Goal: Transaction & Acquisition: Purchase product/service

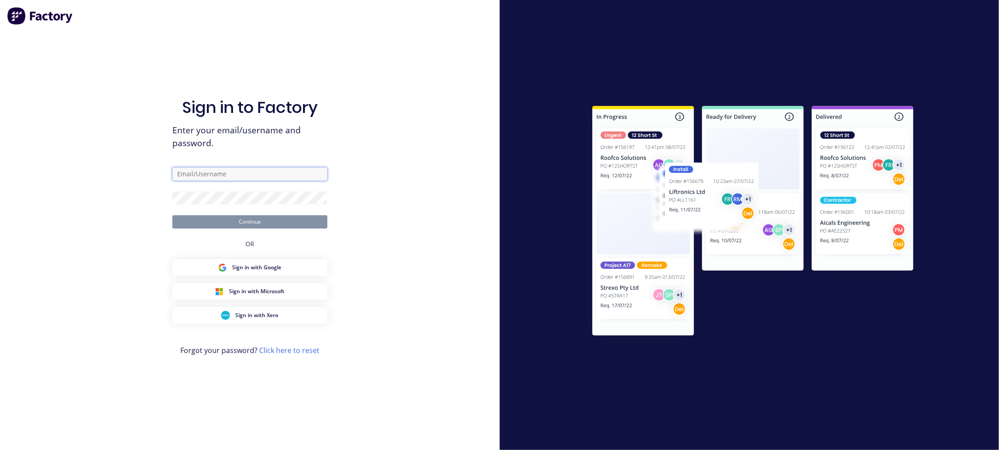
type input "[PERSON_NAME][EMAIL_ADDRESS][DOMAIN_NAME]"
click at [253, 222] on button "Continue" at bounding box center [249, 221] width 155 height 13
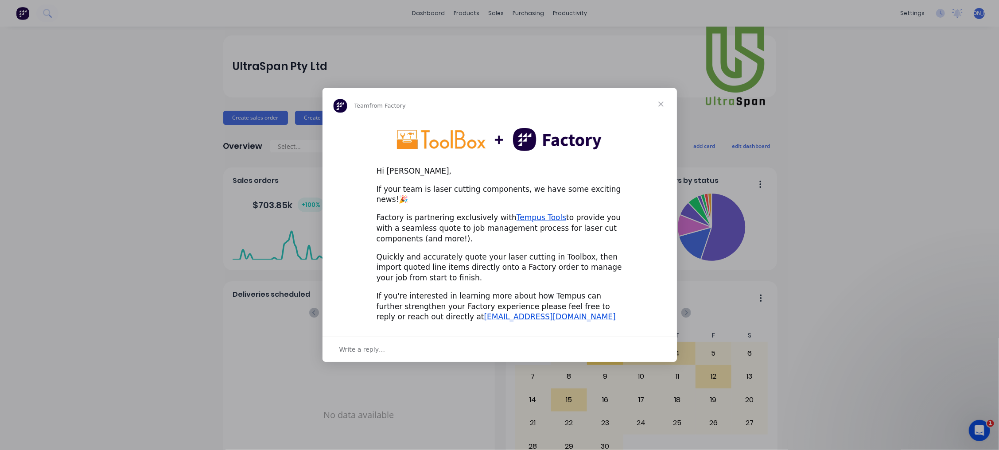
click at [660, 110] on span "Close" at bounding box center [661, 104] width 32 height 32
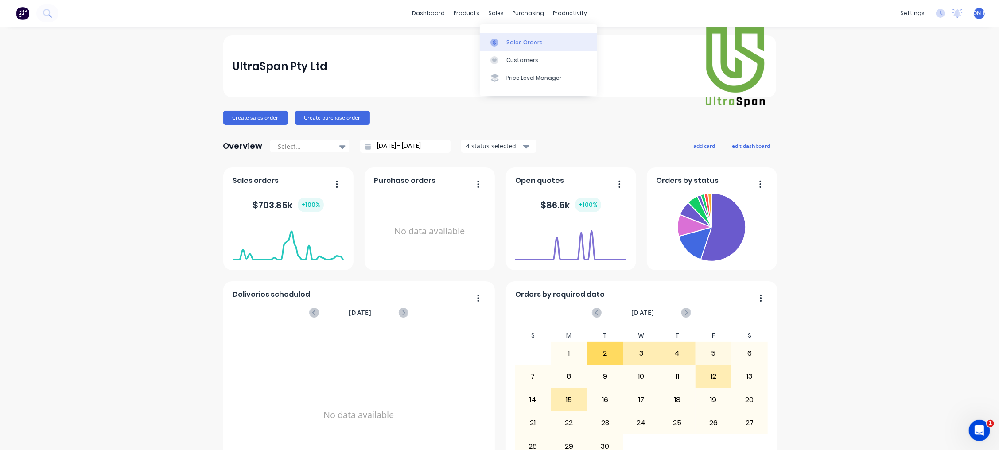
click at [530, 41] on div "Sales Orders" at bounding box center [524, 43] width 36 height 8
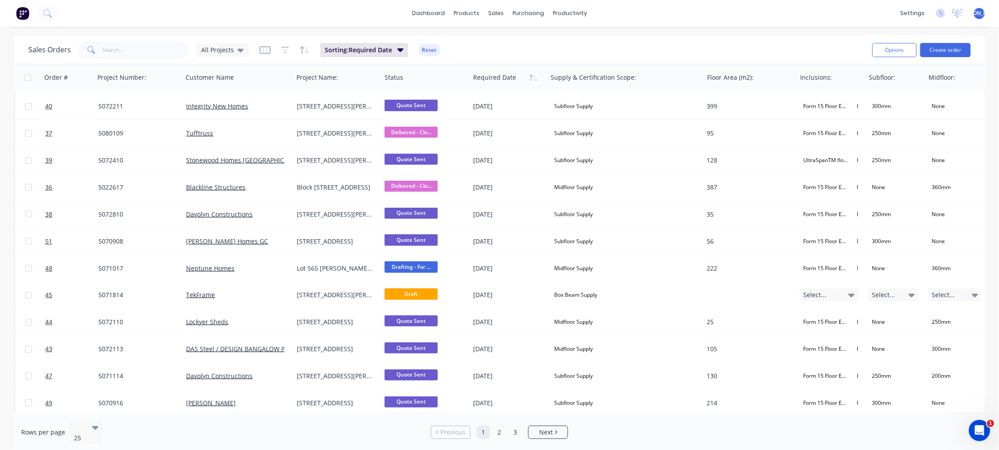
scroll to position [354, 0]
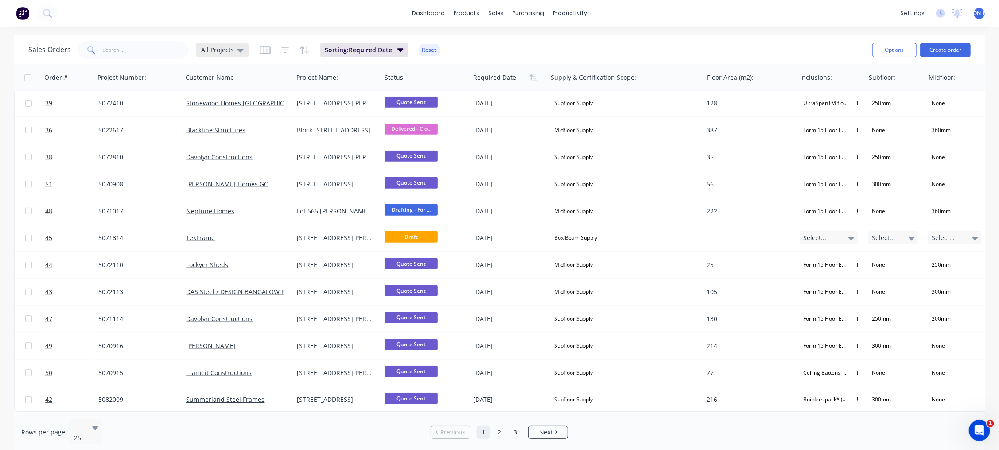
click at [240, 47] on icon at bounding box center [240, 50] width 6 height 10
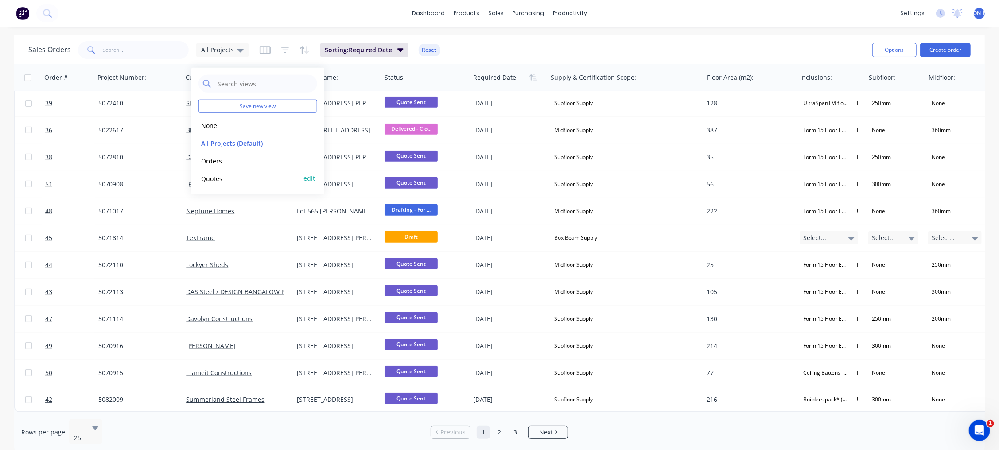
click at [233, 178] on button "Quotes" at bounding box center [248, 178] width 101 height 10
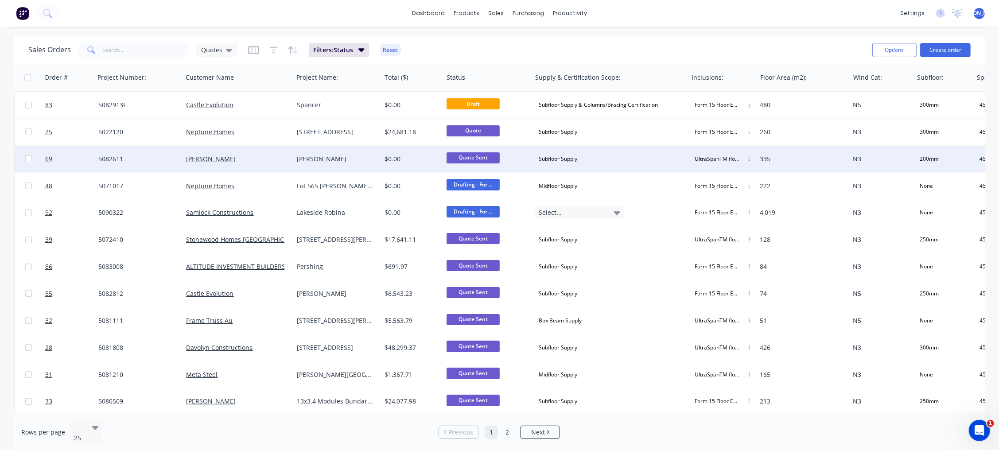
scroll to position [0, 0]
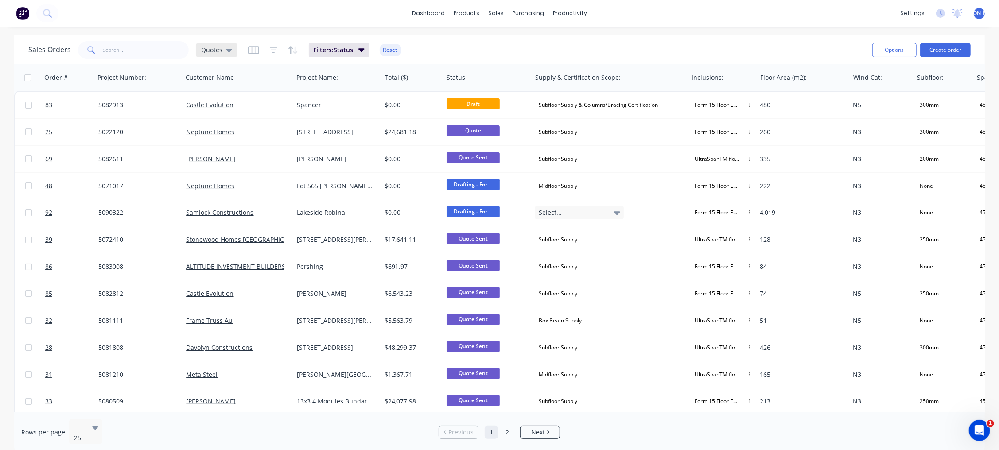
click at [227, 51] on icon at bounding box center [229, 51] width 6 height 4
click at [311, 176] on button "edit" at bounding box center [310, 178] width 12 height 9
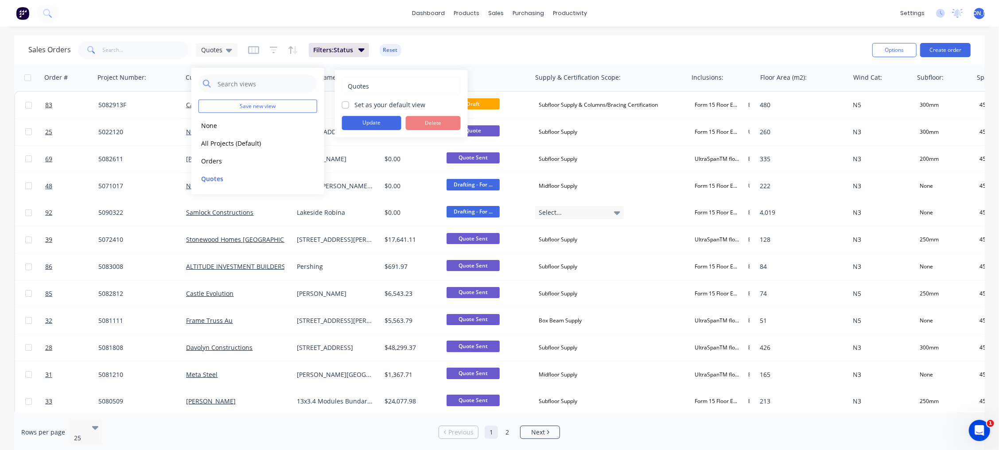
click at [363, 99] on div "Quotes Set as your default view Update Delete" at bounding box center [401, 103] width 119 height 53
click at [354, 101] on label "Set as your default view" at bounding box center [389, 104] width 71 height 9
click at [345, 101] on input "Set as your default view" at bounding box center [345, 104] width 7 height 8
checkbox input "true"
click at [359, 125] on button "Update" at bounding box center [371, 123] width 59 height 14
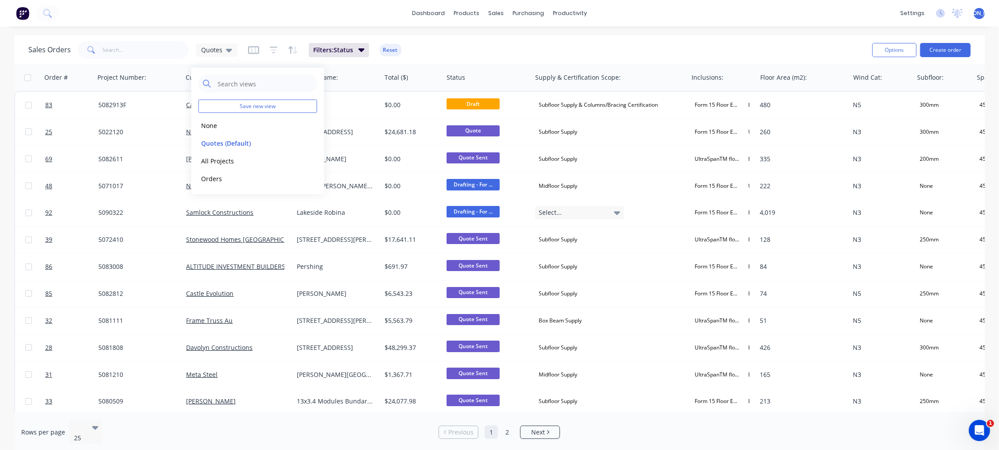
click at [475, 42] on div "Sales Orders Quotes Filters: Status Reset" at bounding box center [446, 50] width 837 height 22
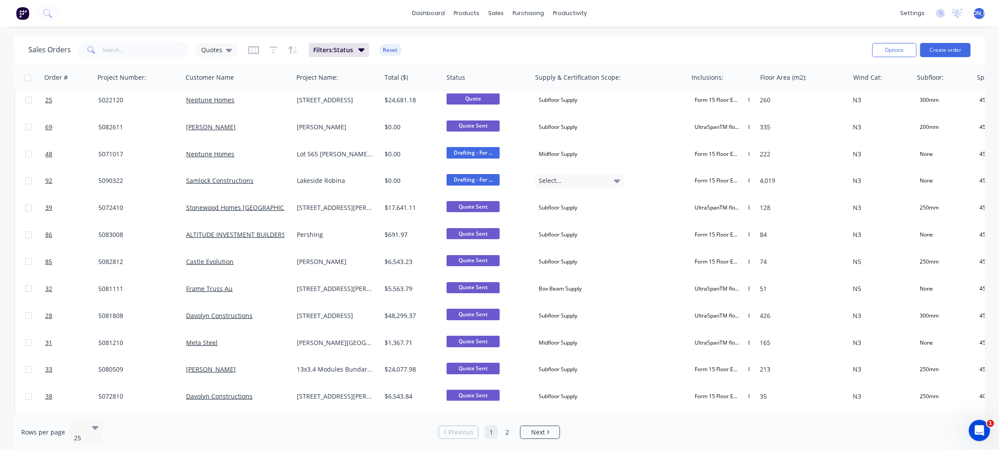
scroll to position [2, 0]
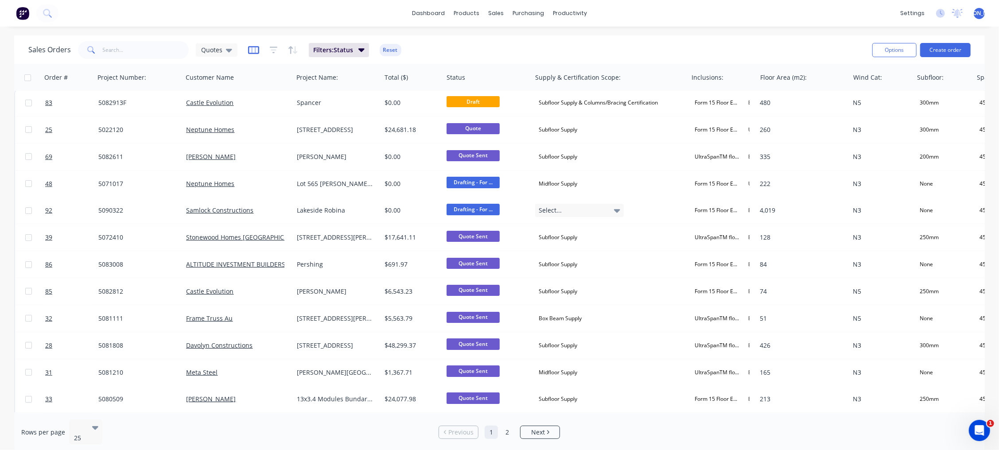
click at [253, 50] on icon "button" at bounding box center [253, 50] width 11 height 9
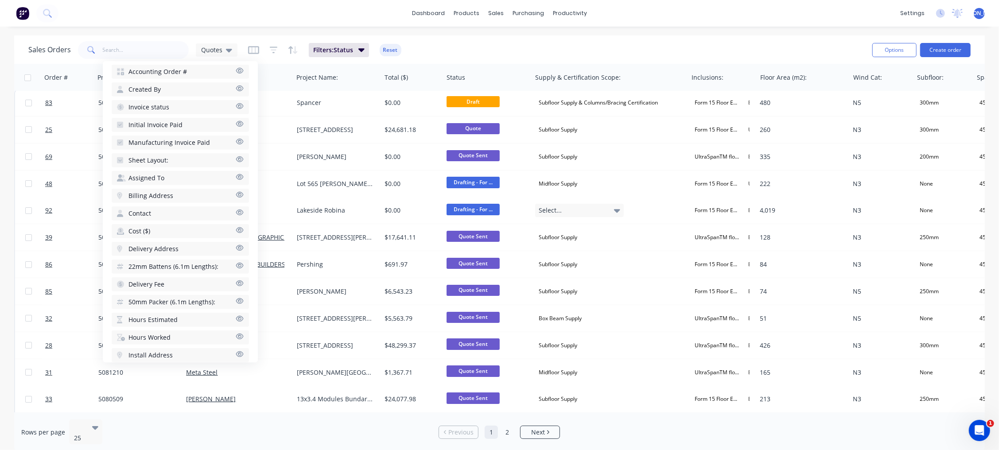
scroll to position [413, 0]
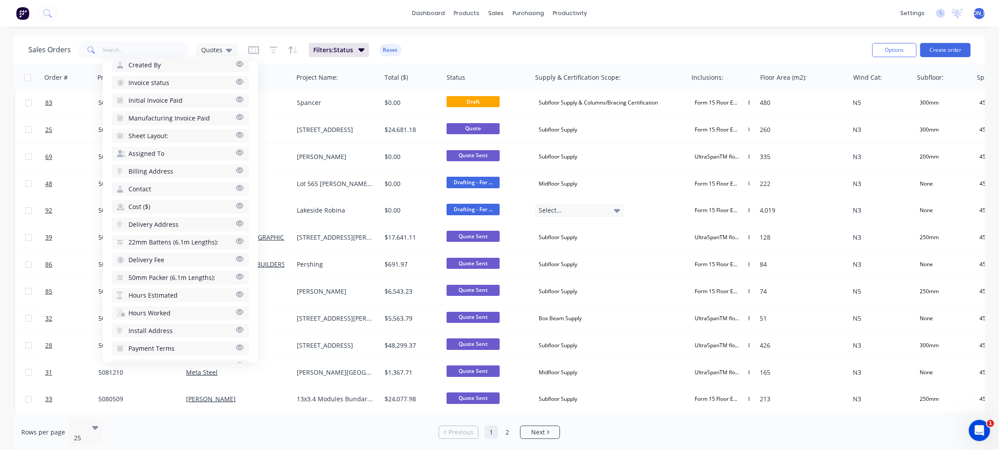
click at [165, 238] on span "22mm Battens (6.1m Lengths):" at bounding box center [173, 242] width 90 height 9
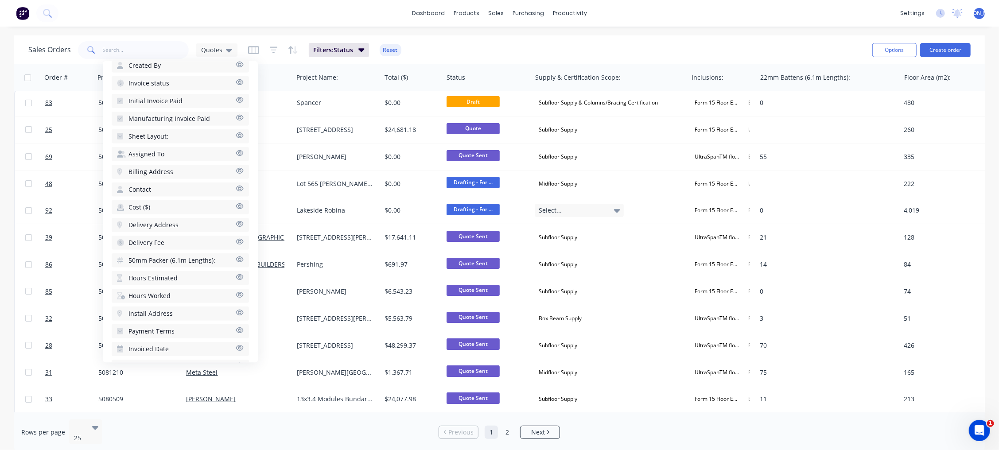
scroll to position [0, 0]
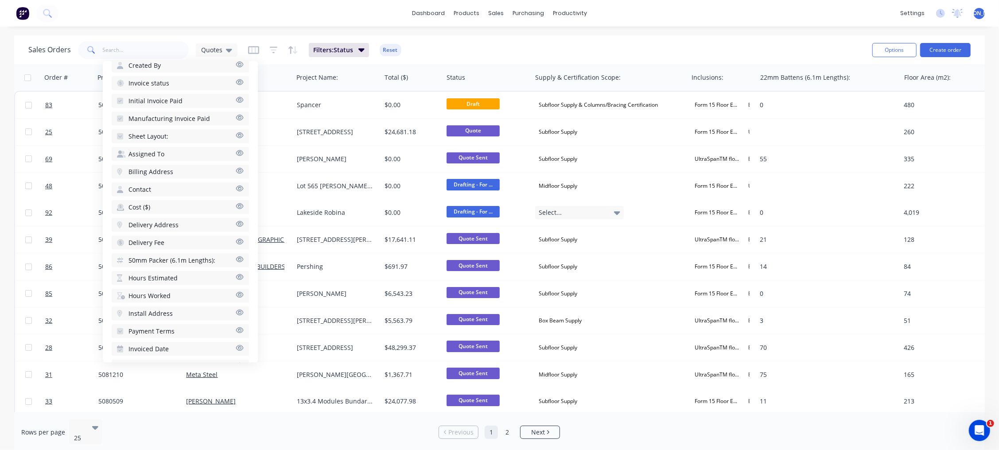
click at [180, 256] on span "50mm Packer (6.1m Lengths):" at bounding box center [171, 260] width 87 height 9
click at [171, 309] on span "Payment Terms" at bounding box center [151, 313] width 46 height 9
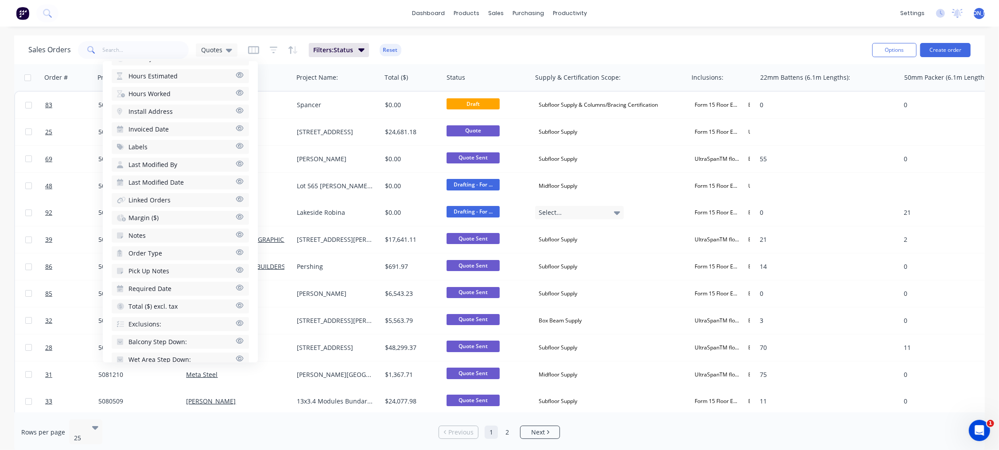
scroll to position [654, 0]
click at [164, 242] on button "Order Type" at bounding box center [180, 249] width 137 height 14
click at [165, 280] on span "Required Date" at bounding box center [149, 284] width 43 height 9
click at [166, 313] on button "Exclusions:" at bounding box center [180, 320] width 137 height 14
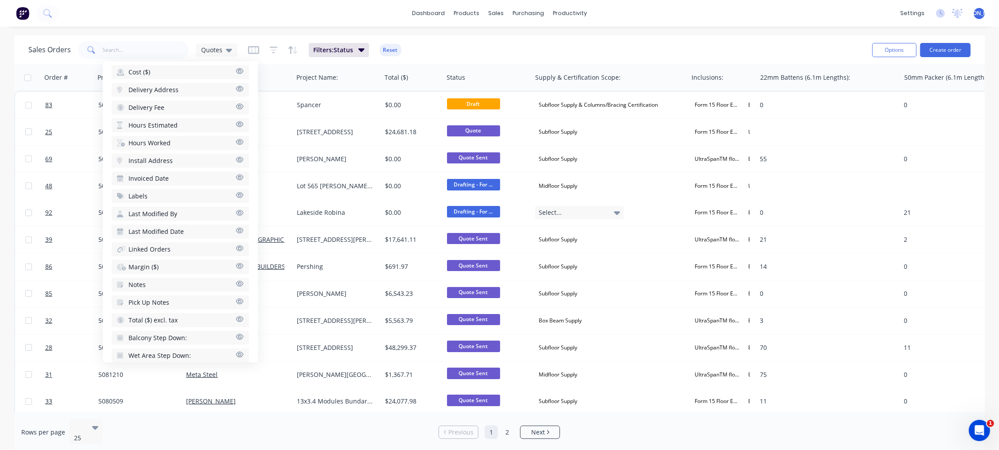
click at [171, 334] on span "Balcony Step Down:" at bounding box center [157, 338] width 58 height 9
click at [175, 351] on span "Wet Area Step Down:" at bounding box center [159, 355] width 62 height 9
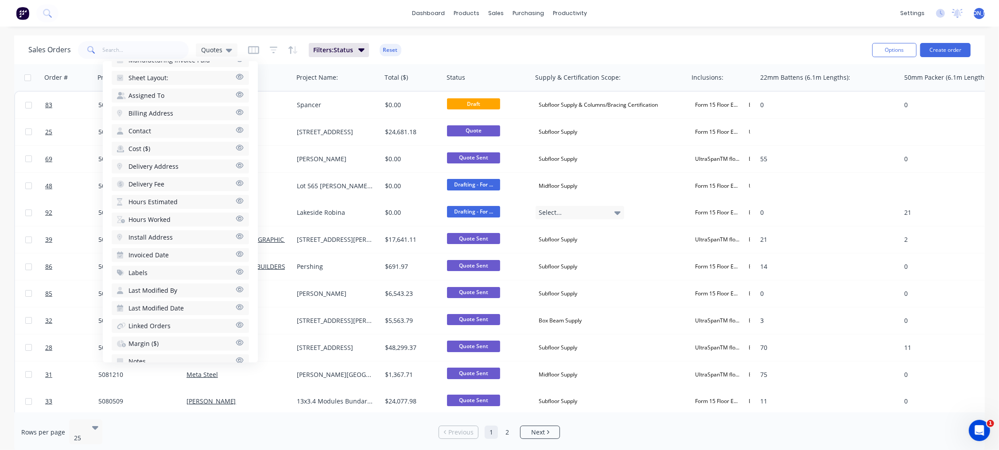
scroll to position [595, 0]
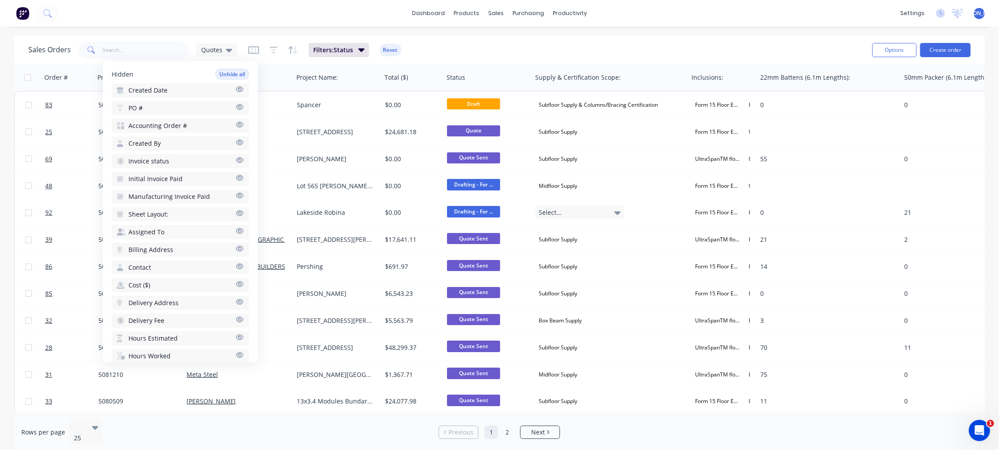
click at [180, 208] on button "Sheet Layout:" at bounding box center [180, 214] width 137 height 14
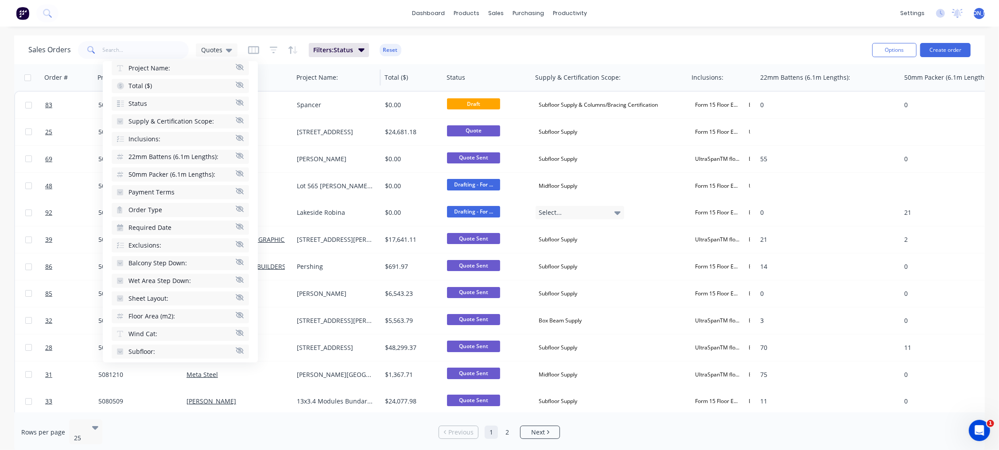
scroll to position [0, 0]
click at [425, 46] on div "Sales Orders Quotes Filters: Status Reset" at bounding box center [446, 50] width 837 height 22
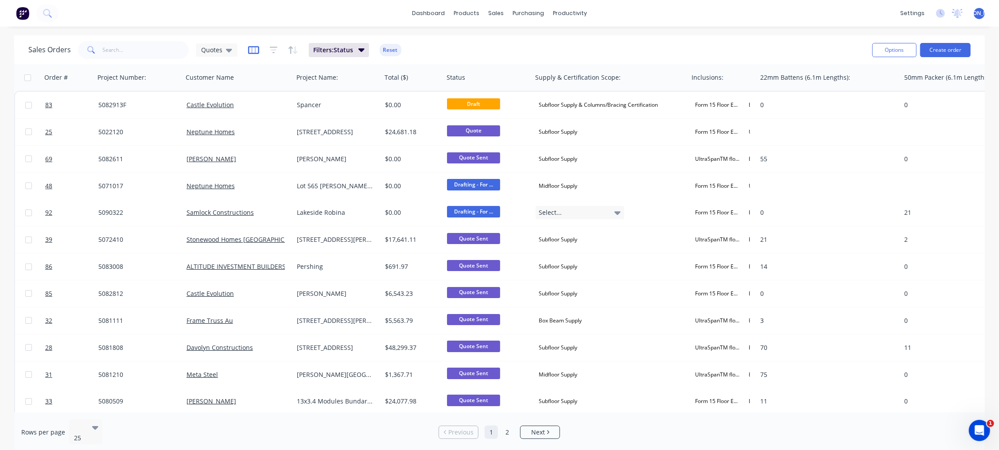
click at [254, 51] on icon "button" at bounding box center [253, 50] width 4 height 6
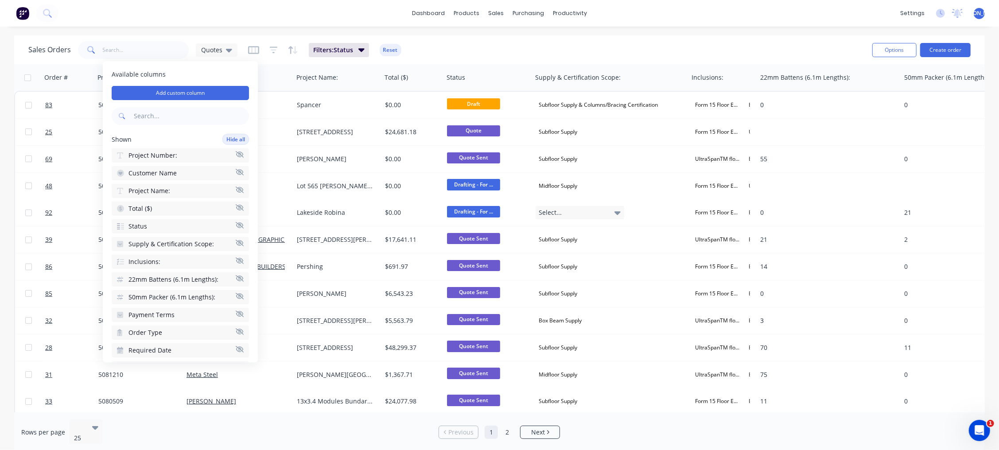
click at [448, 38] on div "Sales Orders Quotes Filters: Status Reset Options Create order" at bounding box center [499, 49] width 971 height 29
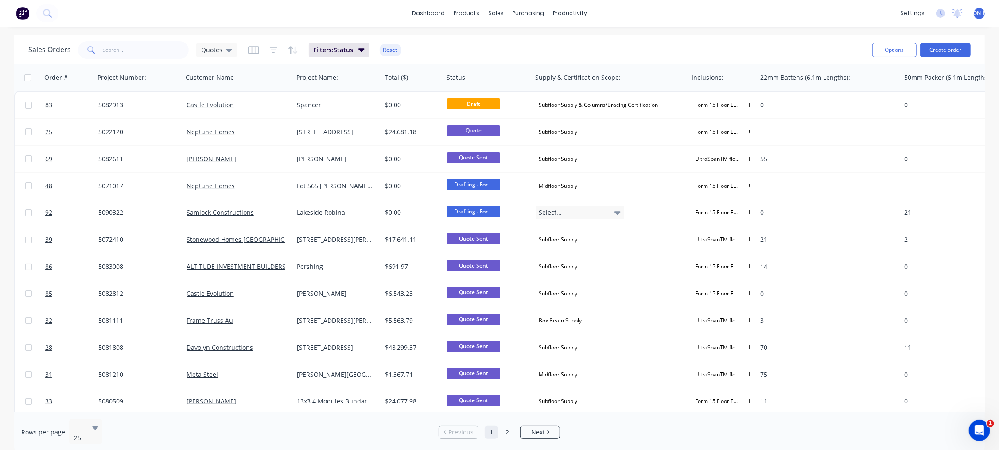
click at [218, 60] on div "Sales Orders Quotes Filters: Status Reset" at bounding box center [446, 50] width 837 height 22
click at [220, 51] on span "Quotes" at bounding box center [211, 49] width 21 height 9
click at [307, 143] on button "edit" at bounding box center [310, 142] width 12 height 9
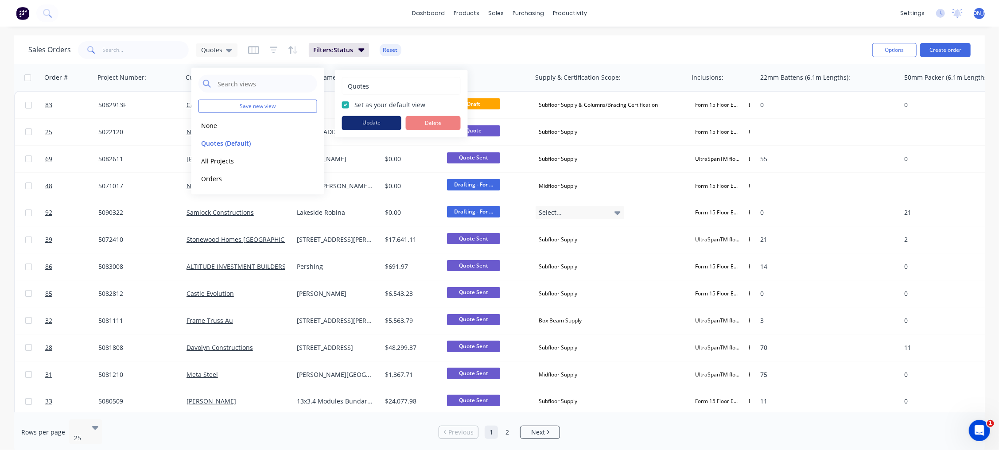
click at [376, 126] on button "Update" at bounding box center [371, 123] width 59 height 14
click at [440, 49] on div "Sales Orders Quotes Filters: Status Reset" at bounding box center [446, 50] width 837 height 22
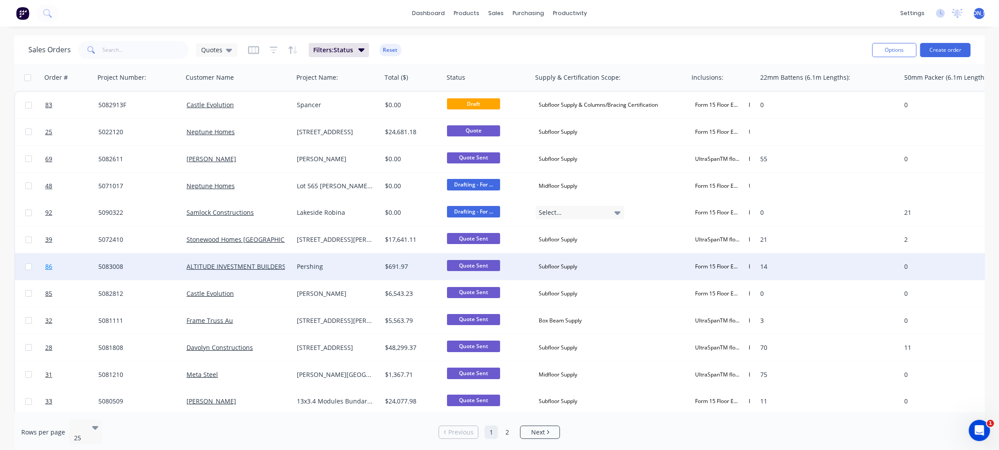
click at [50, 266] on span "86" at bounding box center [48, 266] width 7 height 9
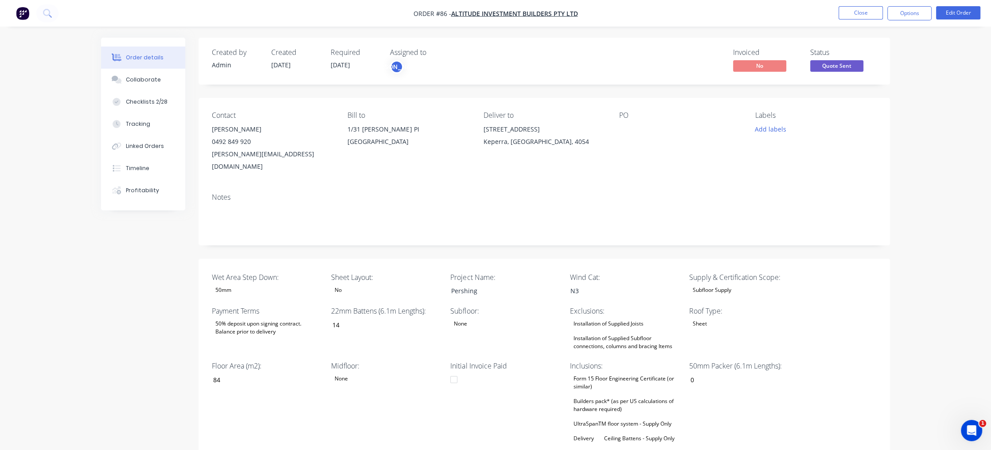
click at [279, 319] on div "50% deposit upon signing contract. Balance prior to delivery" at bounding box center [267, 327] width 111 height 19
click at [288, 325] on div "50% deposit upon signing contract. Balance prior to delivery" at bounding box center [267, 327] width 111 height 19
click at [517, 136] on div "Keperra, [GEOGRAPHIC_DATA], 4054" at bounding box center [543, 142] width 121 height 12
click at [514, 186] on div "Notes" at bounding box center [543, 215] width 691 height 59
click at [383, 193] on div "Notes" at bounding box center [544, 197] width 665 height 8
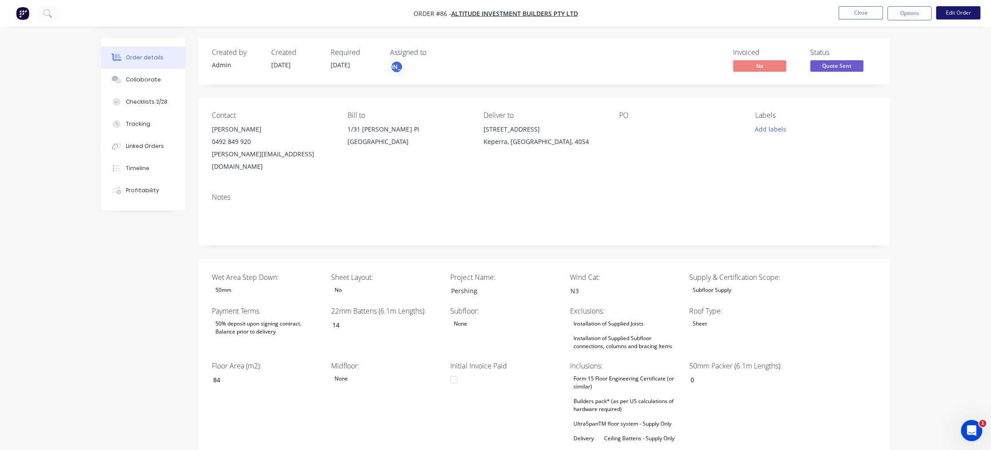
click at [957, 10] on button "Edit Order" at bounding box center [958, 12] width 44 height 13
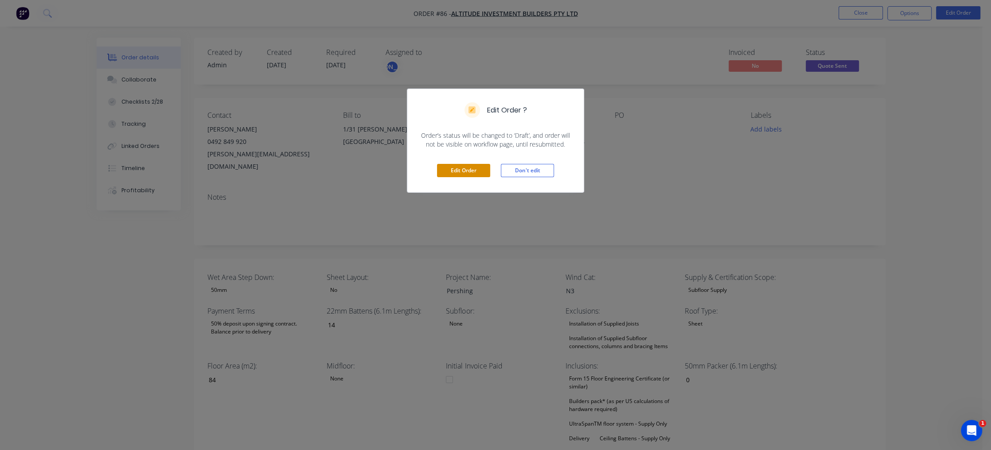
click at [456, 173] on button "Edit Order" at bounding box center [463, 170] width 53 height 13
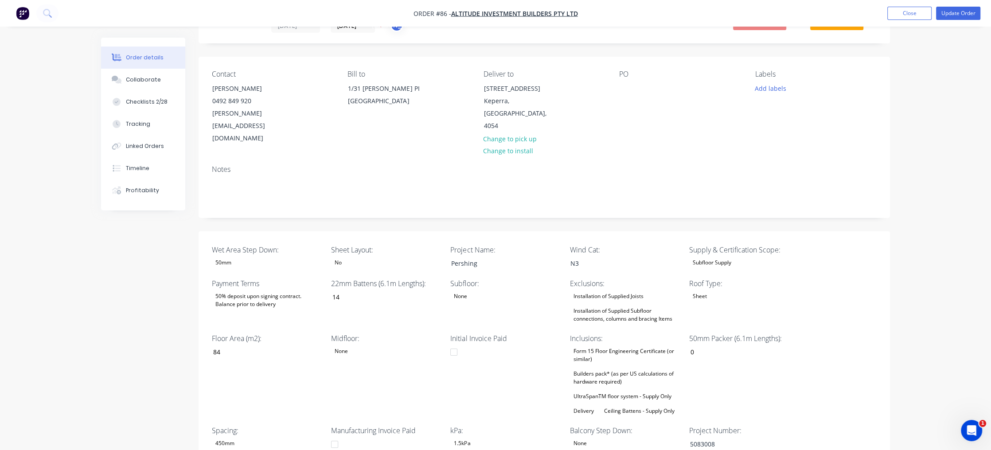
scroll to position [59, 0]
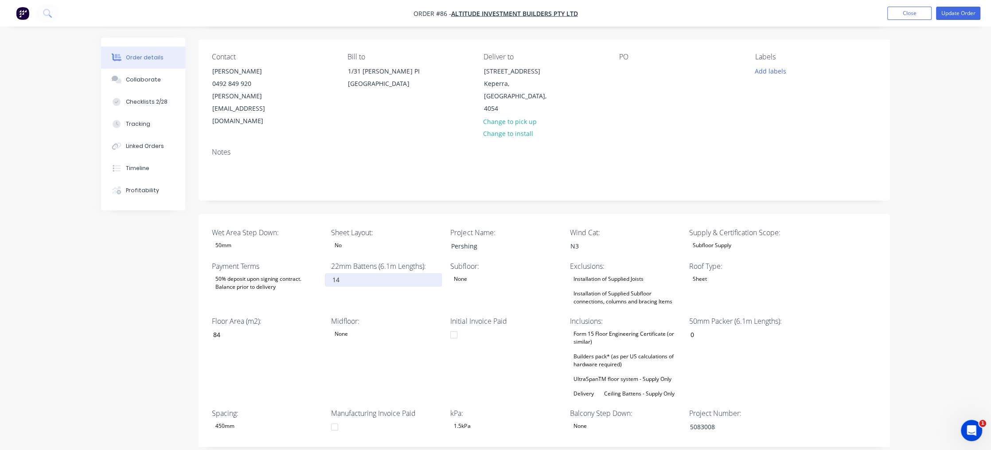
click at [344, 273] on input "14" at bounding box center [383, 279] width 117 height 13
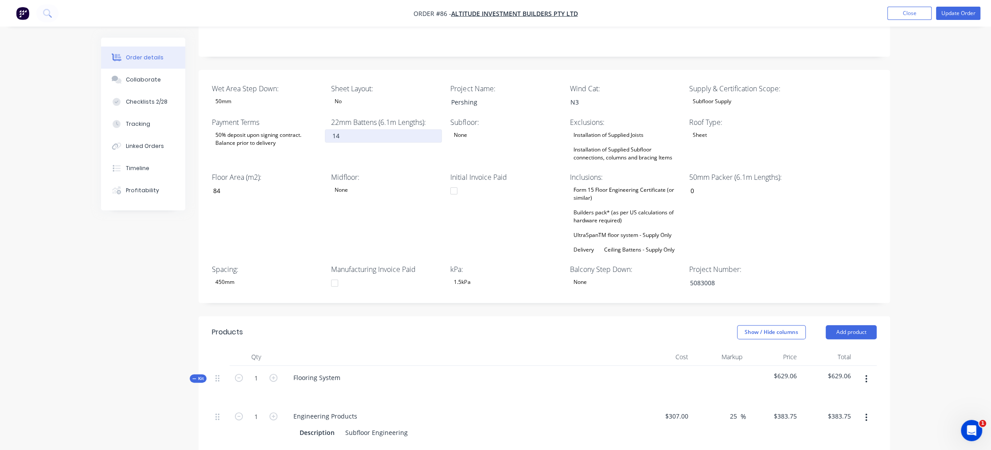
scroll to position [177, 0]
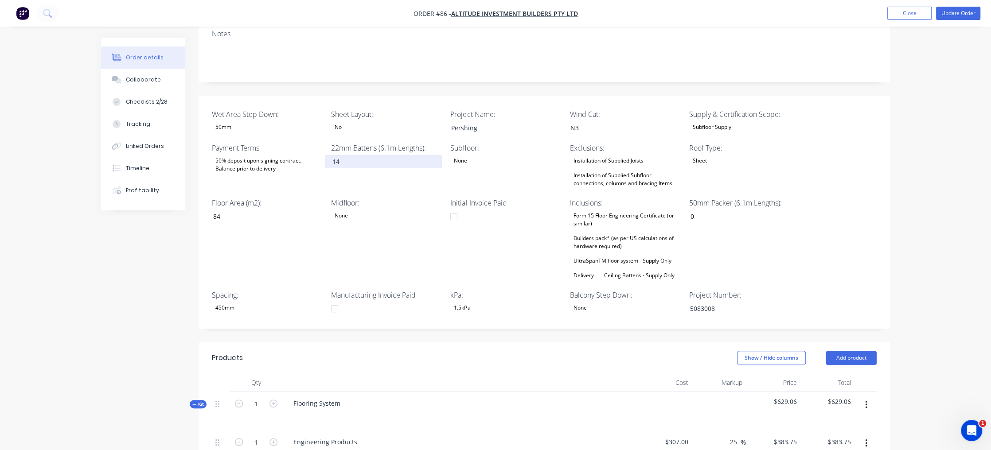
click at [348, 155] on input "14" at bounding box center [383, 161] width 117 height 13
drag, startPoint x: 811, startPoint y: 209, endPoint x: 794, endPoint y: 189, distance: 26.7
click at [811, 209] on div "Wet Area Step Down: 50mm Sheet Layout: No Project Name: Pershing Wind Cat: N3 S…" at bounding box center [543, 212] width 691 height 233
click at [366, 121] on div "No" at bounding box center [386, 127] width 111 height 12
click at [353, 156] on button "No" at bounding box center [397, 155] width 133 height 18
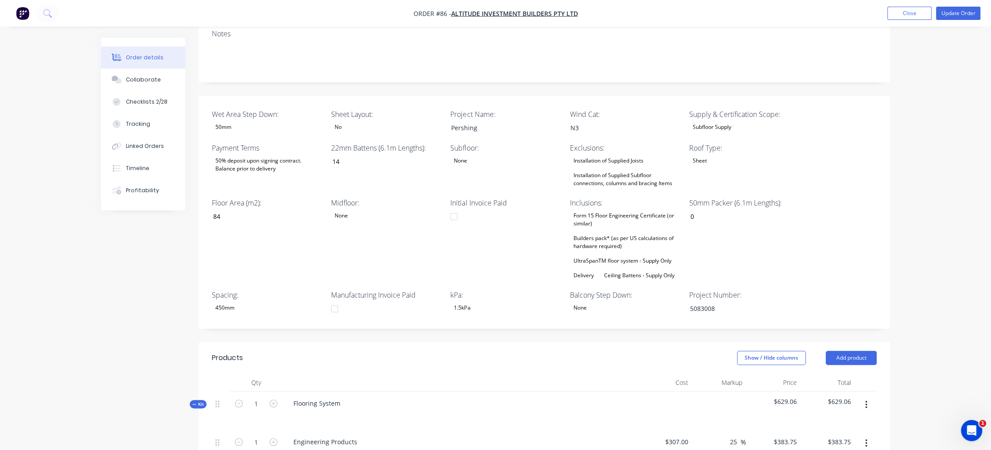
click at [265, 257] on div "Wet Area Step Down: 50mm Sheet Layout: No Project Name: Pershing Wind Cat: N3 S…" at bounding box center [543, 212] width 691 height 233
click at [265, 155] on div "50% deposit upon signing contract. Balance prior to delivery" at bounding box center [267, 164] width 111 height 19
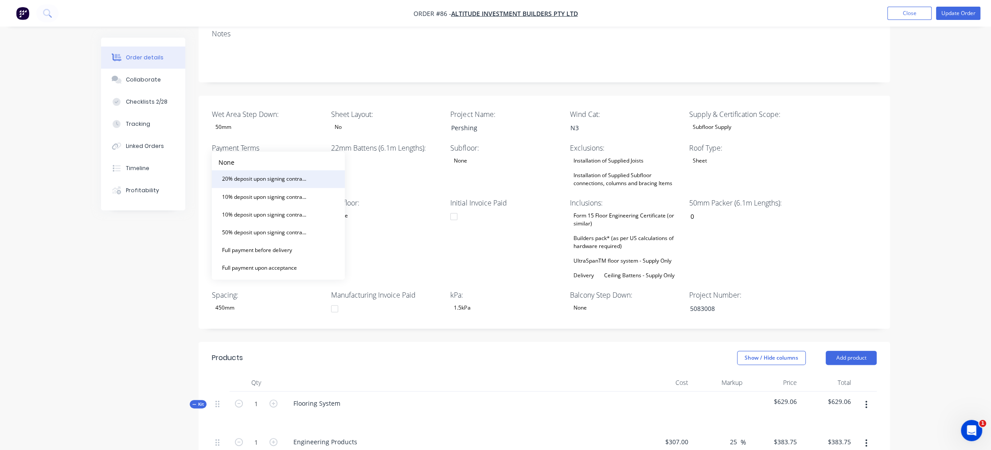
click at [284, 180] on div "20% deposit upon signing contract. 50% prior to manufacturing and balance prior…" at bounding box center [264, 179] width 93 height 12
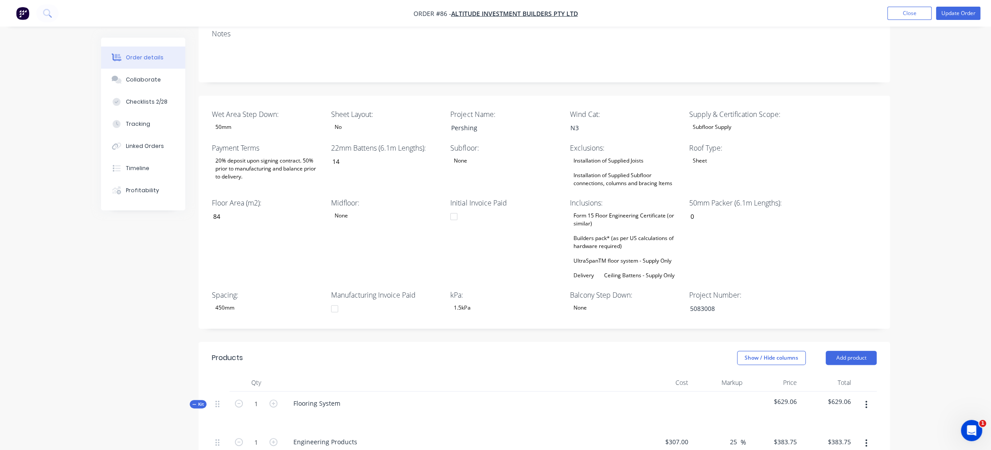
click at [471, 155] on div "None" at bounding box center [505, 161] width 111 height 12
click at [492, 174] on button "200mm" at bounding box center [516, 171] width 133 height 18
click at [474, 155] on div "200mm" at bounding box center [463, 161] width 26 height 12
click at [475, 189] on div "250mm" at bounding box center [470, 189] width 26 height 12
click at [603, 170] on div "Installation of Supplied Subfloor connections, columns and bracing Items" at bounding box center [625, 179] width 111 height 19
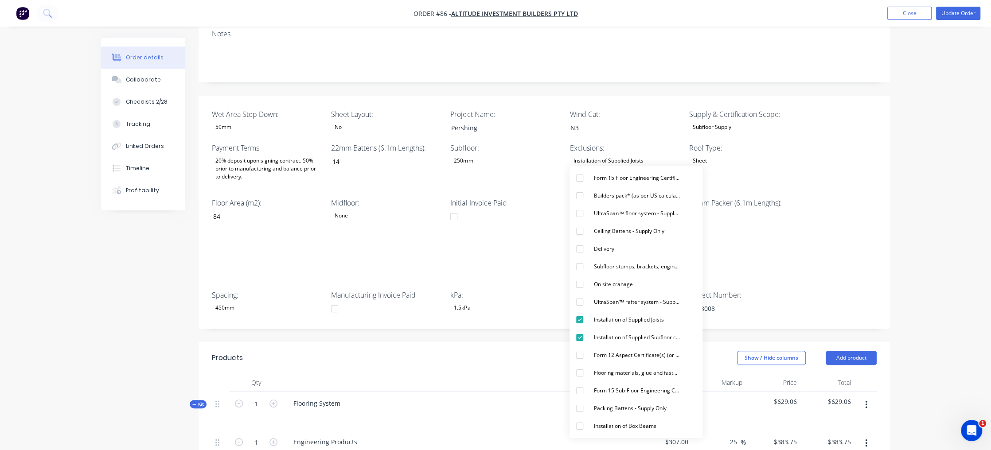
click at [608, 170] on div "Installation of Supplied Subfloor connections, columns and bracing Items" at bounding box center [625, 179] width 111 height 19
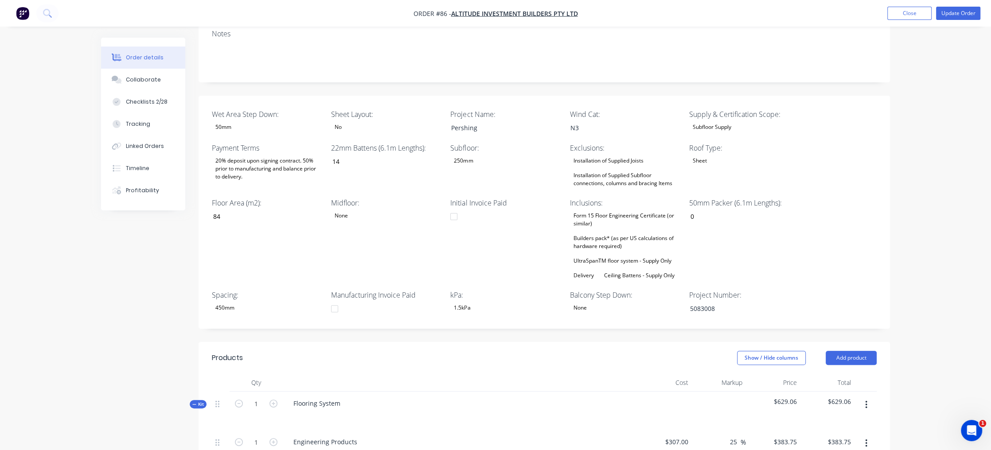
click at [631, 170] on div "Installation of Supplied Subfloor connections, columns and bracing Items" at bounding box center [625, 179] width 111 height 19
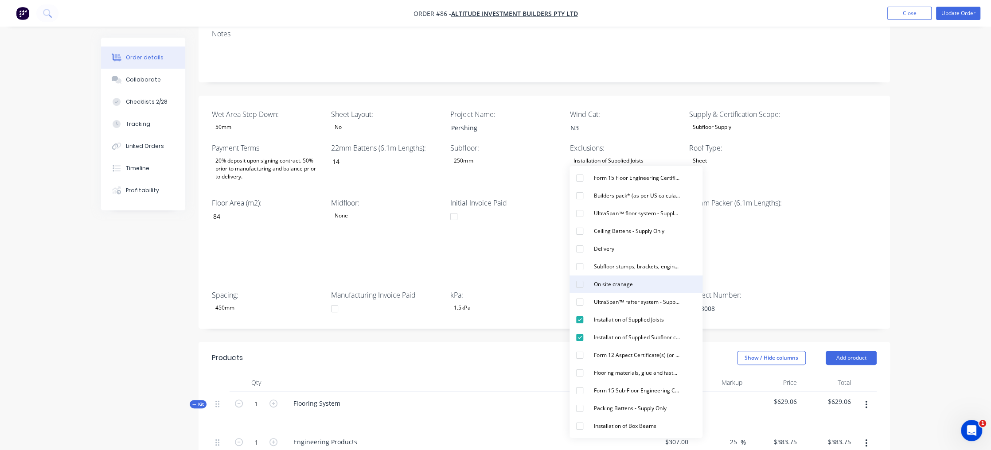
click at [626, 282] on div "On site cranage" at bounding box center [613, 285] width 46 height 12
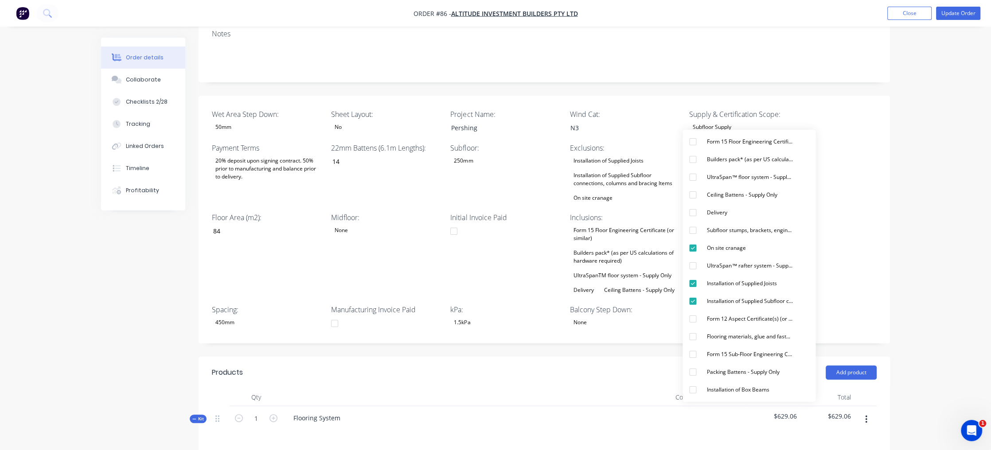
click at [616, 171] on div "Installation of Supplied Joists Installation of Supplied Subfloor connections, …" at bounding box center [625, 179] width 111 height 49
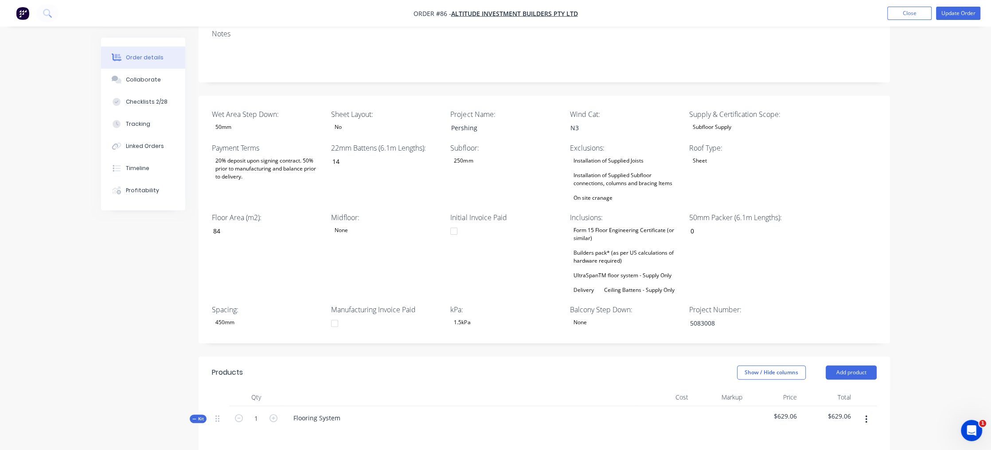
click at [601, 192] on div "On site cranage" at bounding box center [593, 198] width 46 height 12
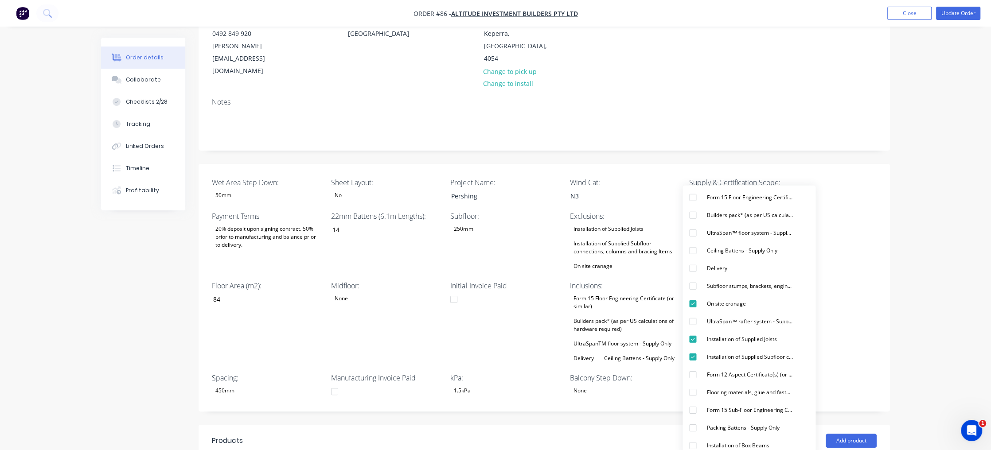
scroll to position [118, 0]
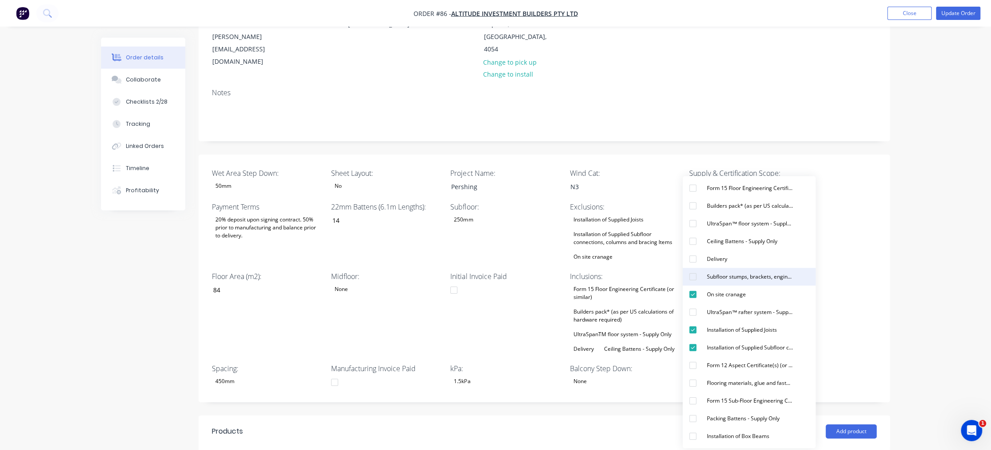
click at [771, 276] on div "Subfloor stumps, brackets, engineering and materials - Supply Only" at bounding box center [749, 277] width 93 height 12
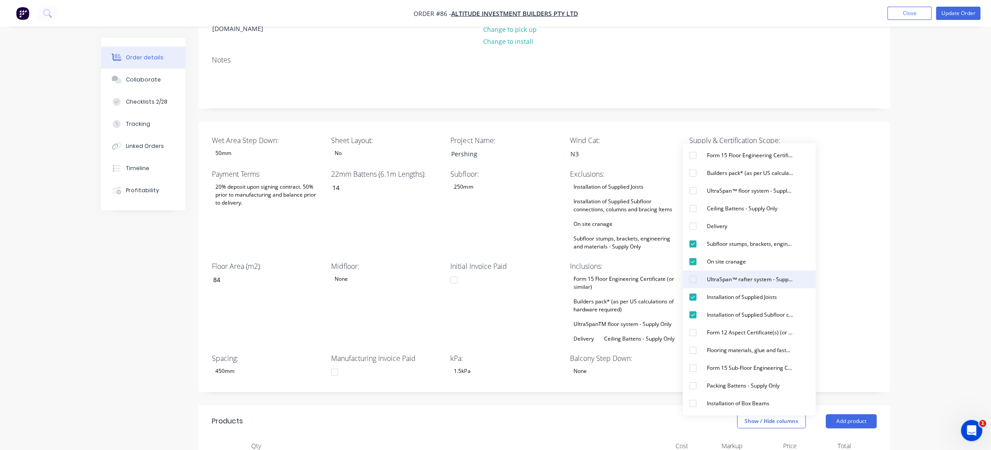
scroll to position [177, 0]
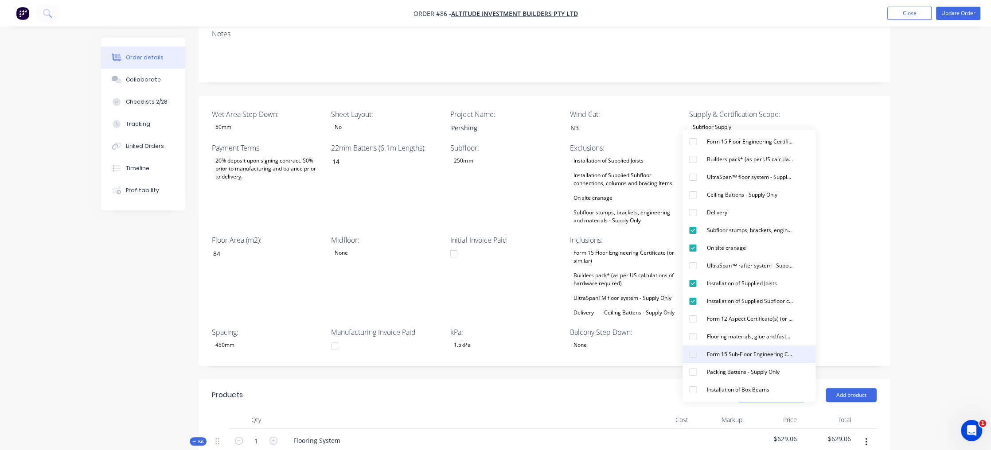
click at [694, 357] on div "button" at bounding box center [693, 355] width 18 height 18
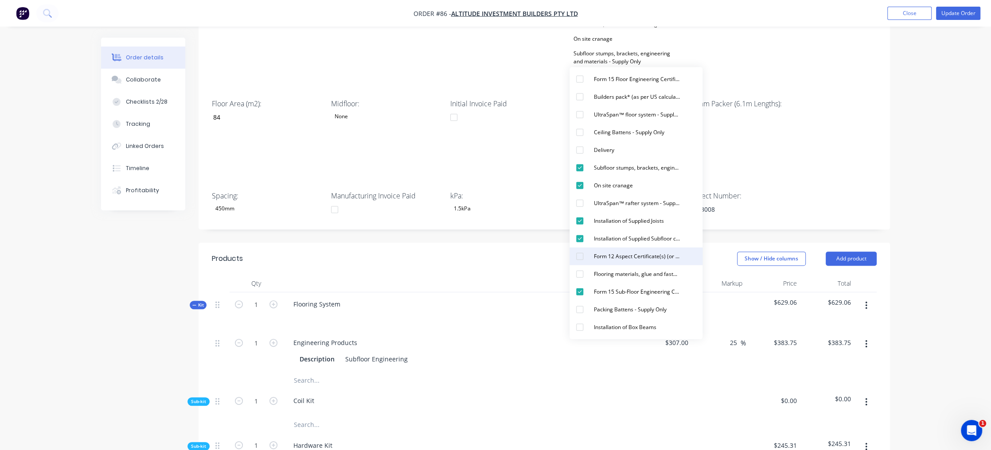
scroll to position [354, 0]
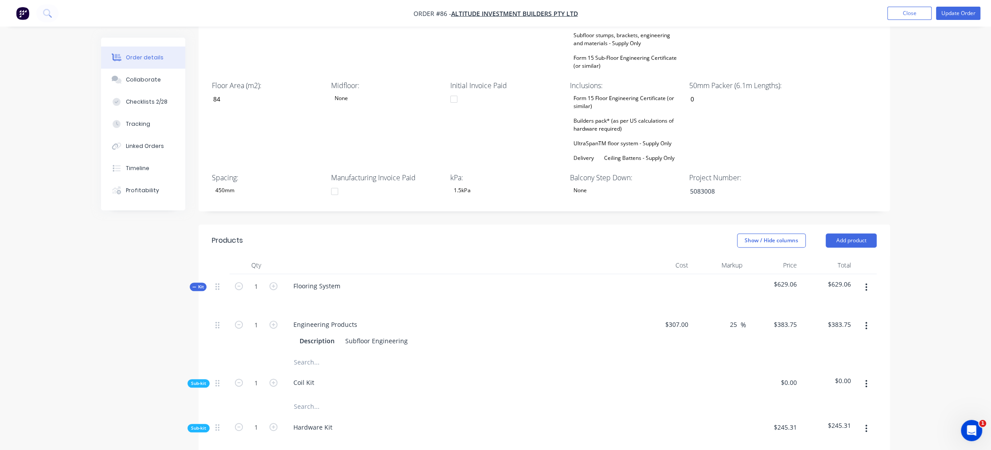
click at [498, 313] on div "Engineering Products Description Subfloor Engineering" at bounding box center [460, 333] width 354 height 40
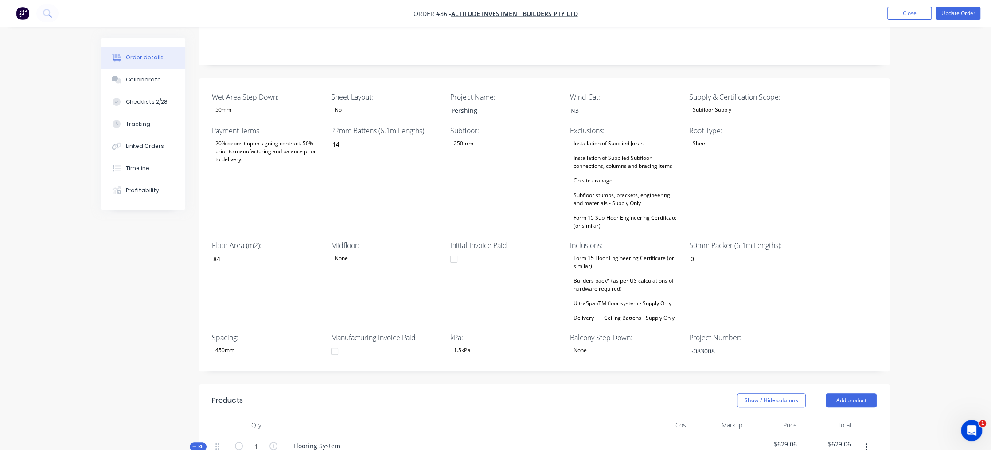
scroll to position [177, 0]
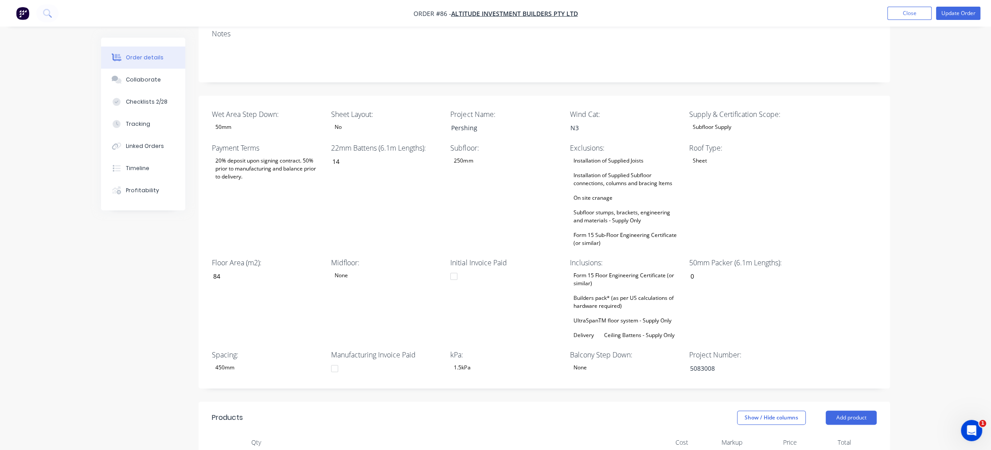
click at [621, 292] on div "Builders pack* (as per US calculations of hardware required)" at bounding box center [625, 301] width 111 height 19
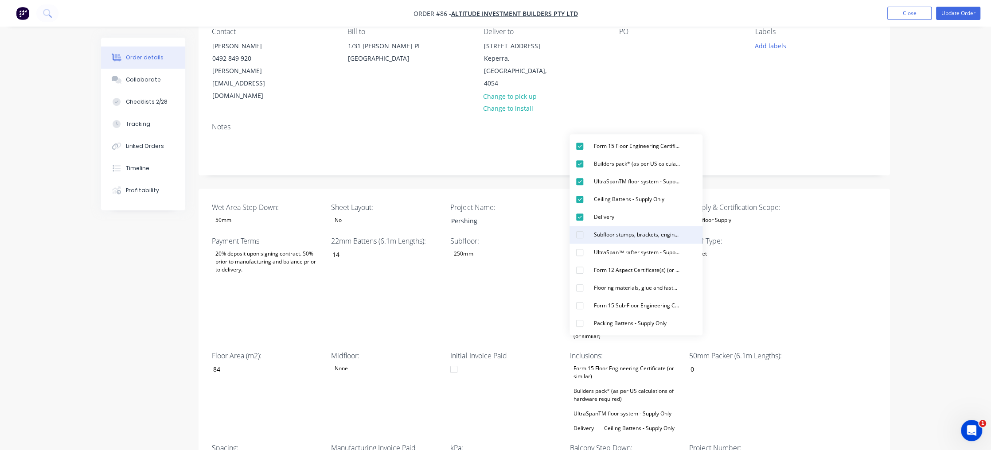
scroll to position [59, 0]
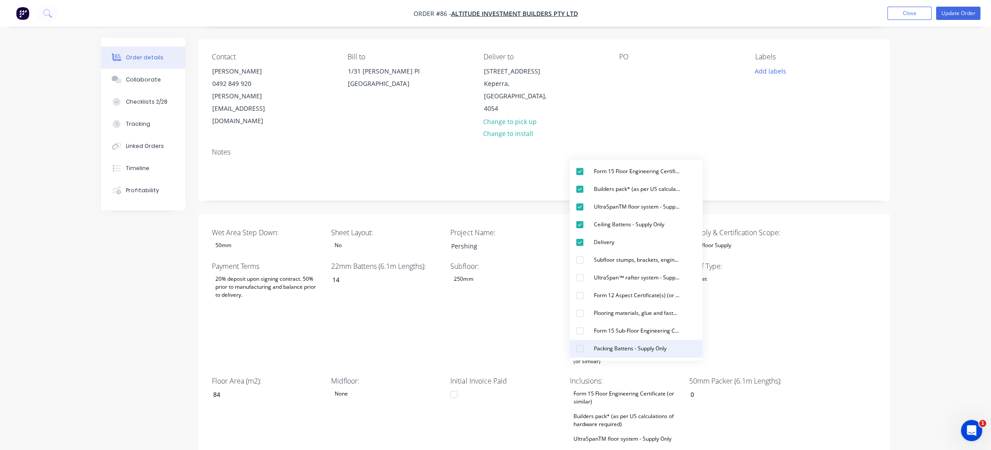
click at [641, 351] on div "Packing Battens - Supply Only" at bounding box center [630, 349] width 80 height 12
drag, startPoint x: 374, startPoint y: 308, endPoint x: 394, endPoint y: 315, distance: 21.0
click at [374, 308] on div "22mm Battens (6.1m Lengths): 14" at bounding box center [386, 314] width 111 height 106
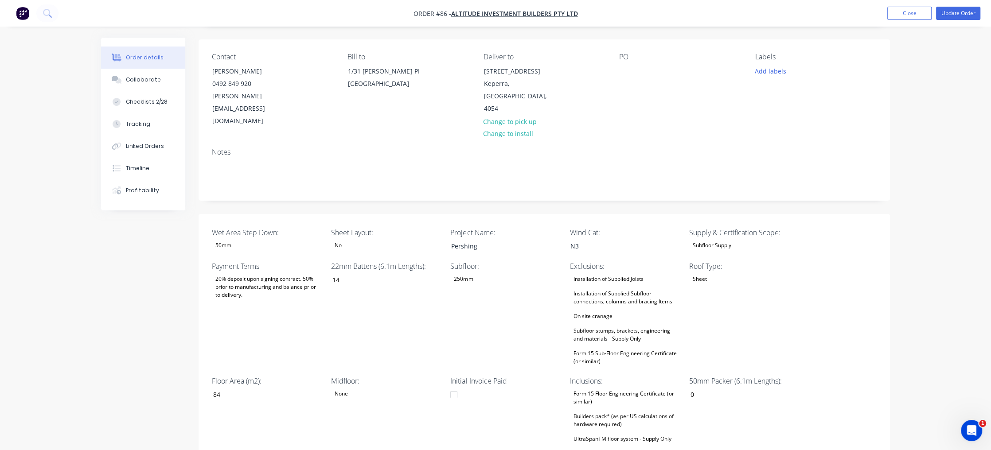
scroll to position [118, 0]
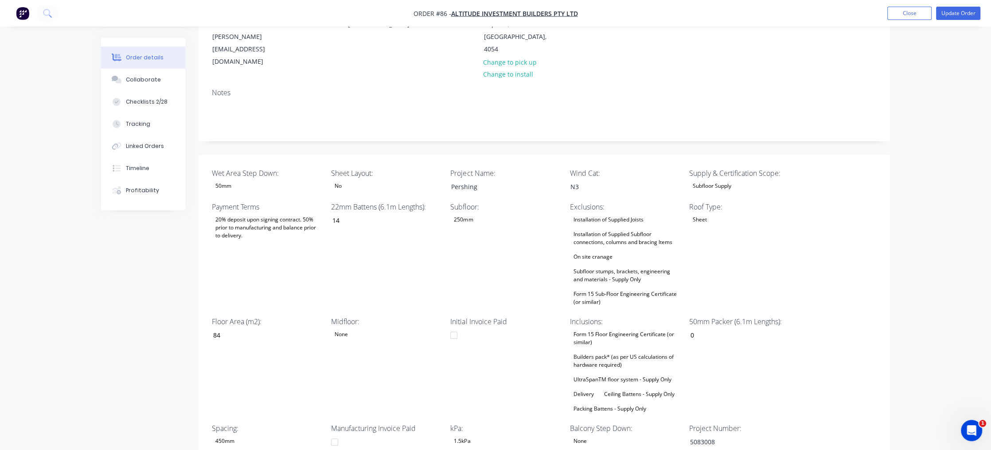
click at [628, 288] on div "Form 15 Sub-Floor Engineering Certificate (or similar)" at bounding box center [625, 297] width 111 height 19
click at [470, 244] on div "Subfloor: 250mm" at bounding box center [505, 255] width 111 height 106
click at [691, 329] on input "0" at bounding box center [740, 335] width 117 height 13
click at [703, 329] on input "0" at bounding box center [740, 335] width 117 height 13
click at [705, 329] on input "0" at bounding box center [740, 335] width 117 height 13
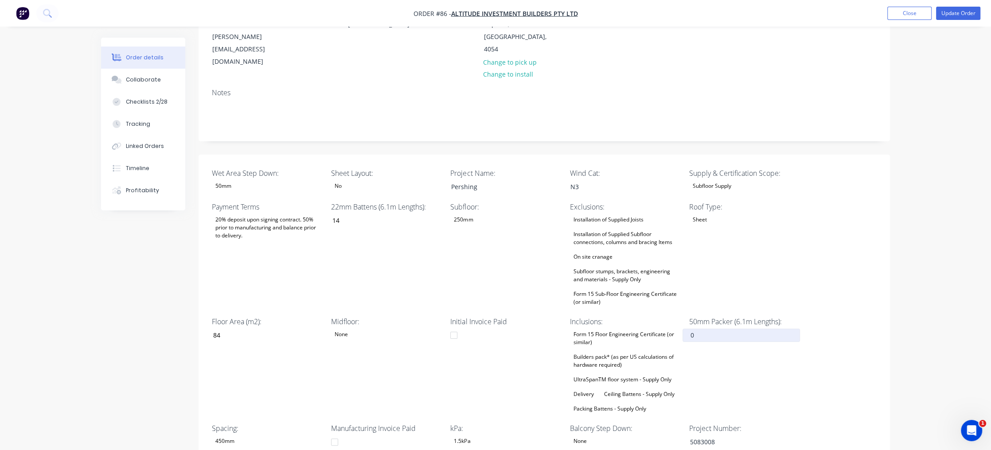
click at [701, 329] on input "0" at bounding box center [740, 335] width 117 height 13
type input "4"
click at [769, 363] on div "50mm Packer (6.1m Lengths): 4" at bounding box center [744, 365] width 111 height 98
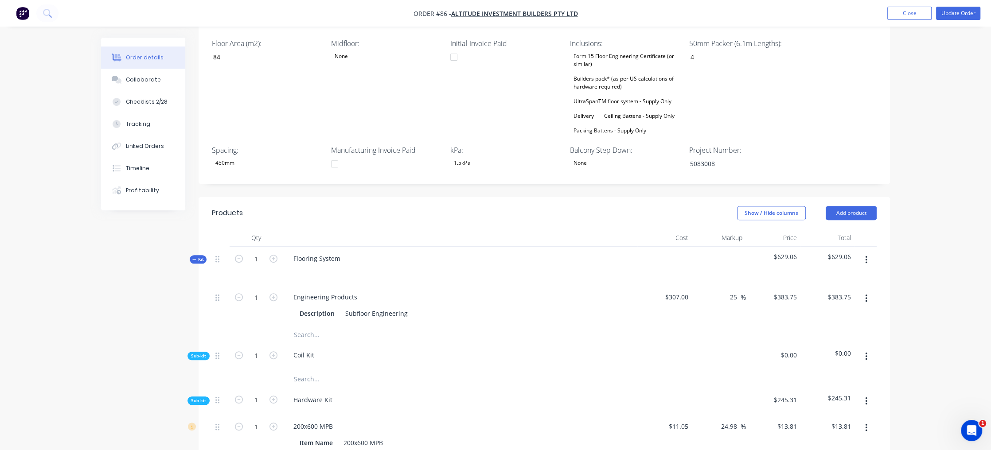
scroll to position [413, 0]
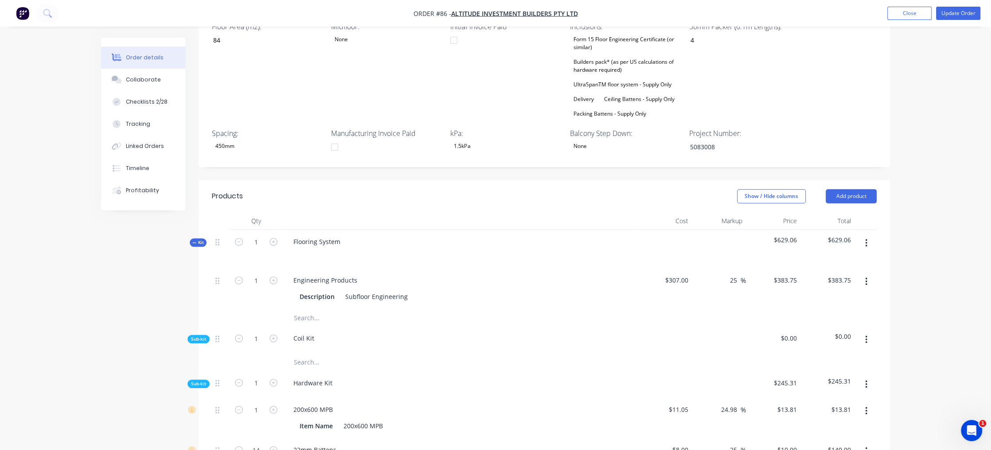
click at [868, 235] on button "button" at bounding box center [866, 243] width 21 height 16
click at [850, 313] on div "Delete" at bounding box center [834, 319] width 68 height 13
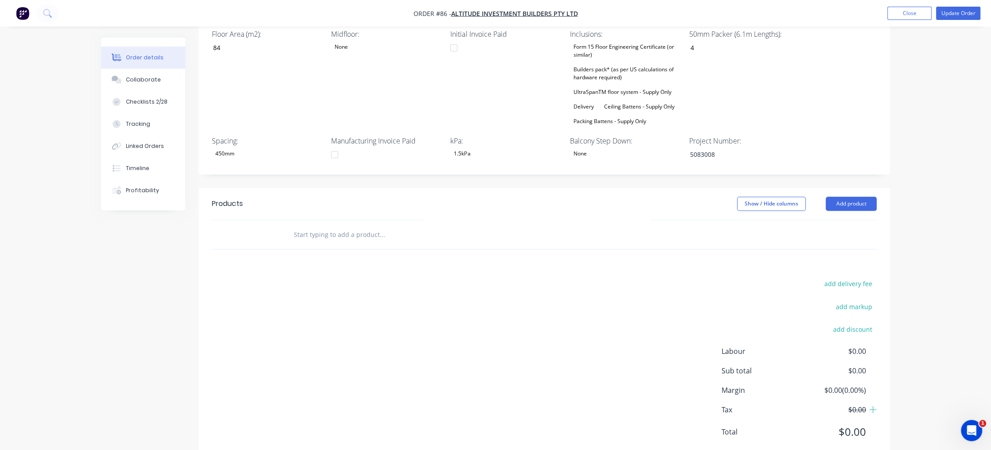
click at [323, 226] on input "text" at bounding box center [381, 235] width 177 height 18
click at [342, 226] on input "text" at bounding box center [381, 235] width 177 height 18
click at [365, 226] on input "text" at bounding box center [381, 235] width 177 height 18
click at [325, 226] on input "text" at bounding box center [381, 235] width 177 height 18
click at [283, 220] on div at bounding box center [442, 234] width 319 height 29
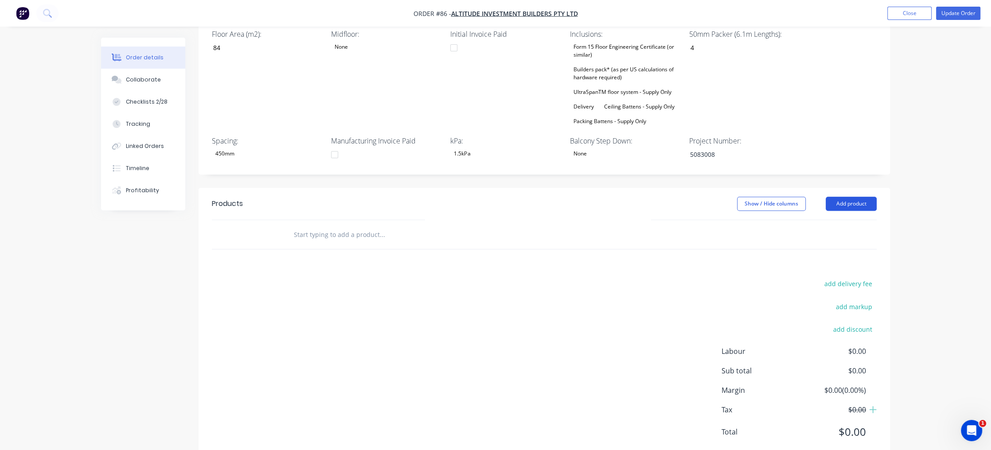
click at [856, 197] on button "Add product" at bounding box center [850, 204] width 51 height 14
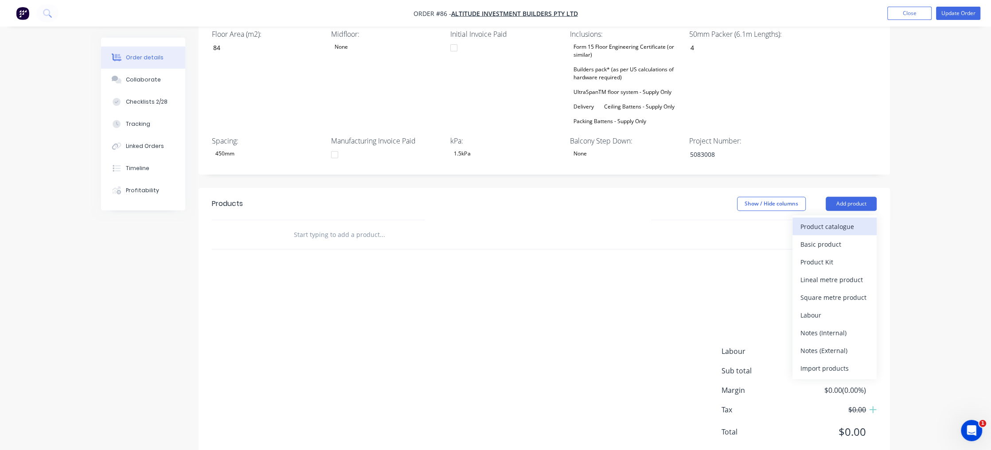
click at [854, 220] on div "Product catalogue" at bounding box center [834, 226] width 68 height 13
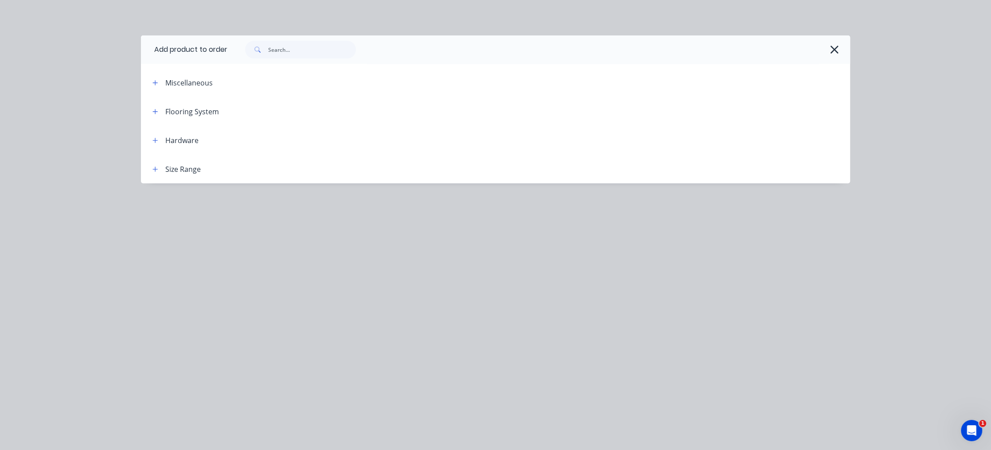
click at [163, 109] on div "Flooring System" at bounding box center [182, 111] width 74 height 11
click at [172, 110] on div "Flooring System" at bounding box center [192, 111] width 54 height 11
click at [215, 113] on div "Flooring System" at bounding box center [192, 111] width 54 height 11
click at [247, 113] on div at bounding box center [534, 111] width 631 height 11
click at [154, 111] on icon "button" at bounding box center [155, 111] width 5 height 5
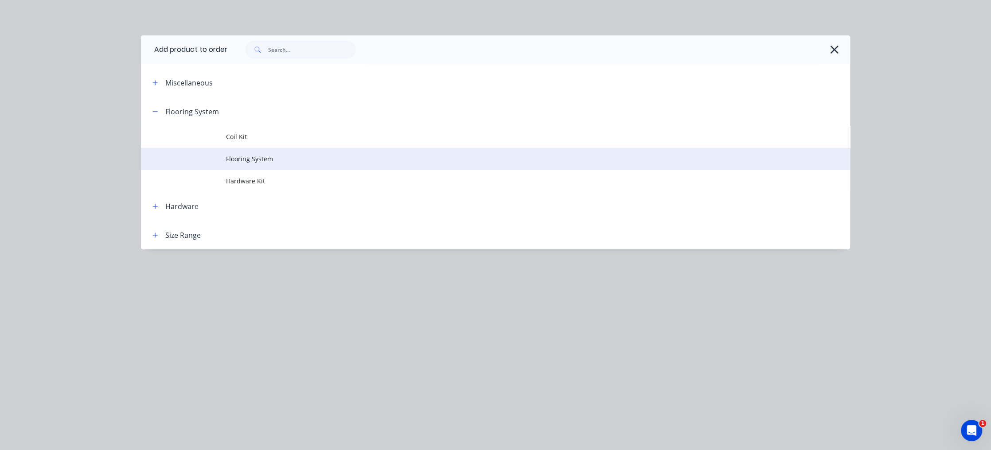
click at [263, 156] on span "Flooring System" at bounding box center [475, 158] width 499 height 9
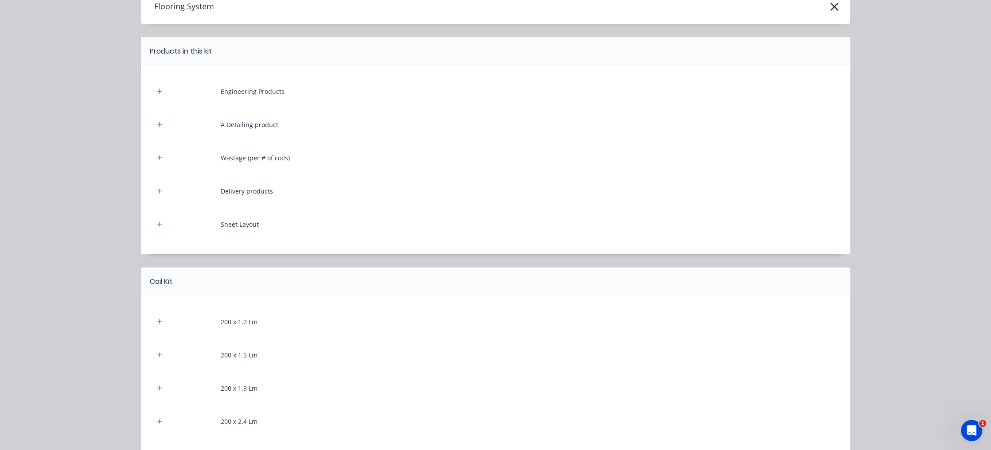
scroll to position [0, 0]
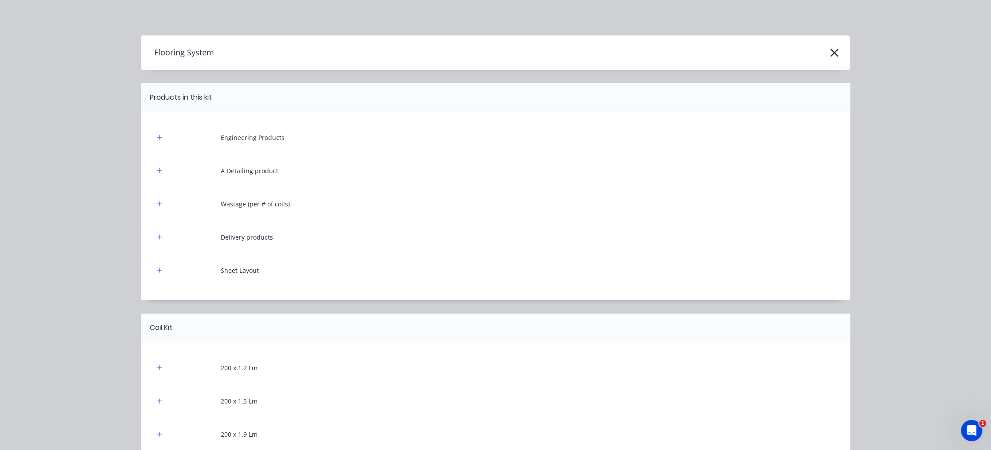
click at [260, 136] on div "Engineering Products" at bounding box center [253, 137] width 64 height 9
click at [266, 138] on div "Engineering Products" at bounding box center [253, 137] width 64 height 9
click at [157, 136] on icon "button" at bounding box center [159, 137] width 5 height 6
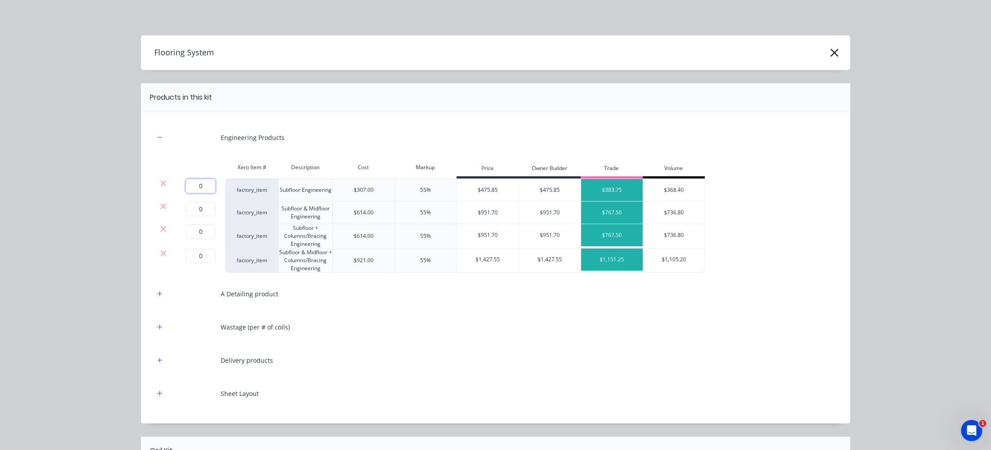
click at [206, 187] on input "0" at bounding box center [201, 186] width 30 height 14
type input "1"
click at [157, 294] on icon "button" at bounding box center [159, 294] width 5 height 6
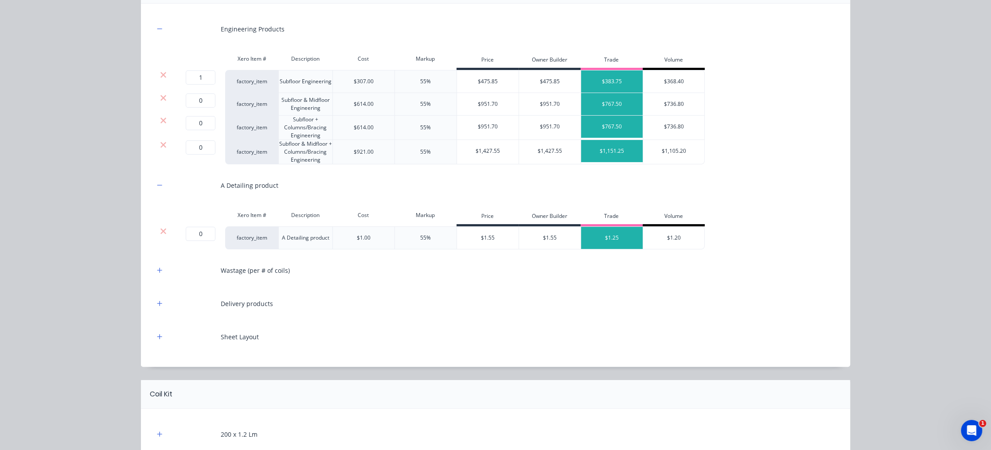
scroll to position [118, 0]
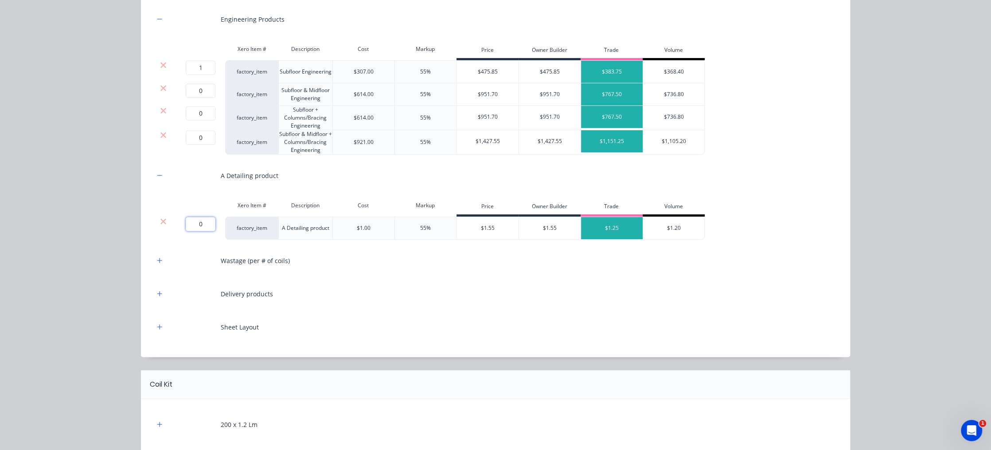
click at [201, 222] on input "0" at bounding box center [201, 224] width 30 height 14
type input "332"
click at [351, 226] on div "$1.00" at bounding box center [363, 228] width 62 height 23
click at [307, 228] on div "A Detailing product" at bounding box center [305, 228] width 54 height 23
click at [157, 261] on icon "button" at bounding box center [159, 260] width 5 height 6
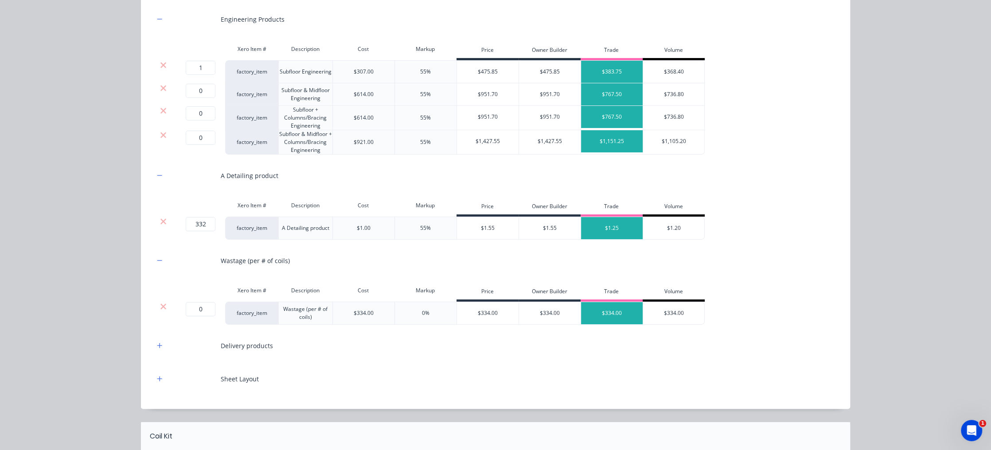
click at [292, 234] on div "A Detailing product" at bounding box center [305, 228] width 54 height 23
click at [195, 304] on input "0" at bounding box center [201, 309] width 30 height 14
type input "2"
click at [157, 346] on icon "button" at bounding box center [159, 345] width 5 height 6
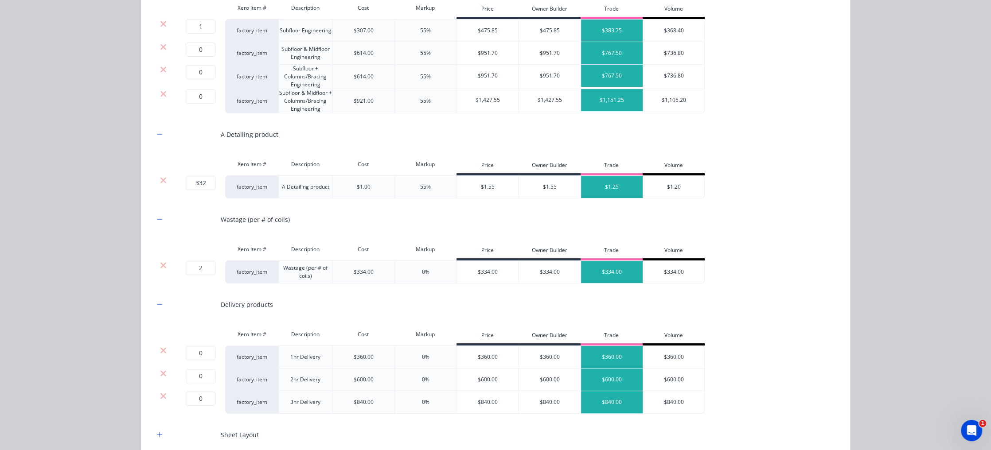
scroll to position [236, 0]
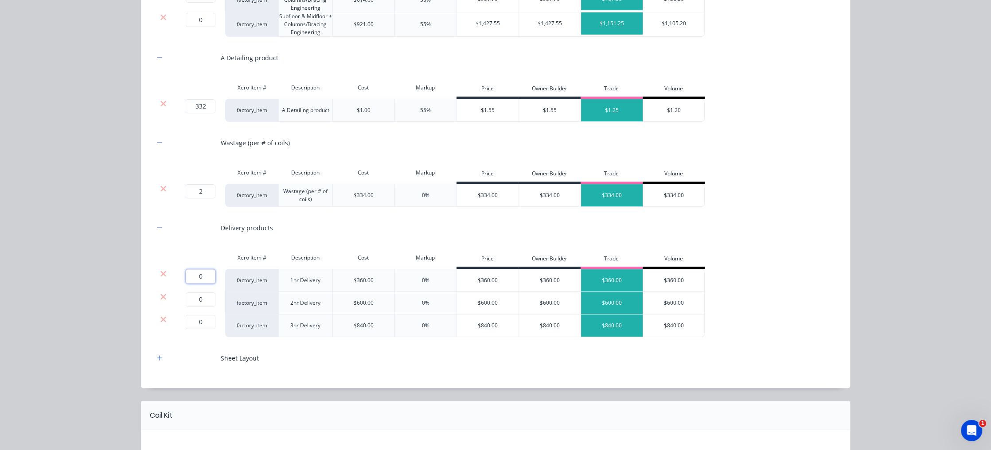
click at [197, 276] on input "0" at bounding box center [201, 276] width 30 height 14
type input "1"
click at [379, 302] on div "$600.00" at bounding box center [363, 303] width 62 height 23
click at [199, 296] on input "0" at bounding box center [201, 299] width 30 height 14
click at [206, 276] on input "1" at bounding box center [201, 276] width 30 height 14
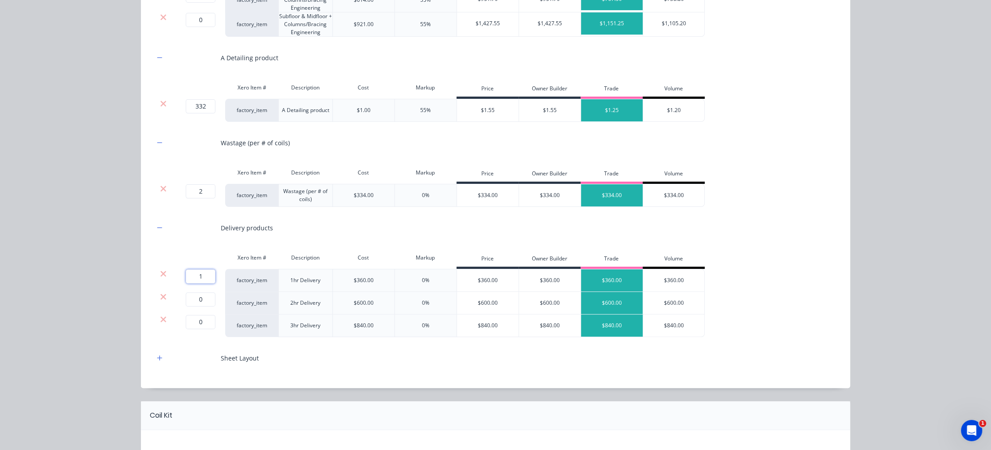
type input "0"
drag, startPoint x: 203, startPoint y: 298, endPoint x: 183, endPoint y: 296, distance: 20.5
click at [186, 296] on input "0" at bounding box center [201, 299] width 30 height 14
type input "1"
click at [313, 344] on div "Engineering Products Xero Item # Description Cost Markup Price Owner Builder Tr…" at bounding box center [495, 129] width 682 height 481
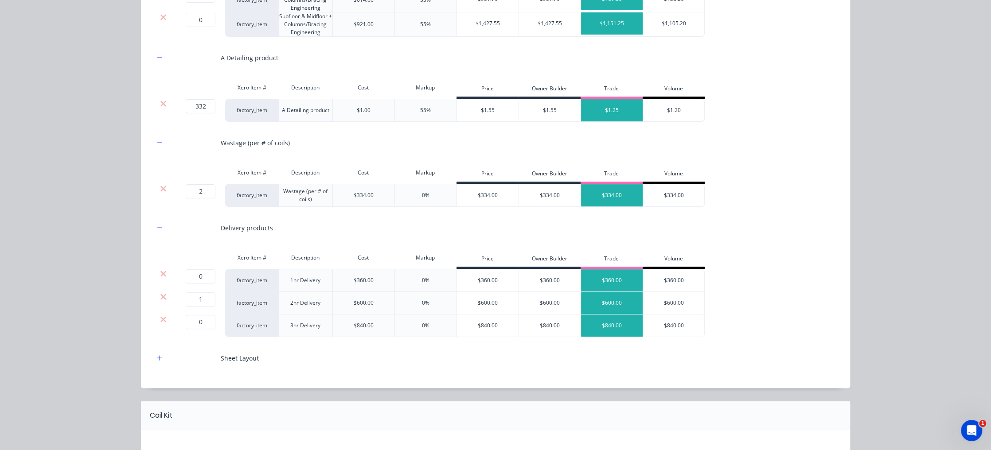
click at [260, 325] on div "factory_item" at bounding box center [251, 326] width 53 height 23
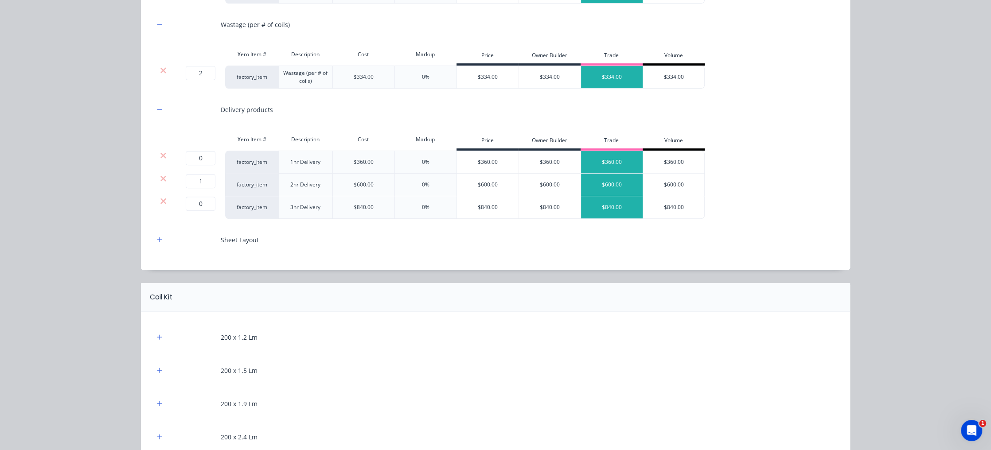
scroll to position [413, 0]
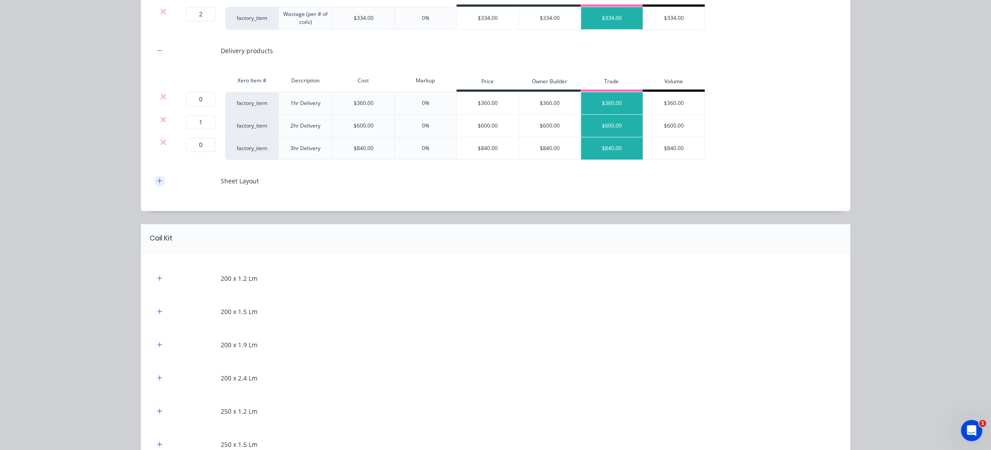
click at [157, 180] on icon "button" at bounding box center [159, 181] width 5 height 6
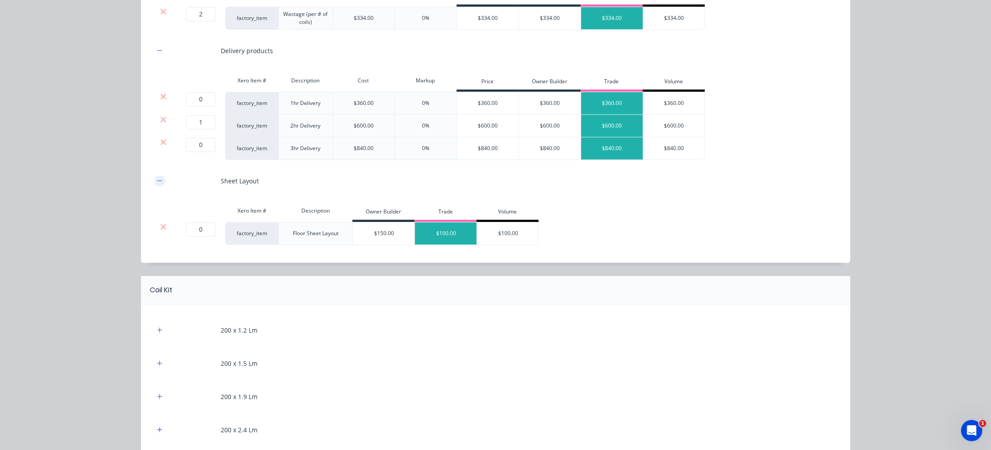
click at [157, 180] on icon "button" at bounding box center [159, 181] width 5 height 6
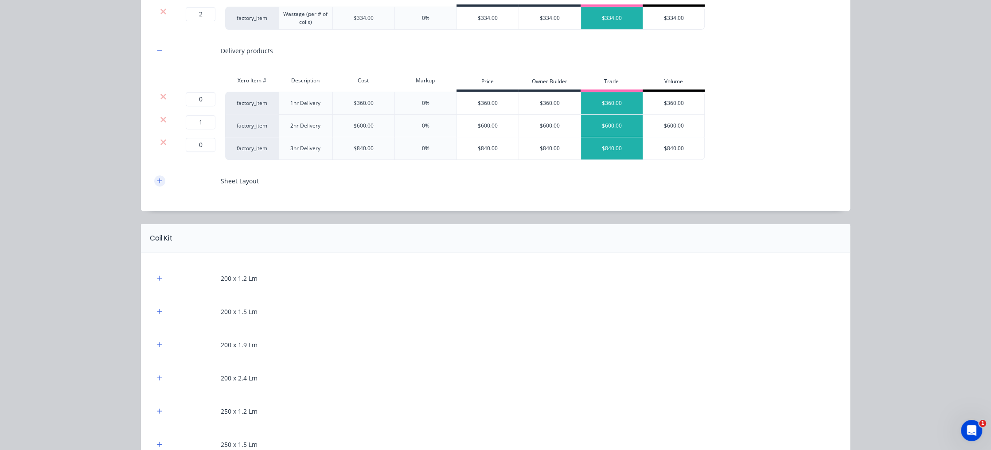
click at [157, 180] on icon "button" at bounding box center [159, 181] width 5 height 6
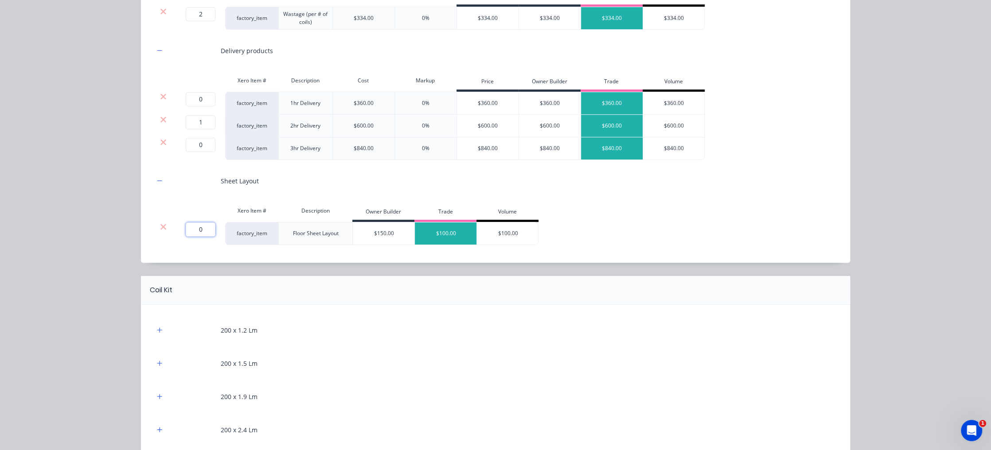
click at [196, 230] on input "0" at bounding box center [201, 229] width 30 height 14
type input "1"
click at [160, 362] on button "button" at bounding box center [159, 363] width 11 height 11
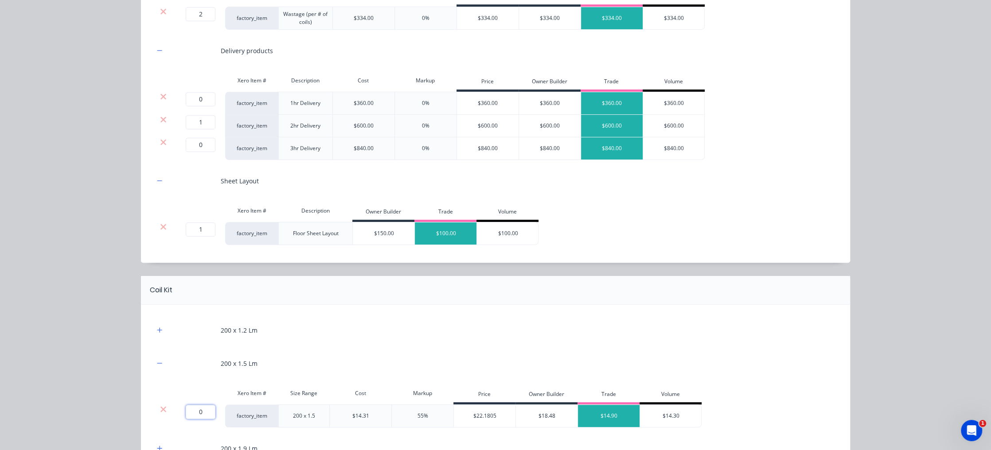
click at [197, 408] on input "0" at bounding box center [201, 412] width 30 height 14
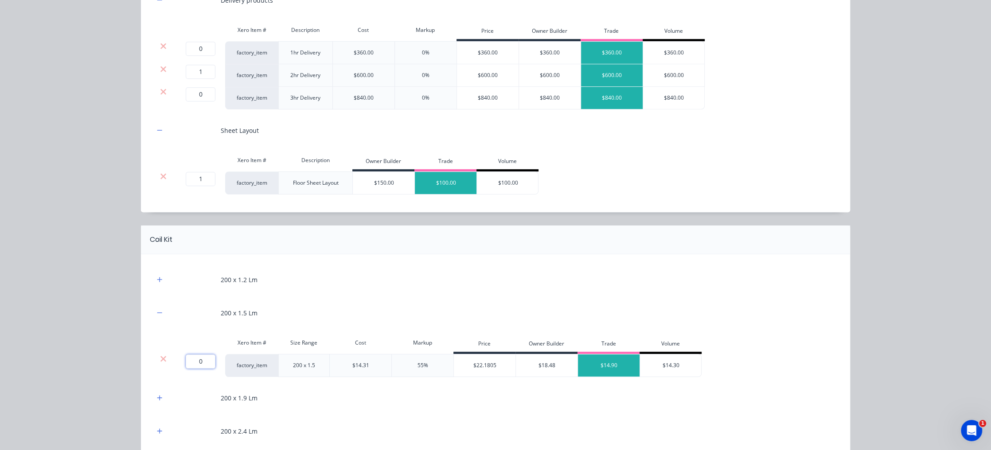
scroll to position [531, 0]
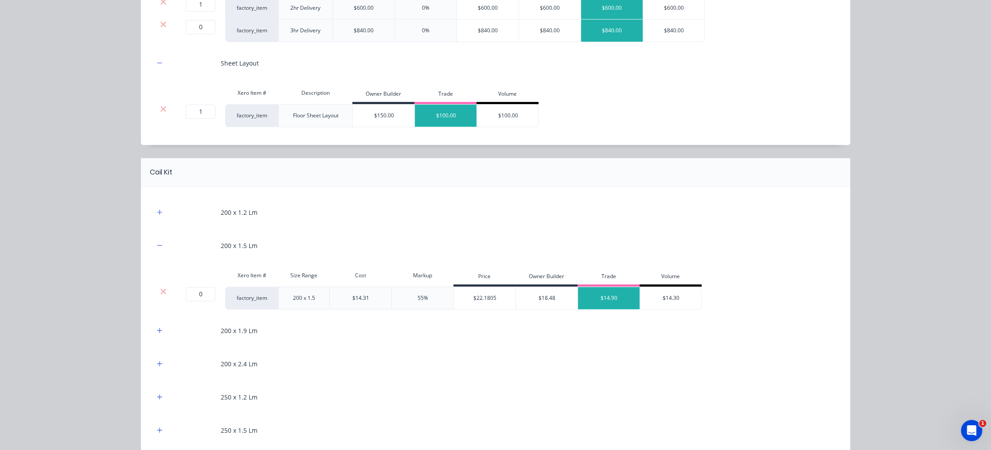
click at [246, 296] on div "factory_item" at bounding box center [251, 298] width 53 height 23
click at [190, 294] on input "0" at bounding box center [201, 294] width 30 height 14
type input "46"
click at [157, 399] on button "button" at bounding box center [159, 397] width 11 height 11
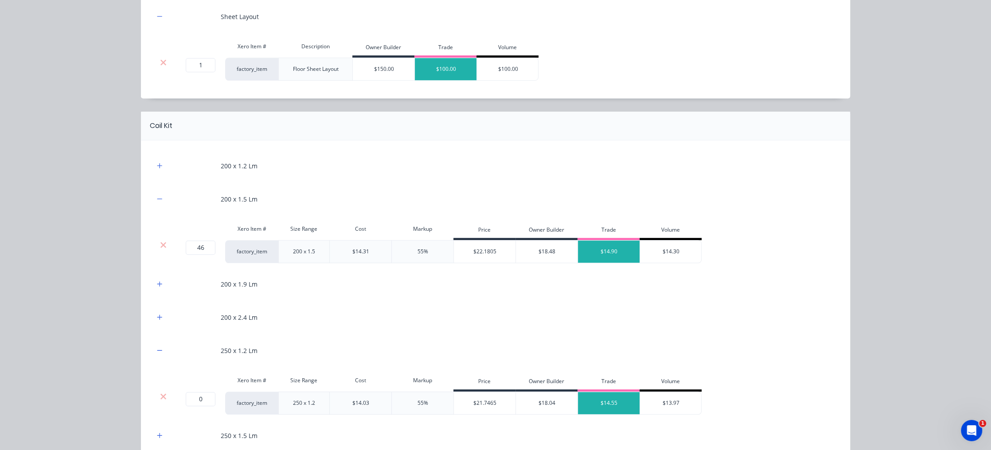
scroll to position [650, 0]
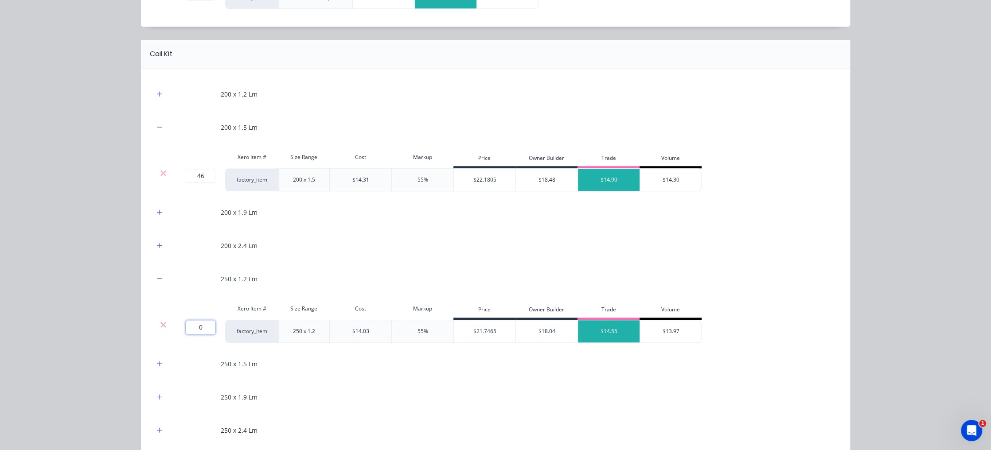
click at [196, 324] on input "0" at bounding box center [201, 327] width 30 height 14
type input "218"
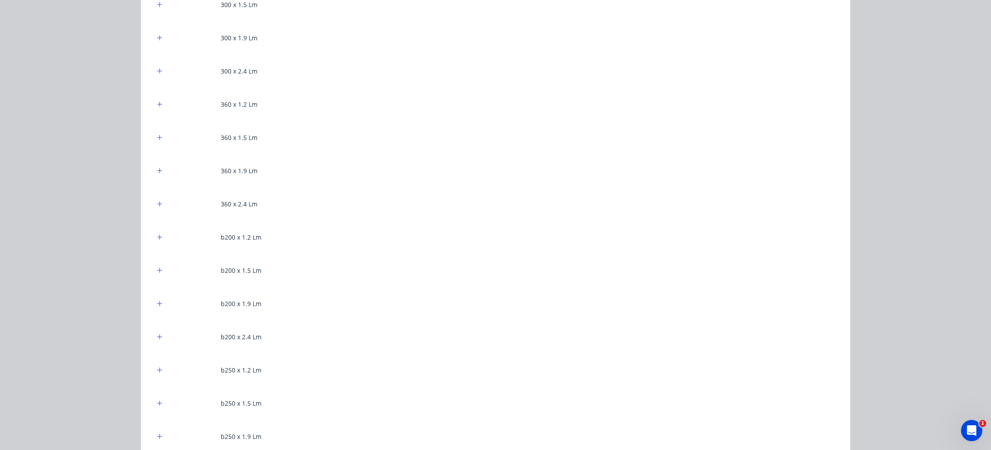
scroll to position [1181, 0]
click at [156, 333] on button "button" at bounding box center [159, 330] width 11 height 11
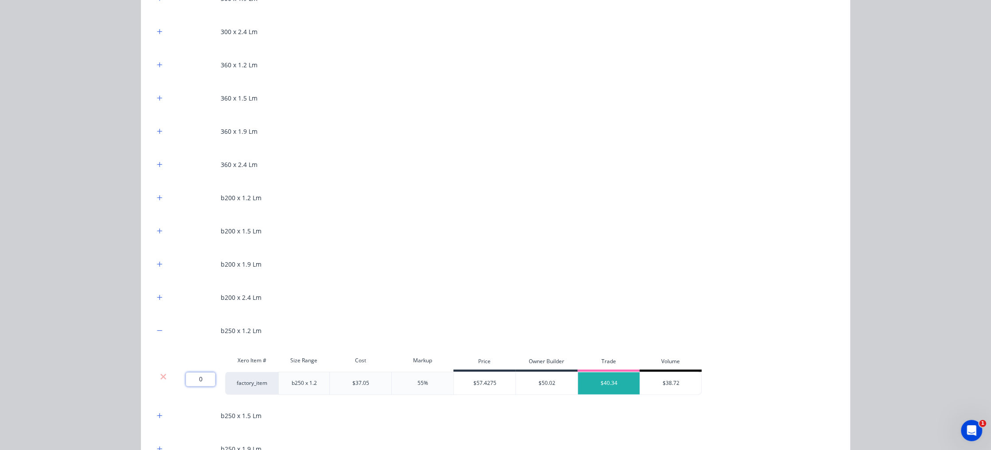
click at [195, 376] on input "0" at bounding box center [201, 379] width 30 height 14
type input "35"
click at [323, 289] on div "b200 x 2.4 Lm" at bounding box center [495, 297] width 682 height 24
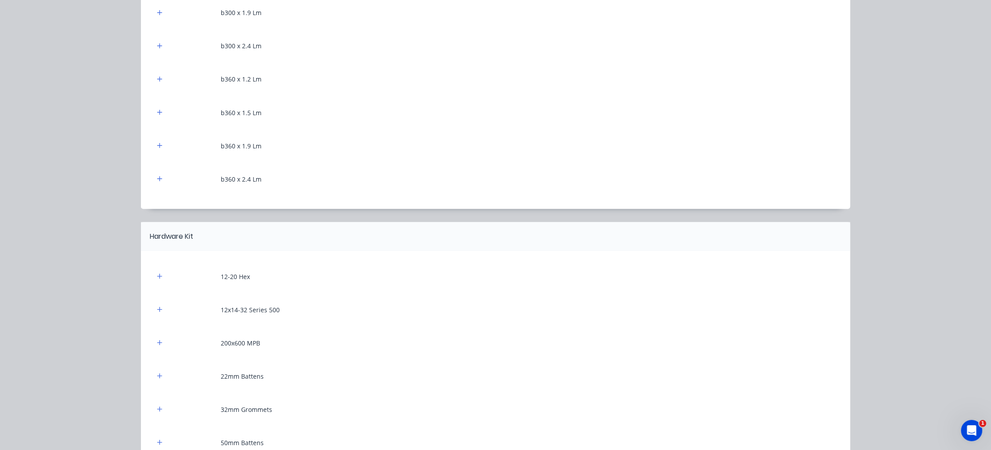
scroll to position [1772, 0]
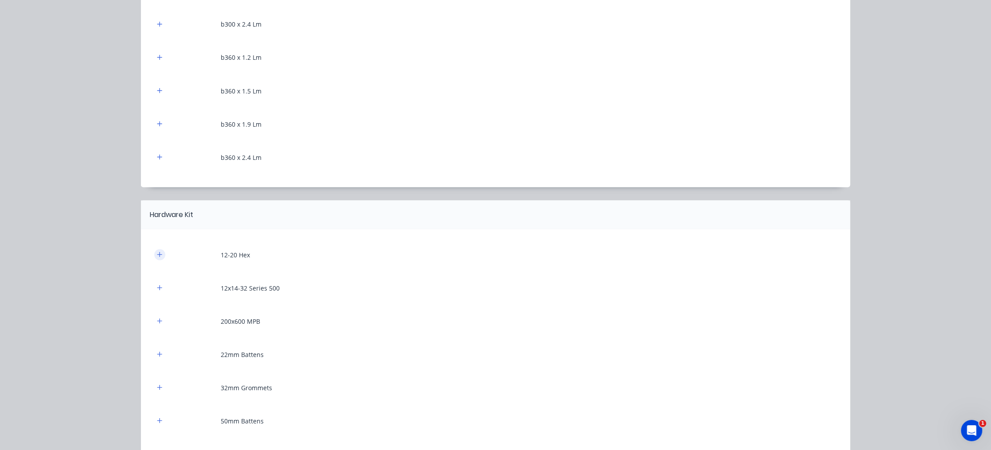
click at [154, 255] on button "button" at bounding box center [159, 254] width 11 height 11
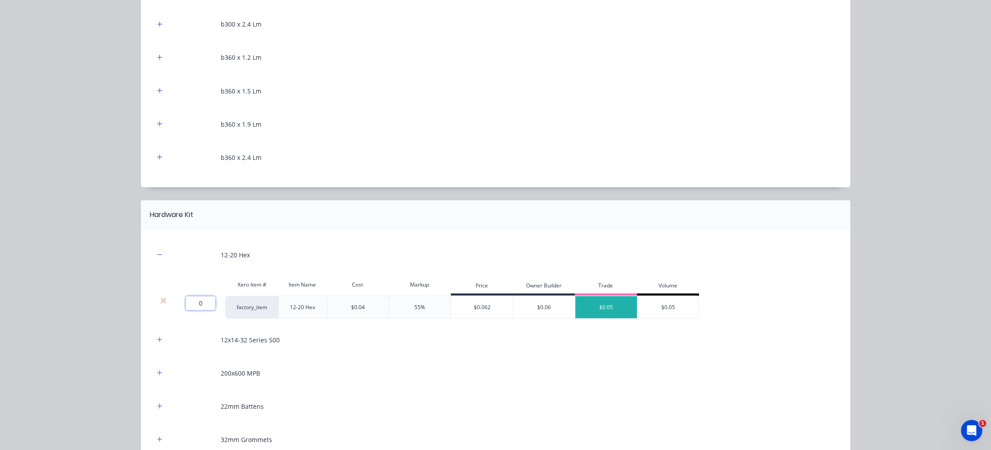
click at [205, 302] on input "0" at bounding box center [201, 303] width 30 height 14
type input "400"
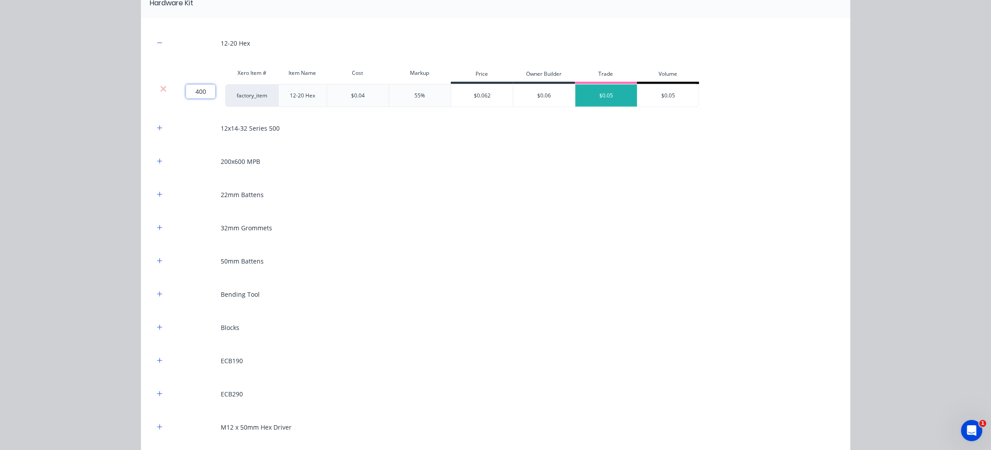
scroll to position [2008, 0]
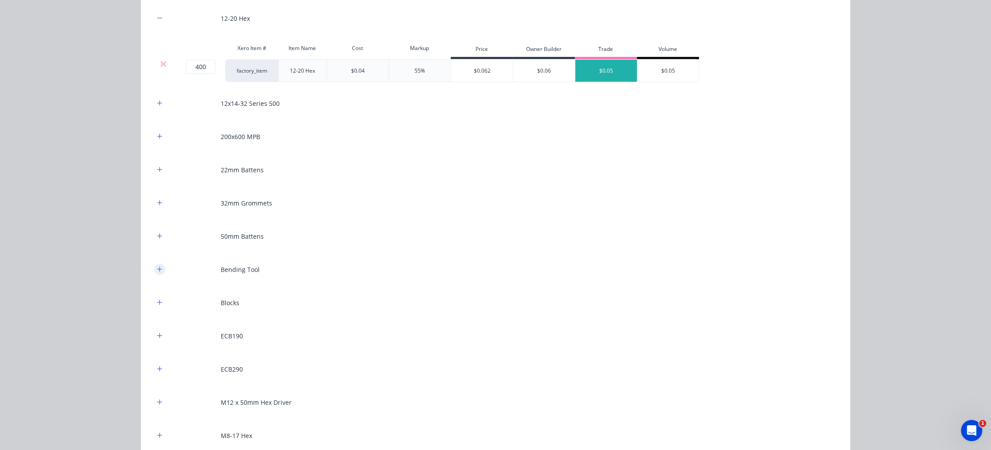
click at [154, 269] on button "button" at bounding box center [159, 269] width 11 height 11
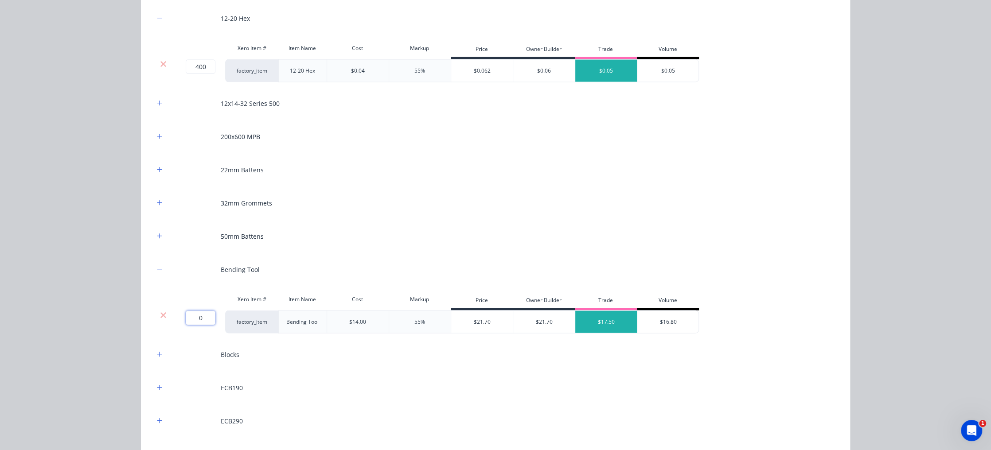
click at [193, 319] on input "0" at bounding box center [201, 318] width 30 height 14
type input "2"
click at [157, 233] on icon "button" at bounding box center [159, 236] width 5 height 6
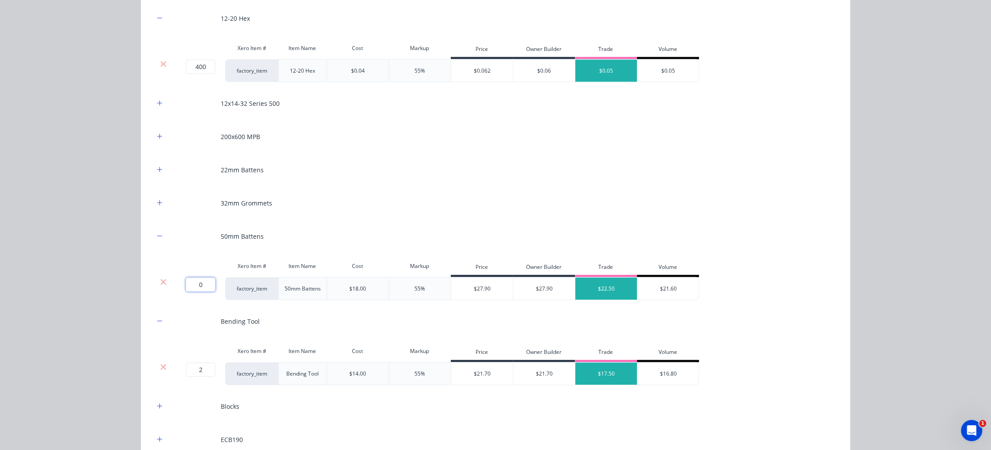
click at [200, 285] on input "0" at bounding box center [201, 285] width 30 height 14
type input "4"
click at [287, 172] on div "22mm Battens" at bounding box center [495, 170] width 682 height 24
click at [157, 168] on icon "button" at bounding box center [159, 170] width 5 height 6
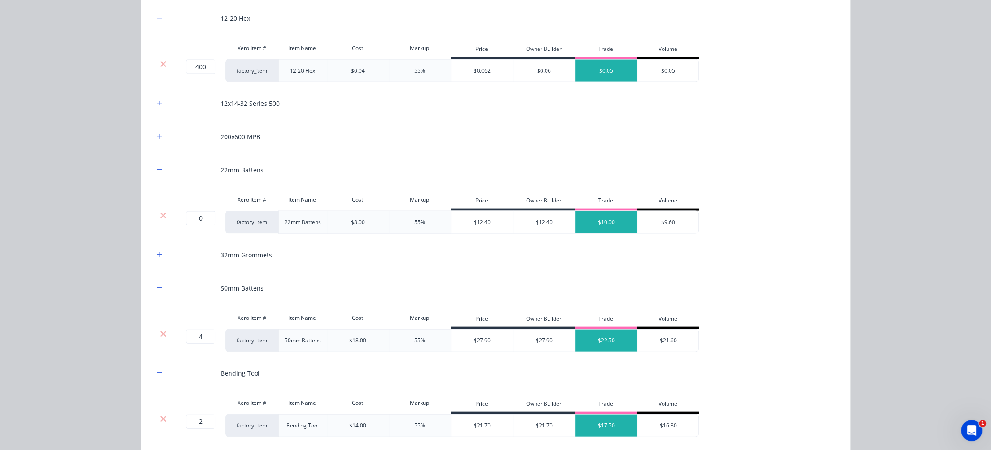
drag, startPoint x: 338, startPoint y: 232, endPoint x: 335, endPoint y: 297, distance: 65.2
click at [338, 232] on div "12-20 Hex Xero Item # Item Name Cost Markup Price Owner Builder Trade Volume 40…" at bounding box center [495, 387] width 682 height 763
click at [202, 219] on input "0" at bounding box center [201, 218] width 30 height 14
type input "14"
click at [328, 263] on div "32mm Grommets" at bounding box center [495, 255] width 682 height 24
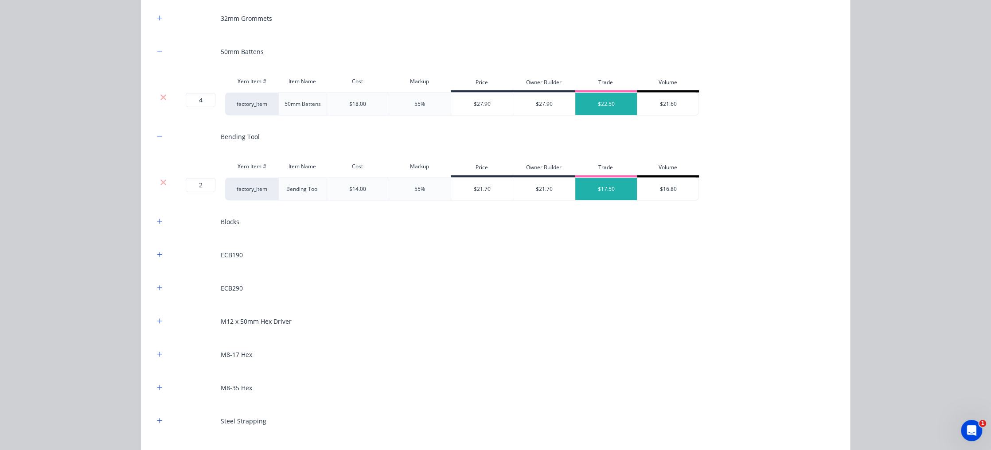
scroll to position [2304, 0]
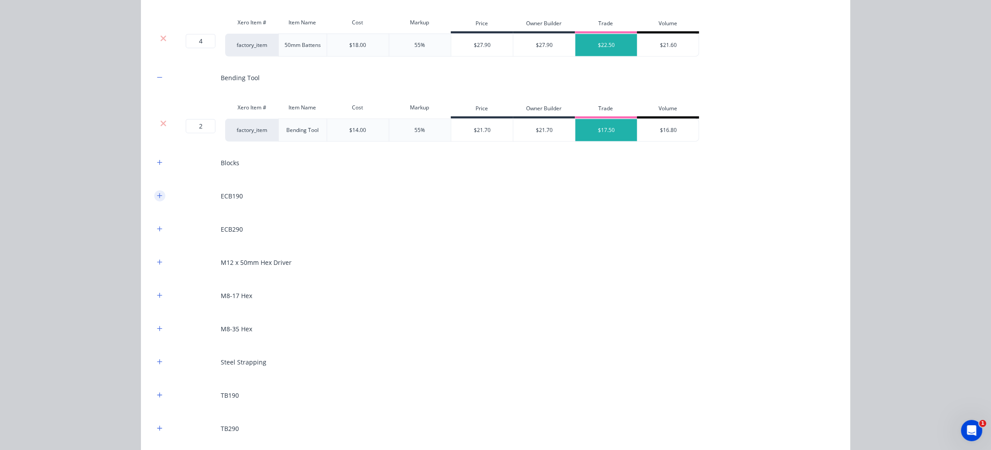
click at [157, 196] on icon "button" at bounding box center [159, 196] width 5 height 6
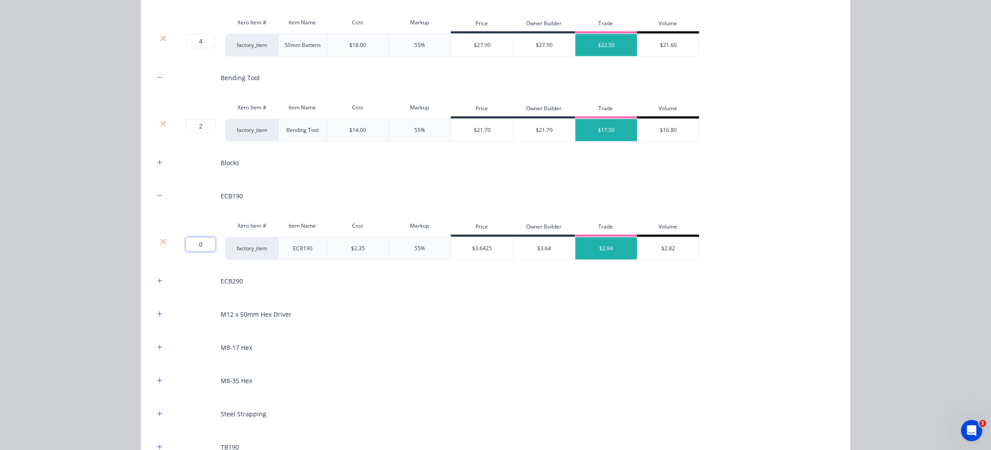
click at [195, 242] on input "0" at bounding box center [201, 244] width 30 height 14
type input "8"
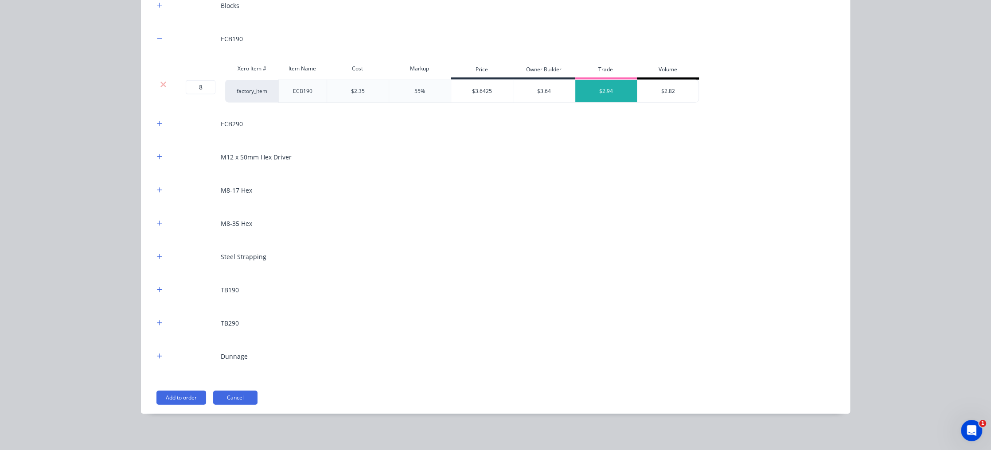
scroll to position [418, 0]
click at [157, 353] on icon "button" at bounding box center [159, 356] width 5 height 6
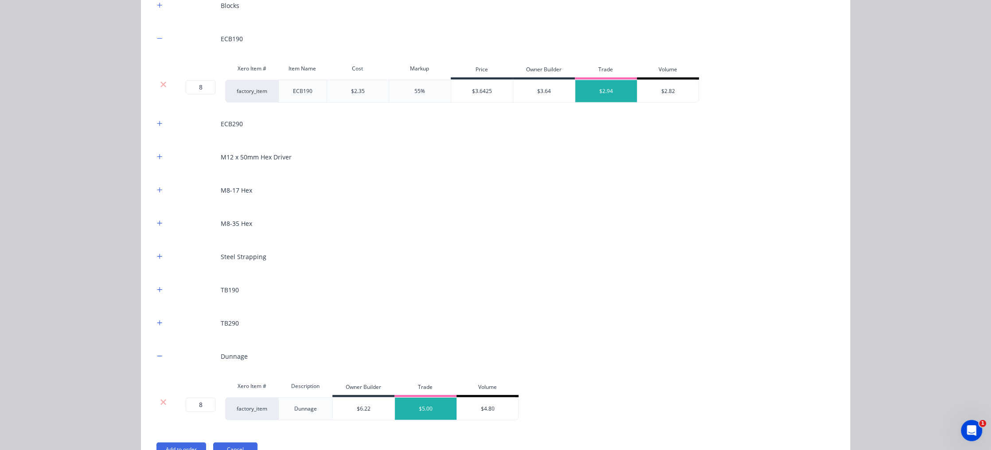
scroll to position [2513, 0]
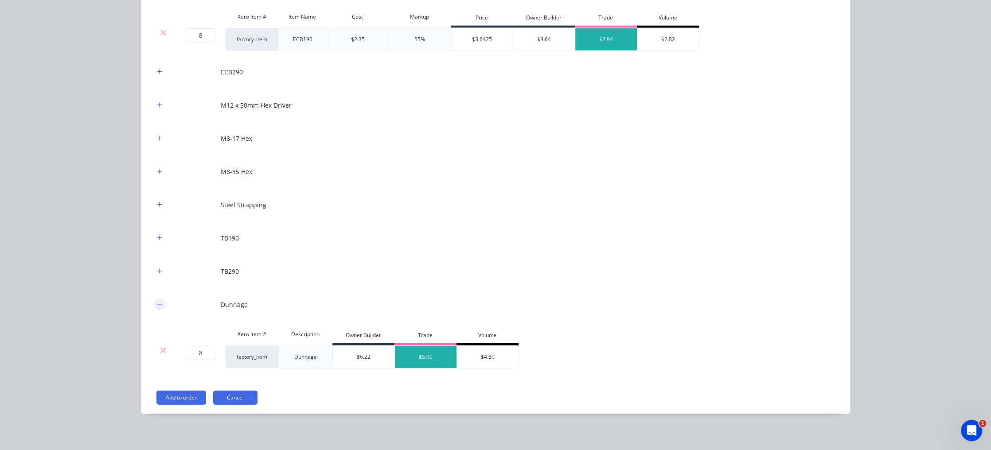
click at [157, 301] on icon "button" at bounding box center [159, 304] width 5 height 6
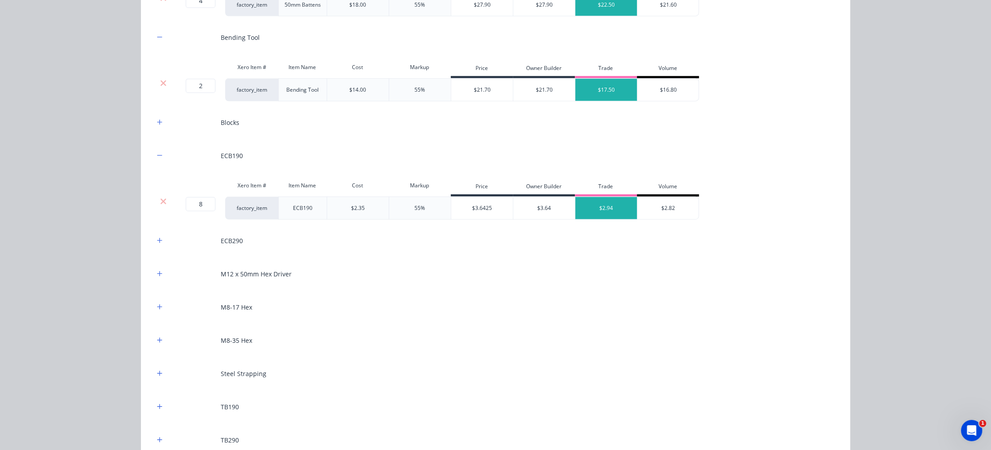
scroll to position [2343, 0]
click at [158, 274] on button "button" at bounding box center [159, 275] width 11 height 11
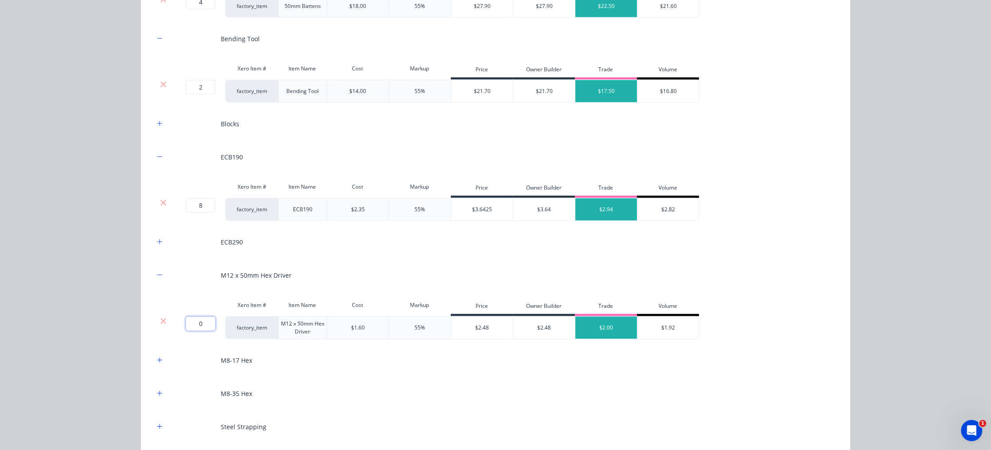
click at [196, 325] on input "0" at bounding box center [201, 324] width 30 height 14
type input "2"
click at [315, 381] on div "M8-35 Hex" at bounding box center [495, 393] width 682 height 24
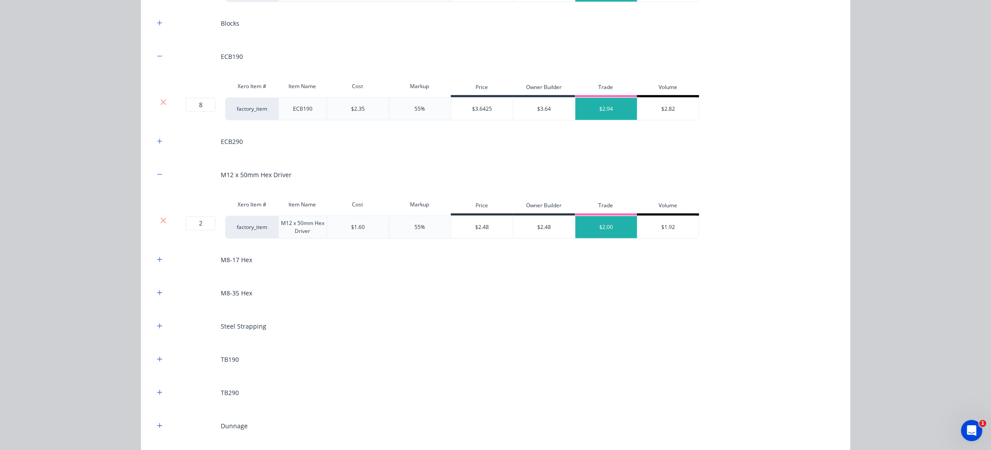
scroll to position [2461, 0]
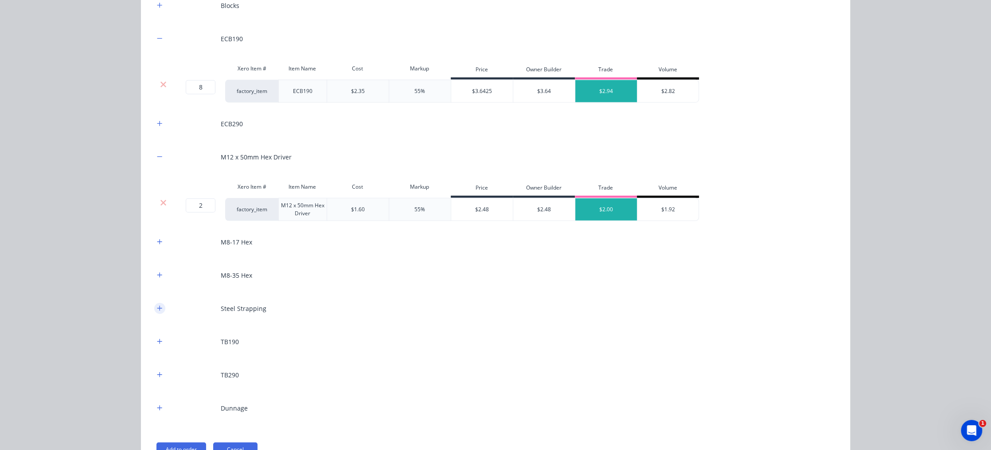
click at [157, 305] on icon "button" at bounding box center [159, 308] width 5 height 6
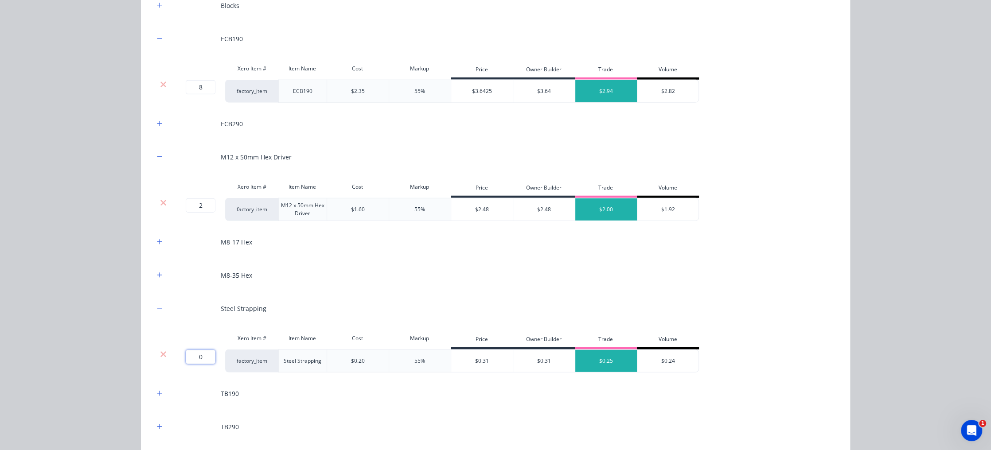
click at [202, 356] on input "0" at bounding box center [201, 357] width 30 height 14
type input "100"
click at [328, 390] on div "TB190" at bounding box center [495, 393] width 682 height 24
click at [438, 402] on div "TB190" at bounding box center [495, 393] width 682 height 24
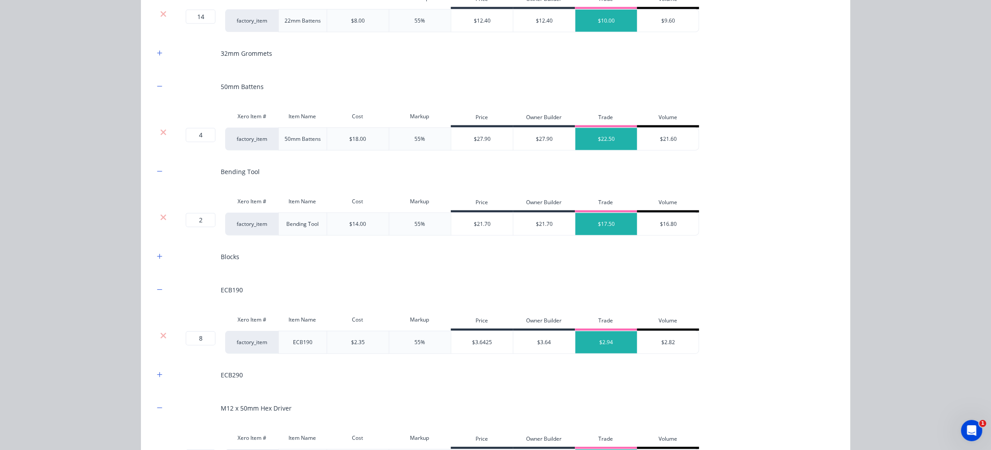
scroll to position [2564, 0]
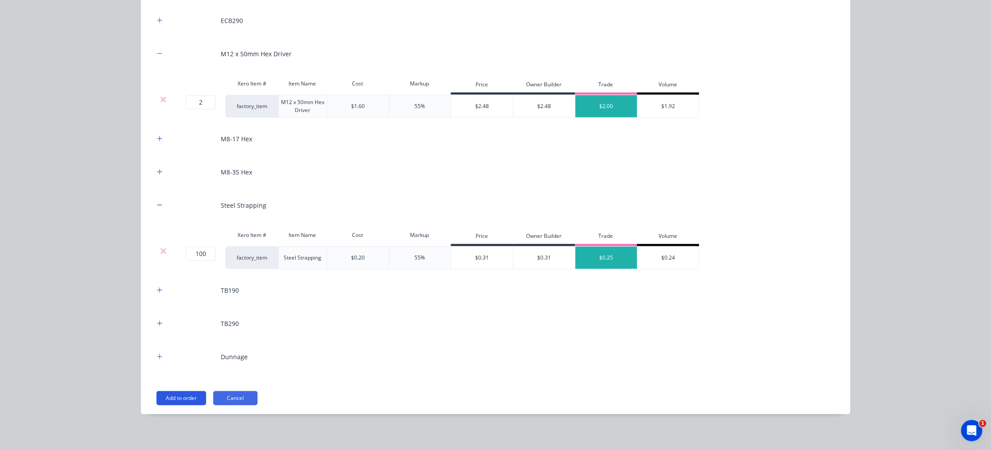
click at [174, 395] on button "Add to order" at bounding box center [181, 398] width 50 height 14
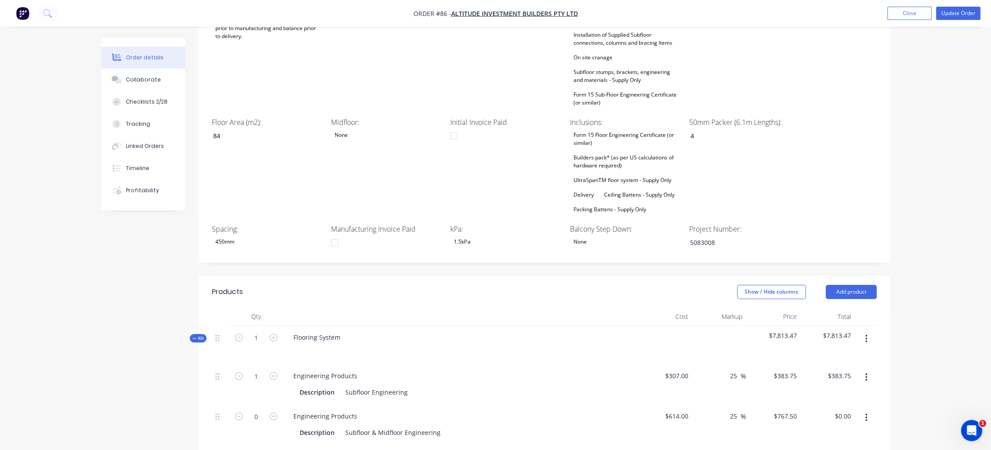
scroll to position [300, 0]
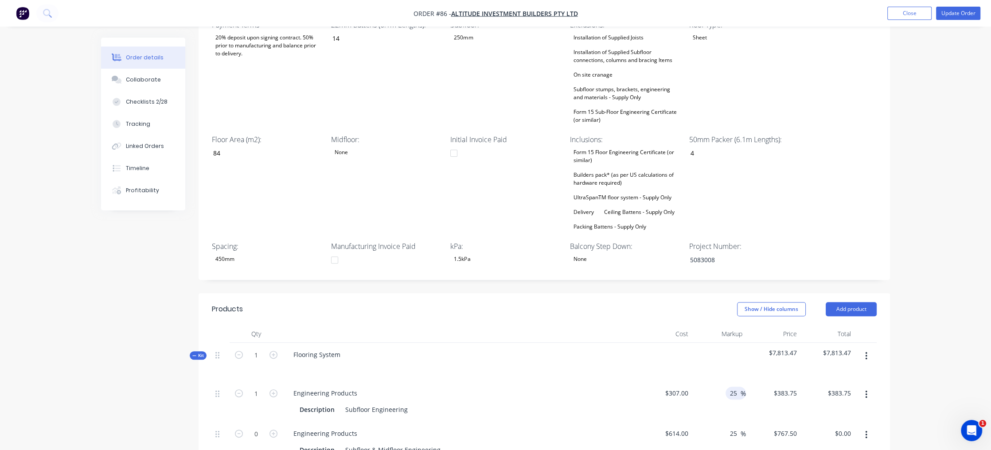
click at [736, 387] on input "25" at bounding box center [735, 393] width 12 height 13
click at [759, 392] on div "$383.75 $383.75" at bounding box center [773, 401] width 54 height 40
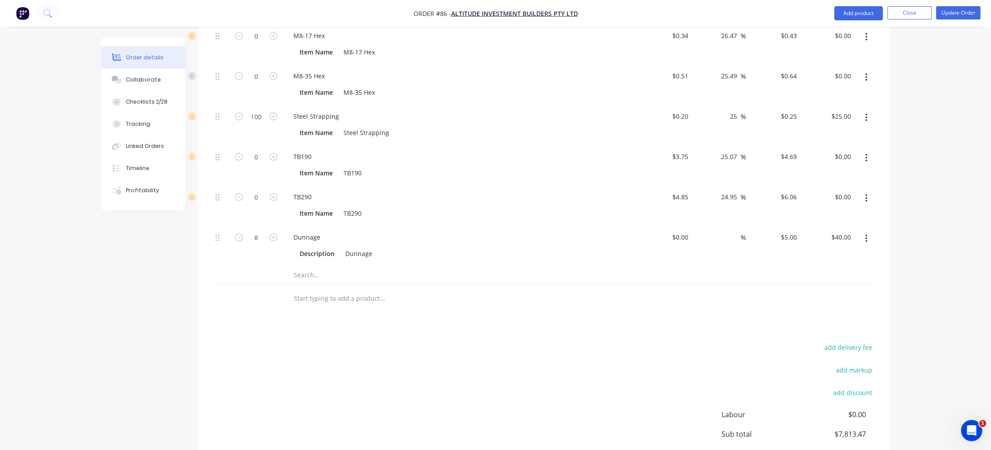
scroll to position [2825, 0]
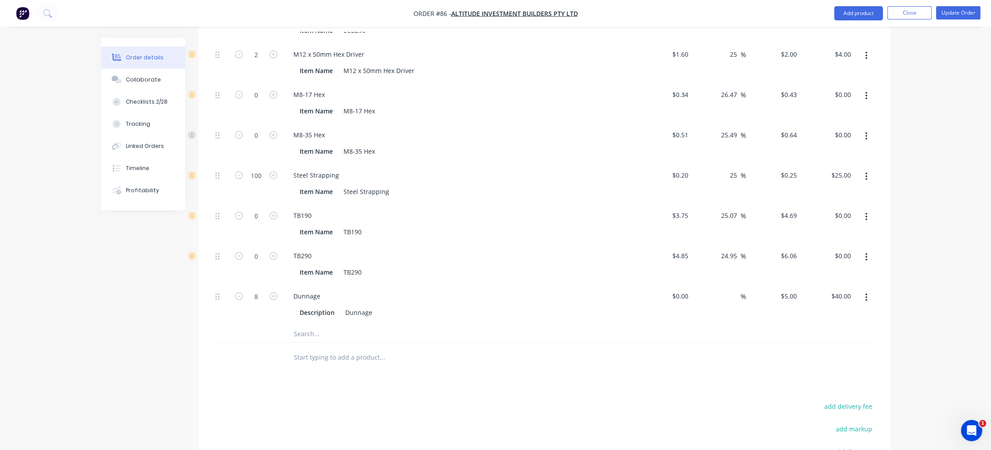
click at [868, 290] on button "button" at bounding box center [866, 298] width 21 height 16
click at [843, 350] on div "Delete" at bounding box center [834, 356] width 68 height 13
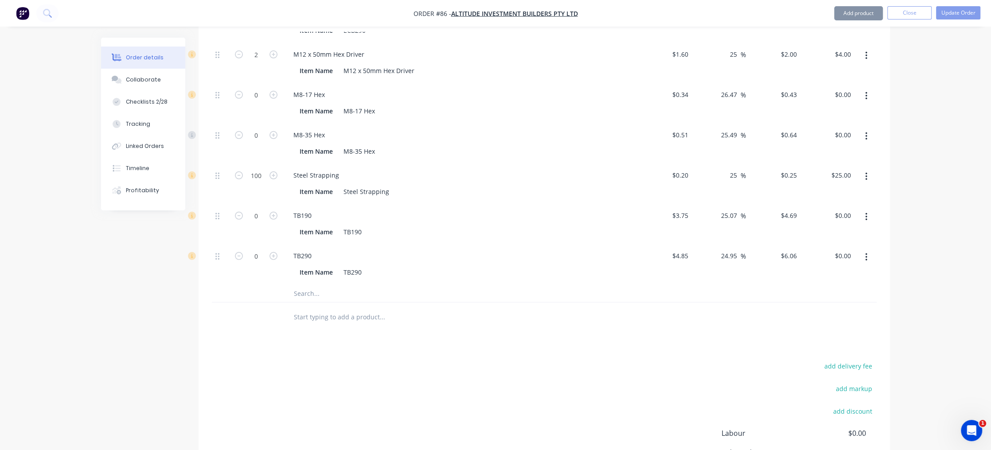
click at [868, 249] on button "button" at bounding box center [866, 257] width 21 height 16
click at [857, 310] on div "Delete" at bounding box center [834, 316] width 68 height 13
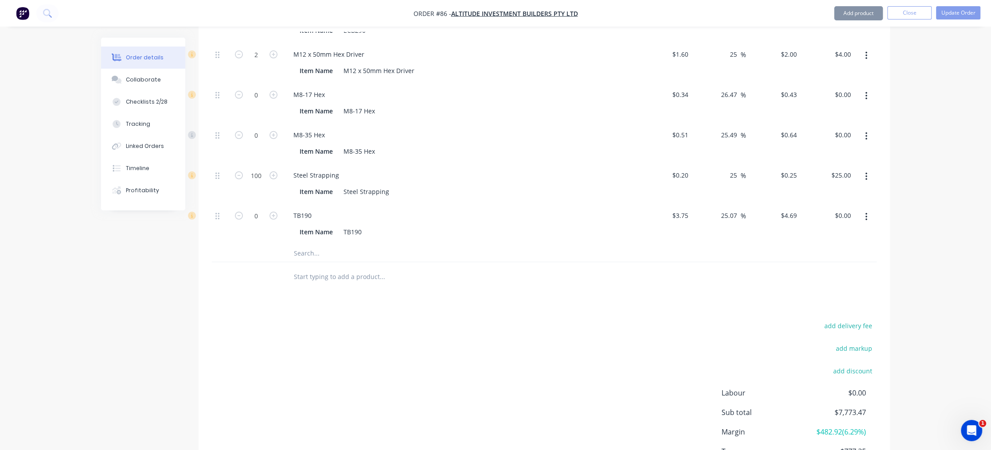
click at [867, 212] on icon "button" at bounding box center [866, 217] width 2 height 10
drag, startPoint x: 851, startPoint y: 247, endPoint x: 852, endPoint y: 251, distance: 4.5
click at [851, 269] on div "Delete" at bounding box center [834, 275] width 68 height 13
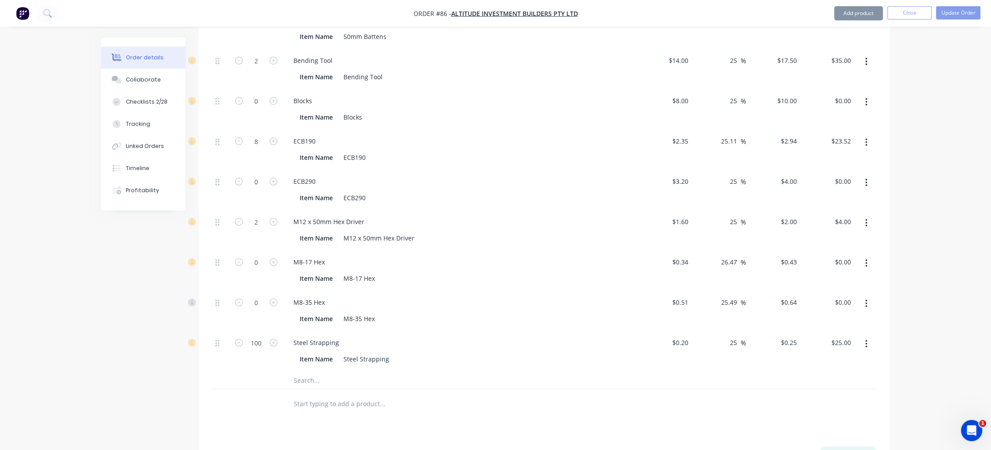
scroll to position [2586, 0]
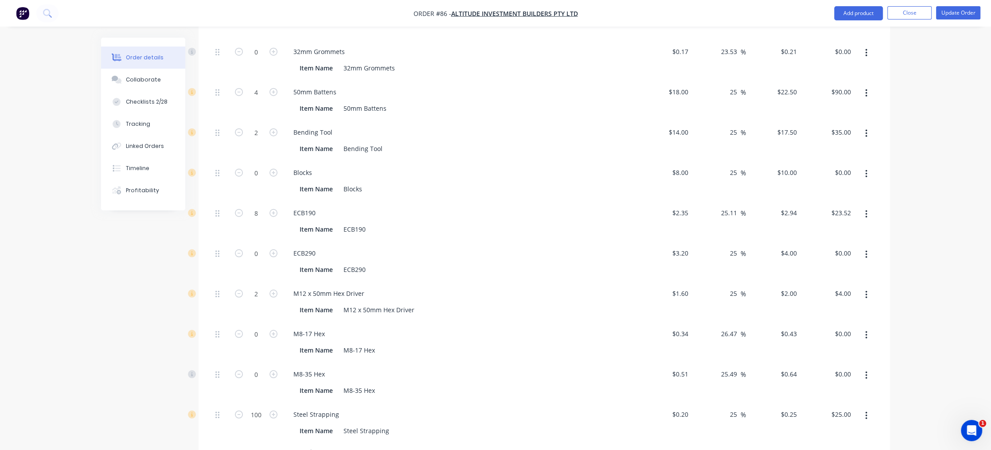
click at [870, 368] on button "button" at bounding box center [866, 376] width 21 height 16
click at [843, 428] on div "Delete" at bounding box center [834, 434] width 68 height 13
click at [865, 331] on icon "button" at bounding box center [866, 336] width 2 height 10
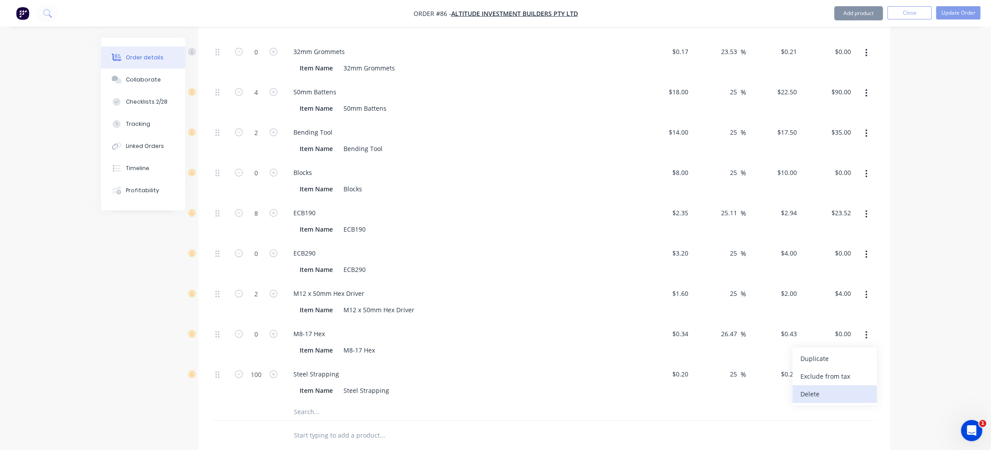
click at [853, 388] on div "Delete" at bounding box center [834, 394] width 68 height 13
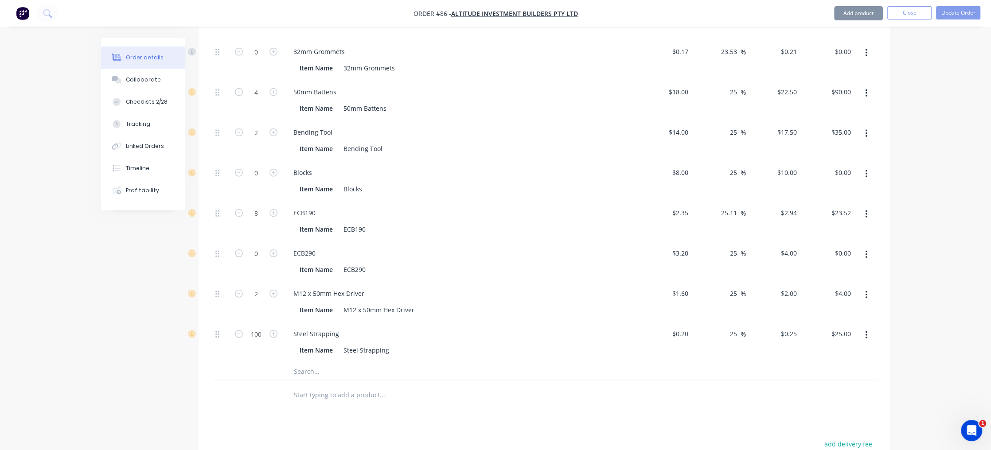
click at [871, 287] on button "button" at bounding box center [866, 295] width 21 height 16
click at [867, 250] on icon "button" at bounding box center [866, 255] width 2 height 10
click at [849, 307] on div "Delete" at bounding box center [834, 313] width 68 height 13
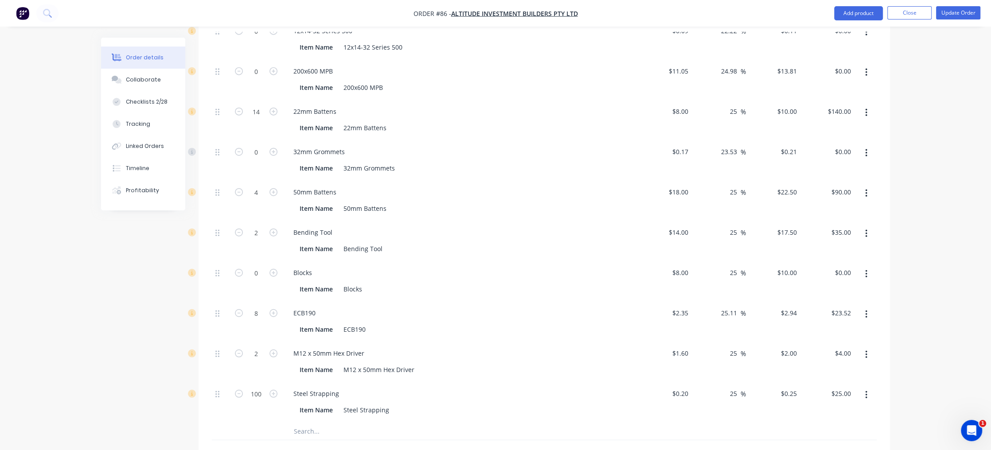
scroll to position [2467, 0]
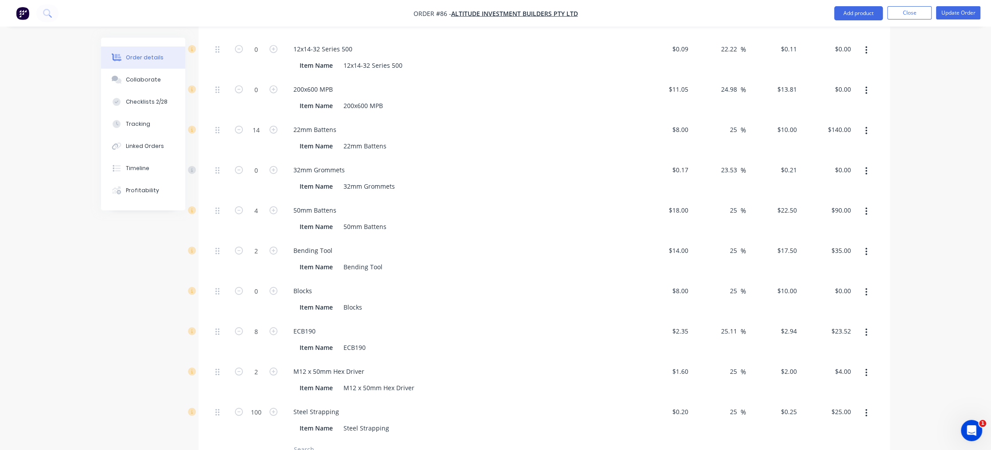
click at [864, 284] on button "button" at bounding box center [866, 292] width 21 height 16
click at [852, 345] on div "Delete" at bounding box center [834, 351] width 68 height 13
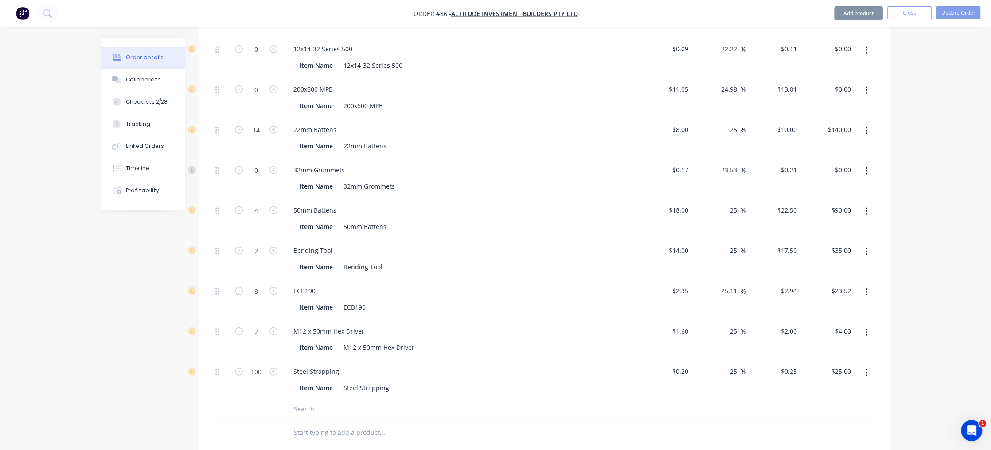
scroll to position [2409, 0]
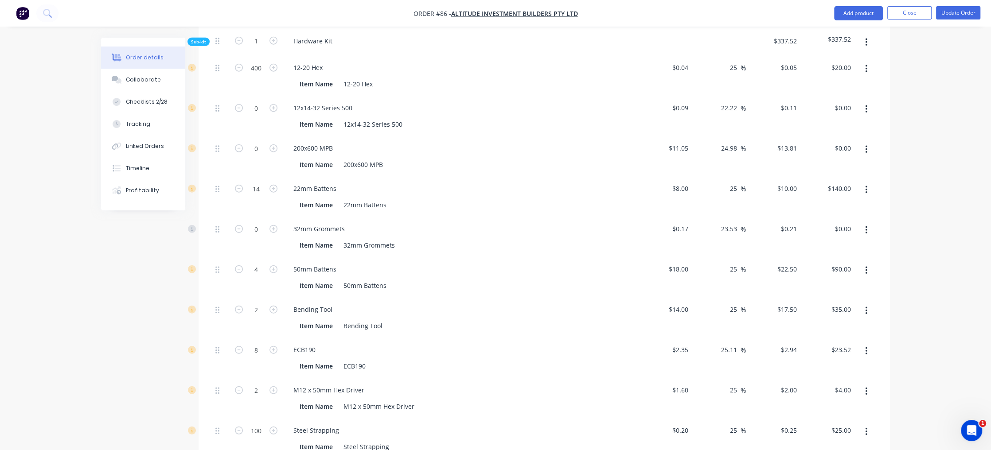
click at [867, 222] on button "button" at bounding box center [866, 230] width 21 height 16
click at [849, 283] on div "Delete" at bounding box center [834, 289] width 68 height 13
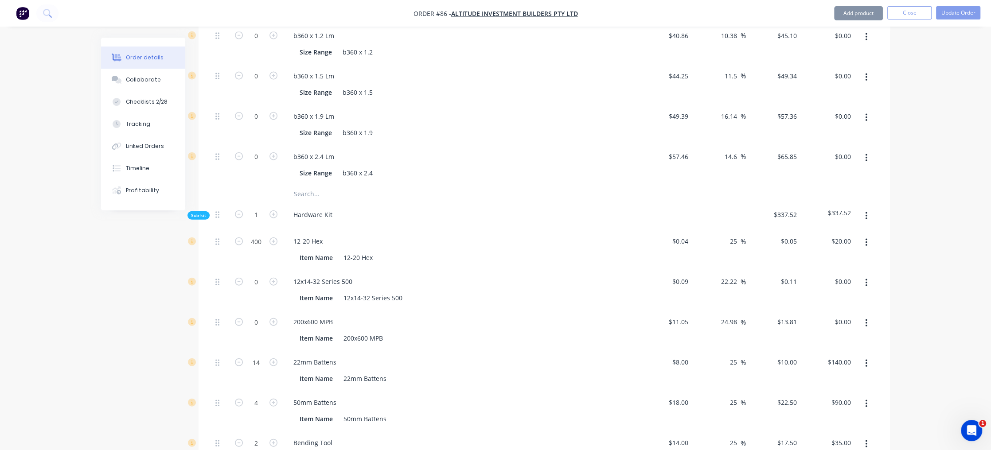
scroll to position [2231, 0]
click at [868, 319] on button "button" at bounding box center [866, 327] width 21 height 16
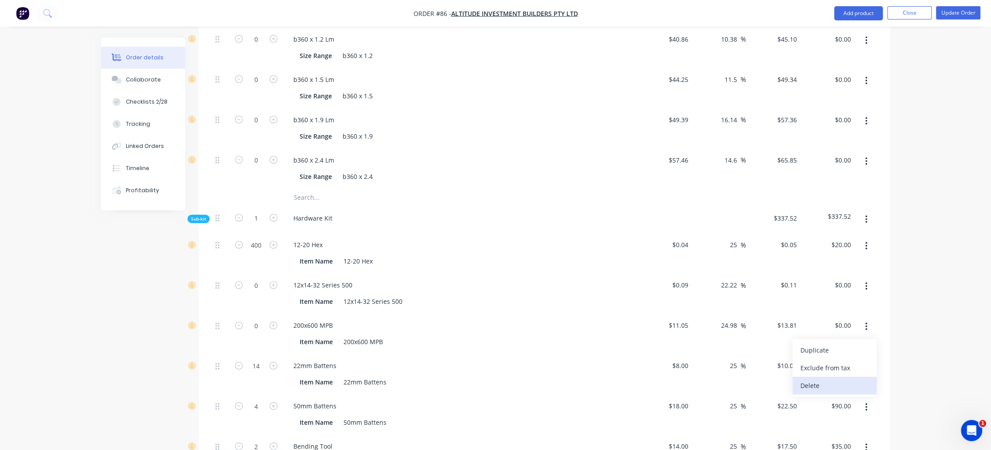
click at [856, 379] on div "Delete" at bounding box center [834, 385] width 68 height 13
click at [869, 279] on button "button" at bounding box center [866, 287] width 21 height 16
click at [856, 339] on div "Delete" at bounding box center [834, 345] width 68 height 13
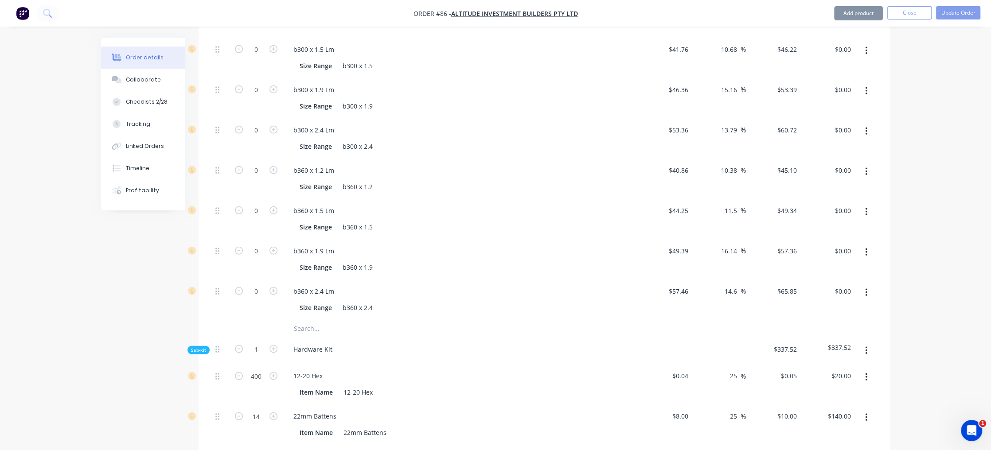
scroll to position [2054, 0]
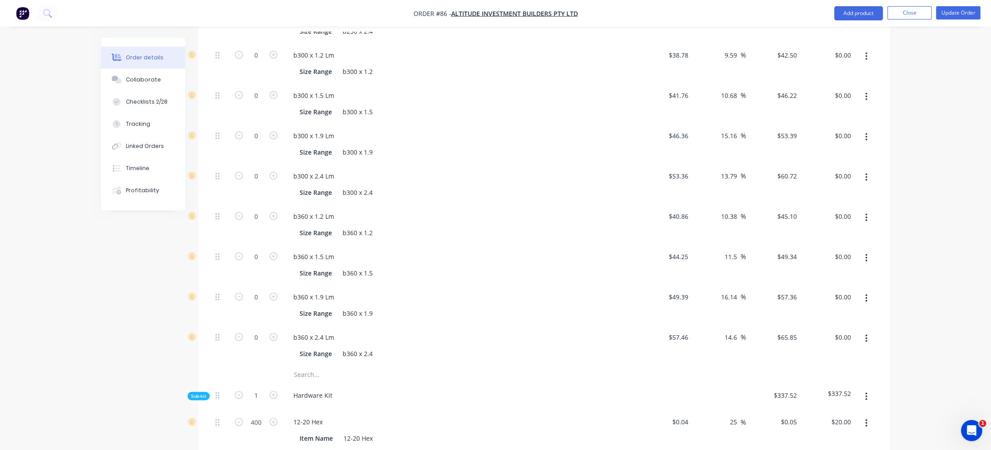
click at [866, 334] on icon "button" at bounding box center [866, 339] width 2 height 10
click at [848, 391] on div "Delete" at bounding box center [834, 397] width 68 height 13
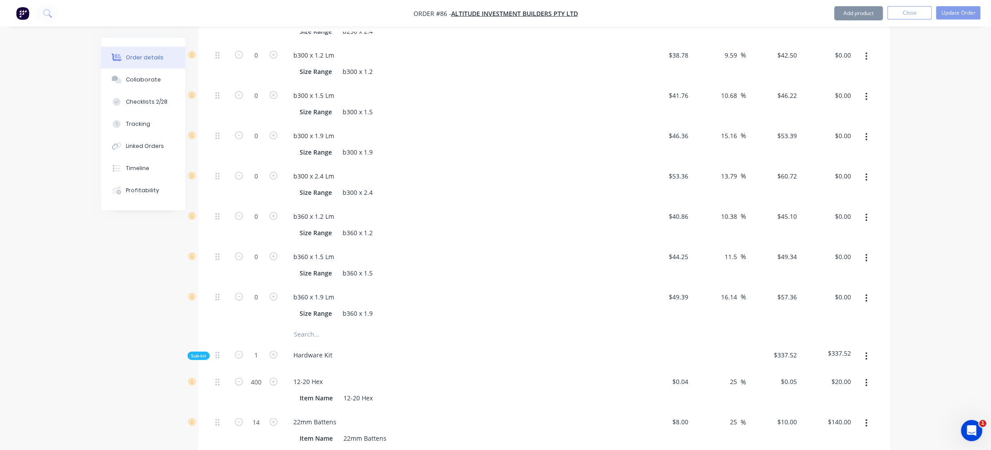
click at [870, 291] on button "button" at bounding box center [866, 299] width 21 height 16
click at [851, 351] on div "Delete" at bounding box center [834, 357] width 68 height 13
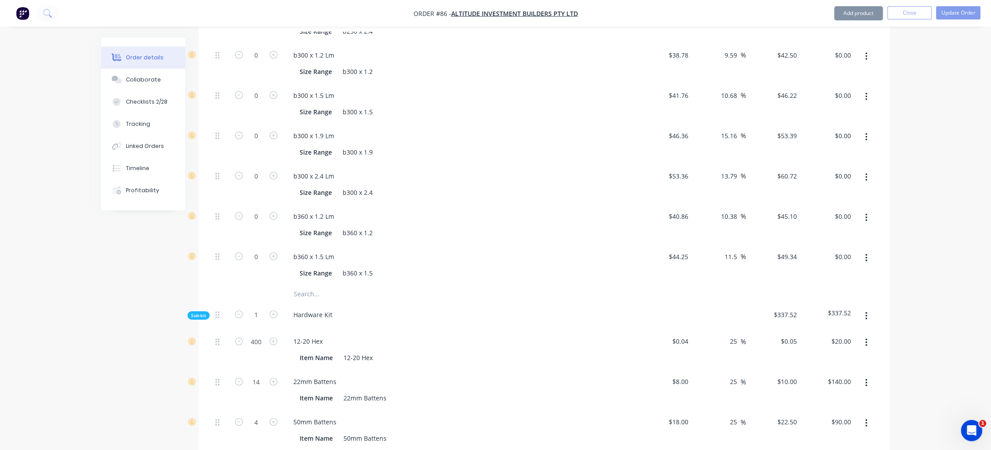
click at [868, 250] on button "button" at bounding box center [866, 258] width 21 height 16
click at [851, 311] on div "Delete" at bounding box center [834, 317] width 68 height 13
click at [868, 210] on button "button" at bounding box center [866, 218] width 21 height 16
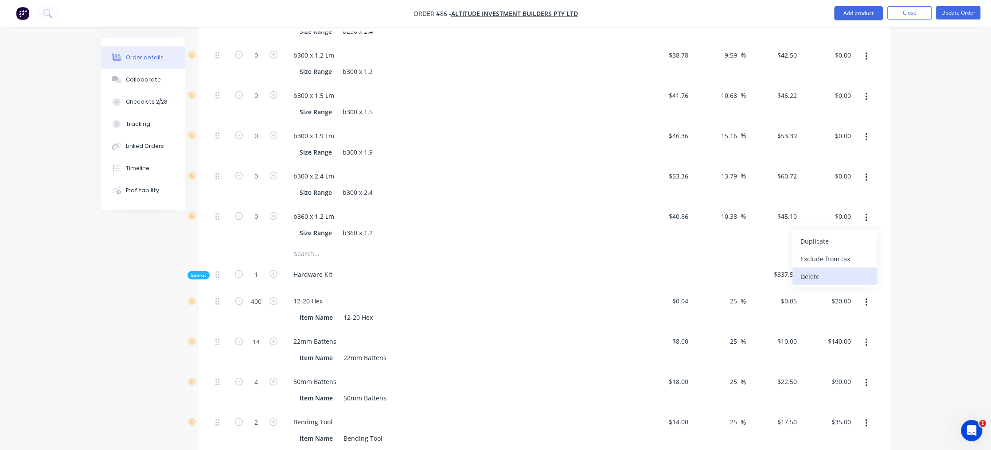
click at [844, 270] on div "Delete" at bounding box center [834, 276] width 68 height 13
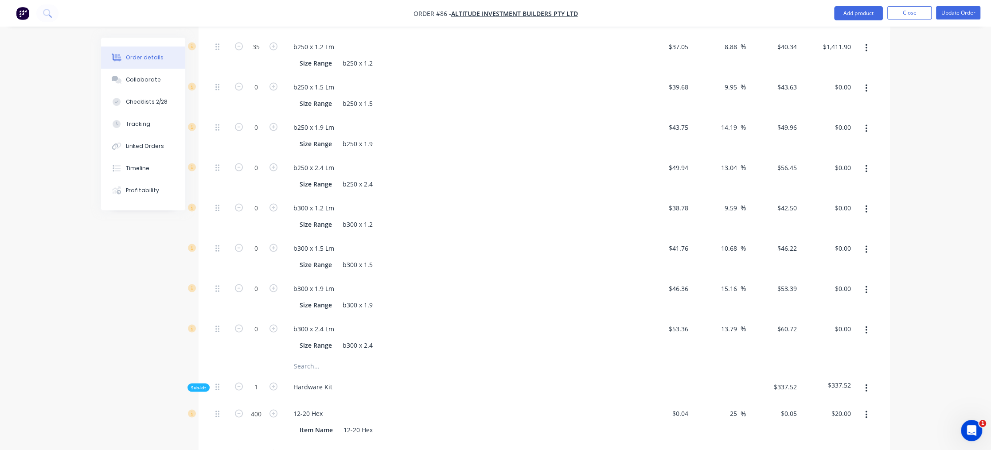
scroll to position [1877, 0]
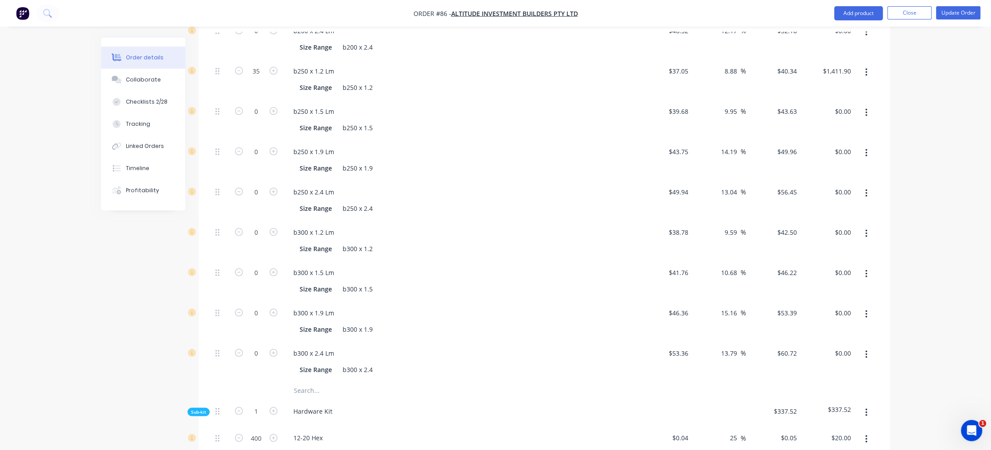
click at [867, 347] on button "button" at bounding box center [866, 355] width 21 height 16
click at [846, 407] on div "Delete" at bounding box center [834, 413] width 68 height 13
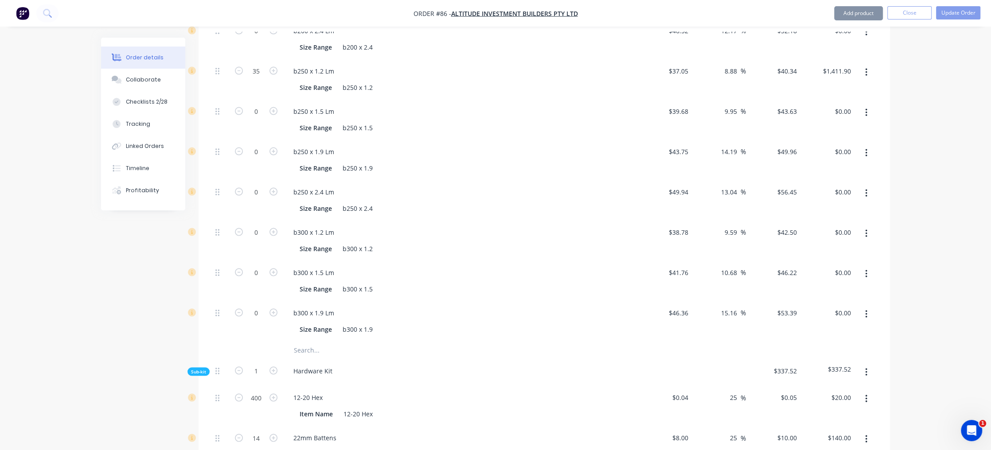
click at [866, 310] on icon "button" at bounding box center [866, 315] width 2 height 10
click at [846, 367] on div "Delete" at bounding box center [834, 373] width 68 height 13
click at [865, 269] on icon "button" at bounding box center [866, 274] width 2 height 10
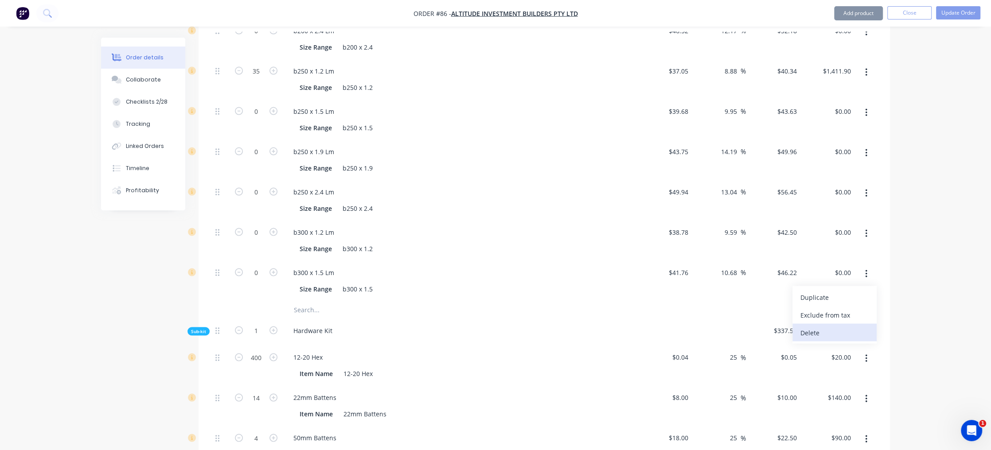
click at [849, 327] on div "Delete" at bounding box center [834, 333] width 68 height 13
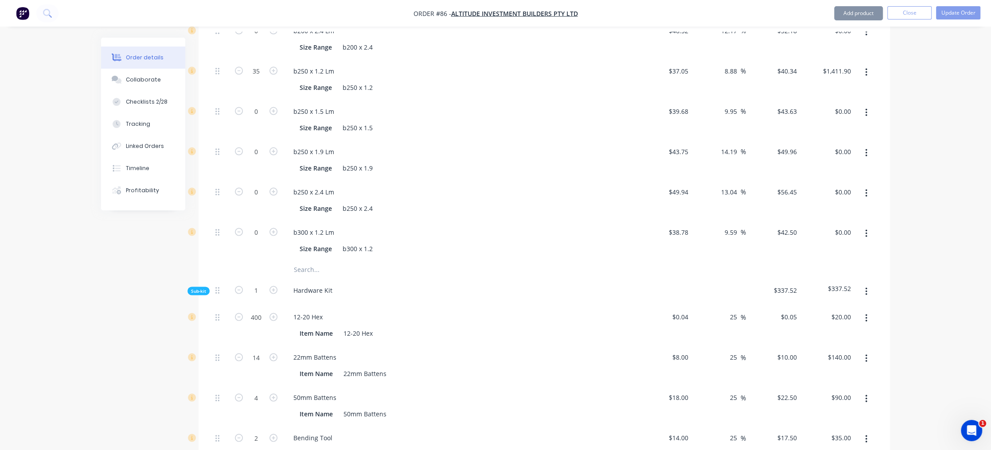
click at [868, 226] on button "button" at bounding box center [866, 234] width 21 height 16
click at [830, 286] on div "Delete" at bounding box center [834, 292] width 68 height 13
click at [868, 186] on button "button" at bounding box center [866, 194] width 21 height 16
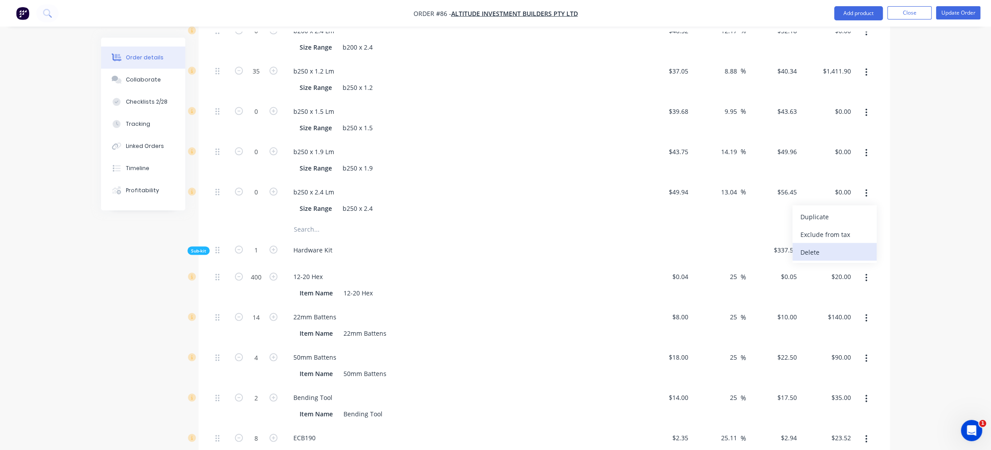
click at [838, 246] on div "Delete" at bounding box center [834, 252] width 68 height 13
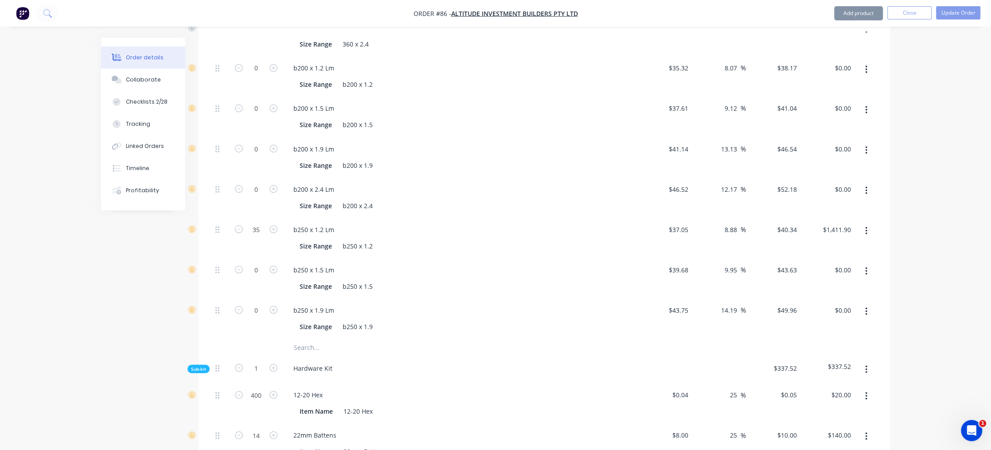
scroll to position [1700, 0]
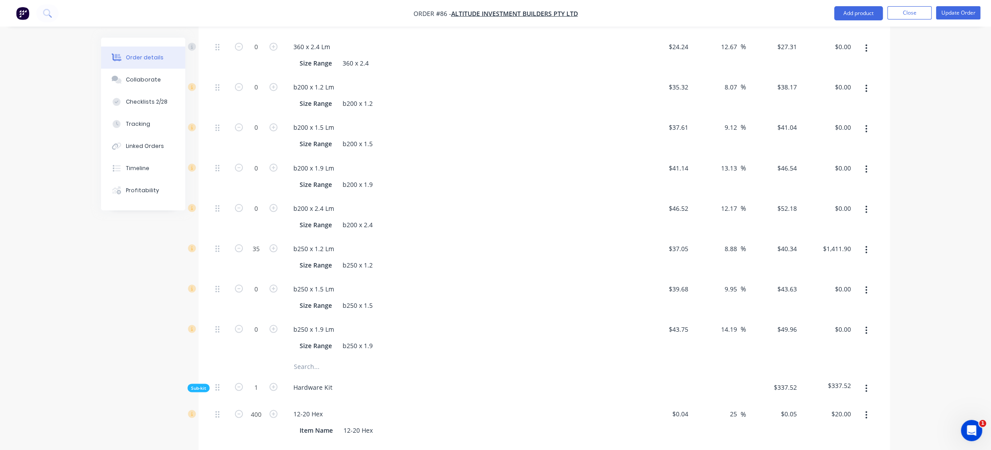
click at [868, 323] on button "button" at bounding box center [866, 331] width 21 height 16
click at [833, 383] on div "Delete" at bounding box center [834, 389] width 68 height 13
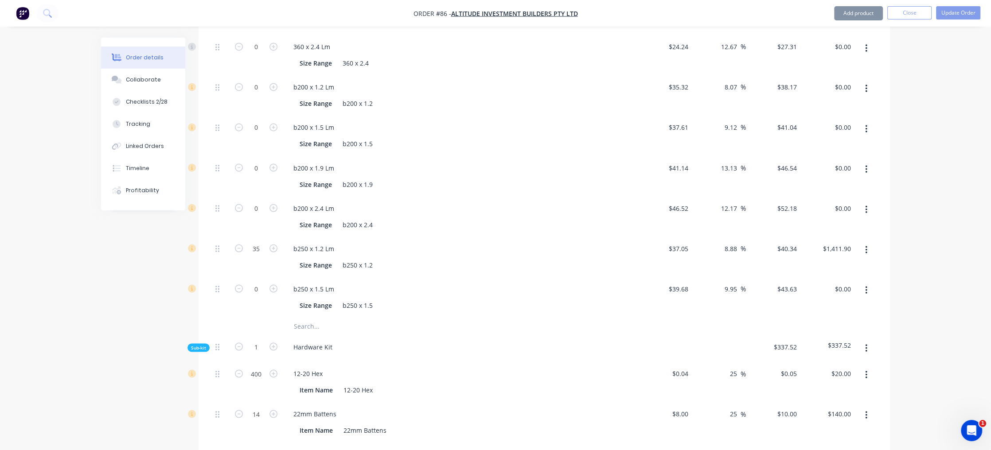
click at [867, 282] on button "button" at bounding box center [866, 290] width 21 height 16
drag, startPoint x: 843, startPoint y: 324, endPoint x: 862, endPoint y: 257, distance: 69.7
click at [843, 342] on div "Delete" at bounding box center [834, 348] width 68 height 13
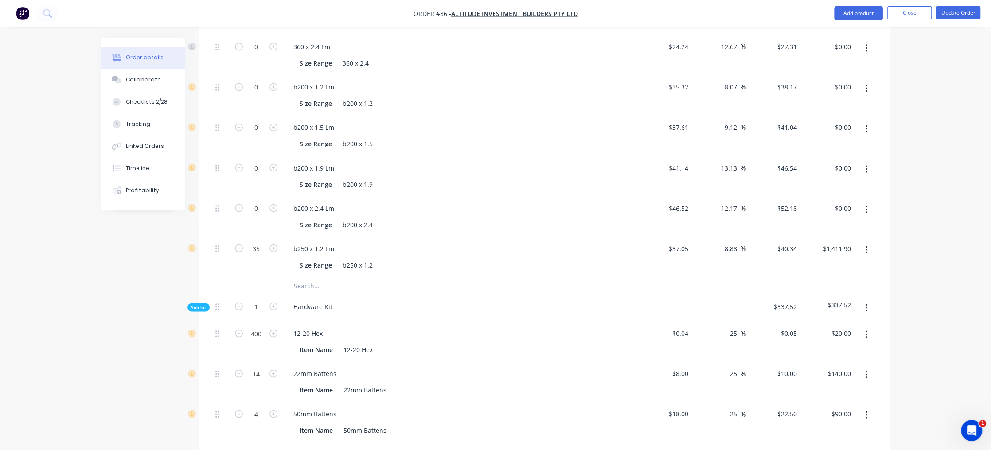
click at [869, 202] on button "button" at bounding box center [866, 210] width 21 height 16
click at [845, 262] on div "Delete" at bounding box center [834, 268] width 68 height 13
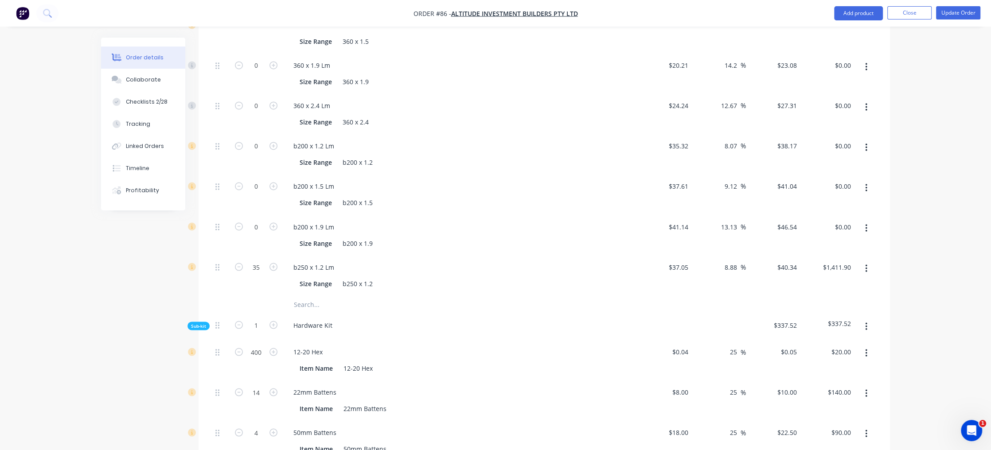
scroll to position [1581, 0]
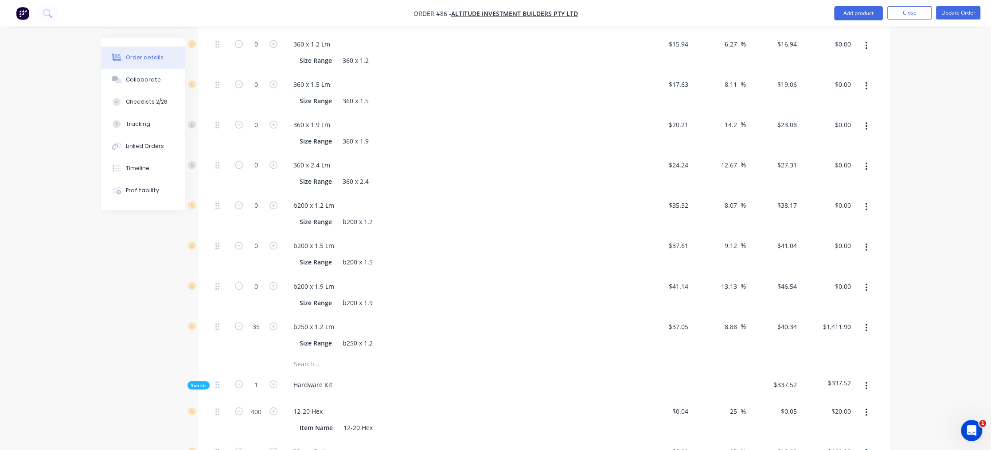
click at [866, 283] on icon "button" at bounding box center [866, 288] width 2 height 10
click at [853, 340] on div "Delete" at bounding box center [834, 346] width 68 height 13
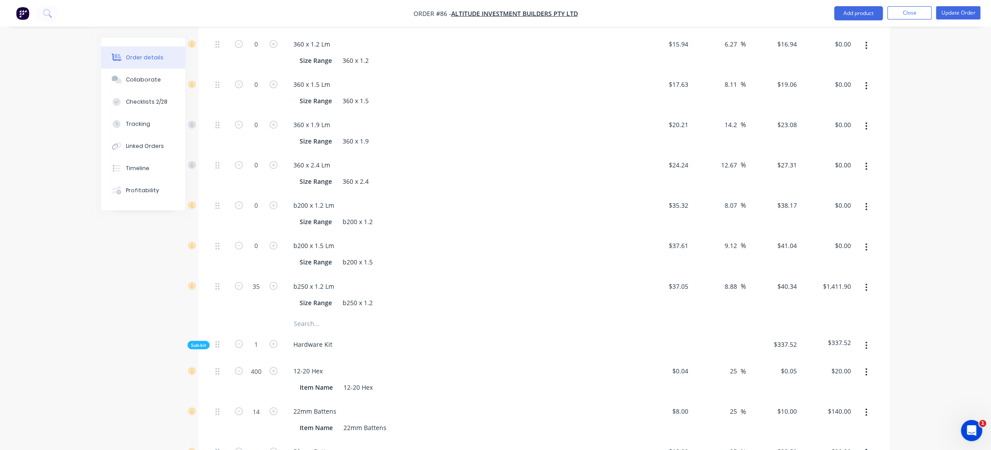
click at [869, 239] on button "button" at bounding box center [866, 247] width 21 height 16
click at [848, 300] on div "Delete" at bounding box center [834, 306] width 68 height 13
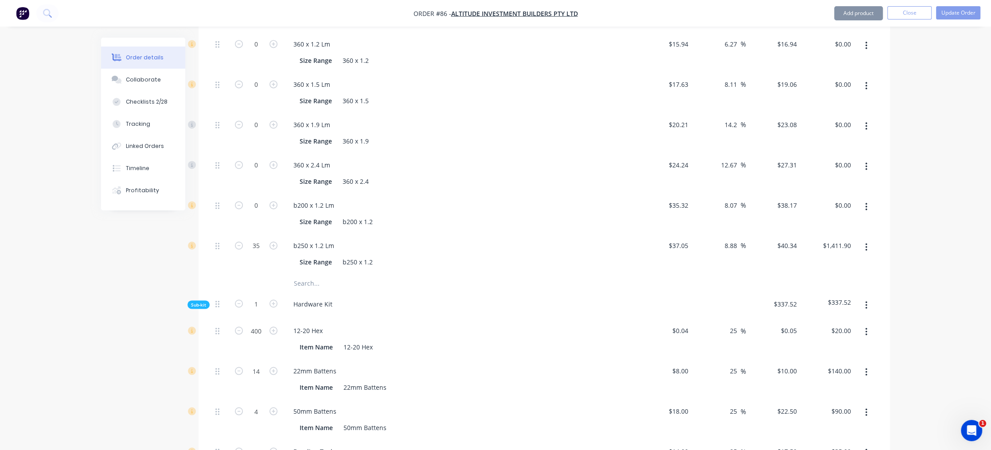
scroll to position [1522, 0]
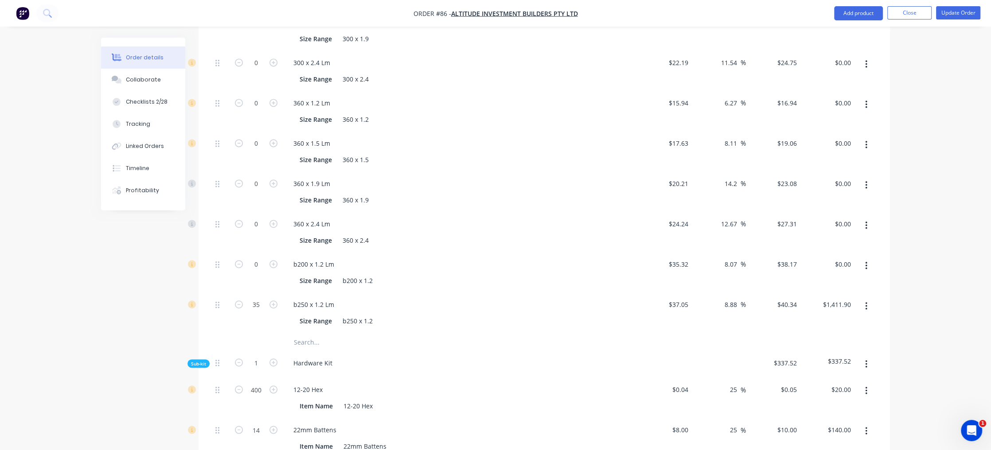
drag, startPoint x: 865, startPoint y: 239, endPoint x: 864, endPoint y: 244, distance: 5.0
click at [865, 262] on icon "button" at bounding box center [866, 266] width 2 height 8
click at [845, 318] on div "Delete" at bounding box center [834, 324] width 68 height 13
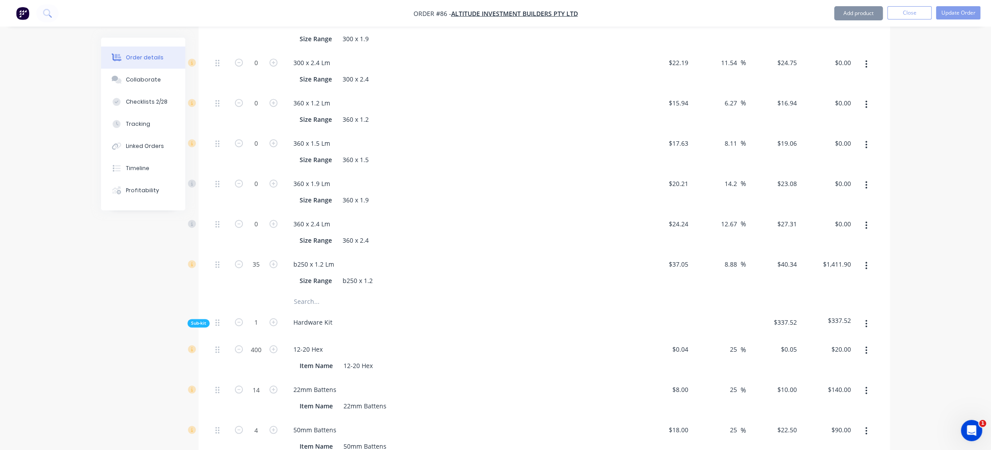
click at [866, 218] on button "button" at bounding box center [866, 226] width 21 height 16
click at [852, 278] on div "Delete" at bounding box center [834, 284] width 68 height 13
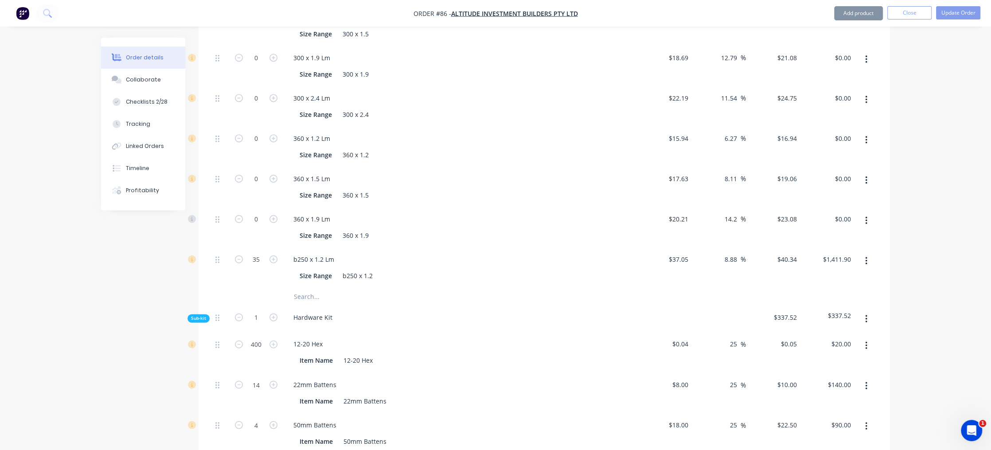
scroll to position [1463, 0]
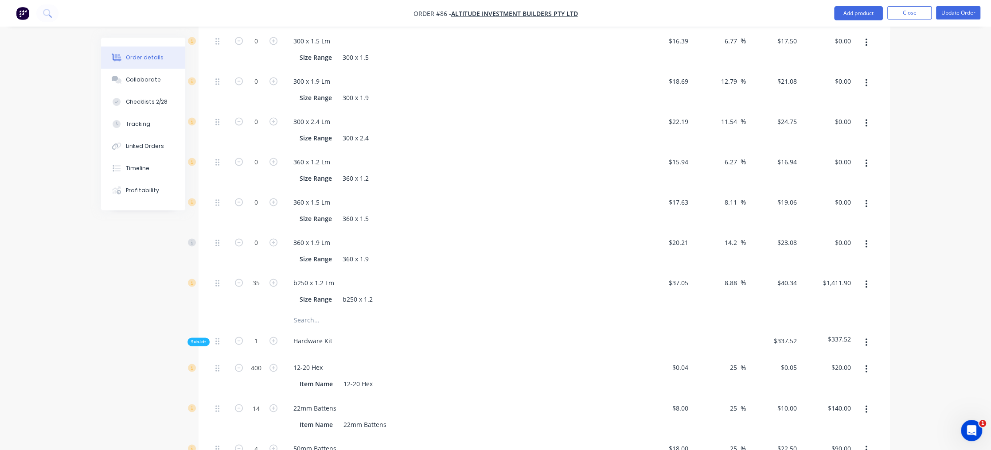
click at [870, 236] on button "button" at bounding box center [866, 244] width 21 height 16
click at [848, 296] on div "Delete" at bounding box center [834, 302] width 68 height 13
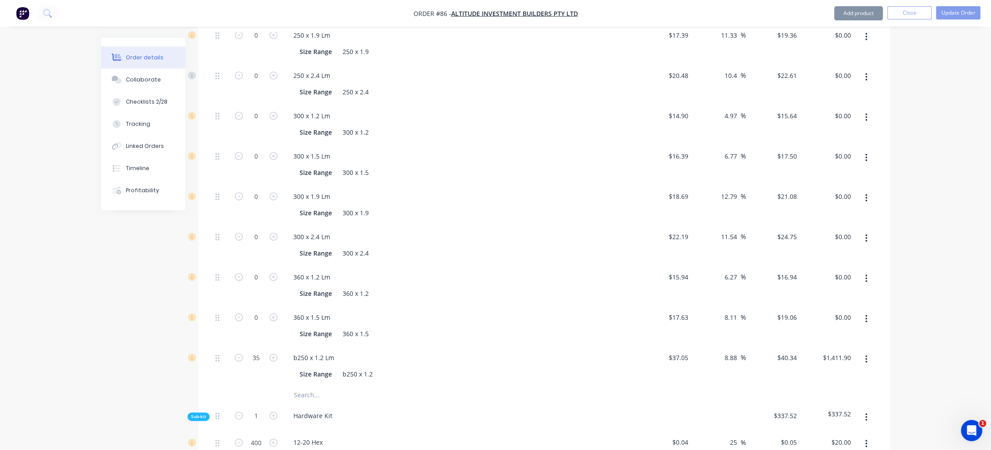
scroll to position [1345, 0]
click at [866, 317] on icon "button" at bounding box center [866, 322] width 2 height 10
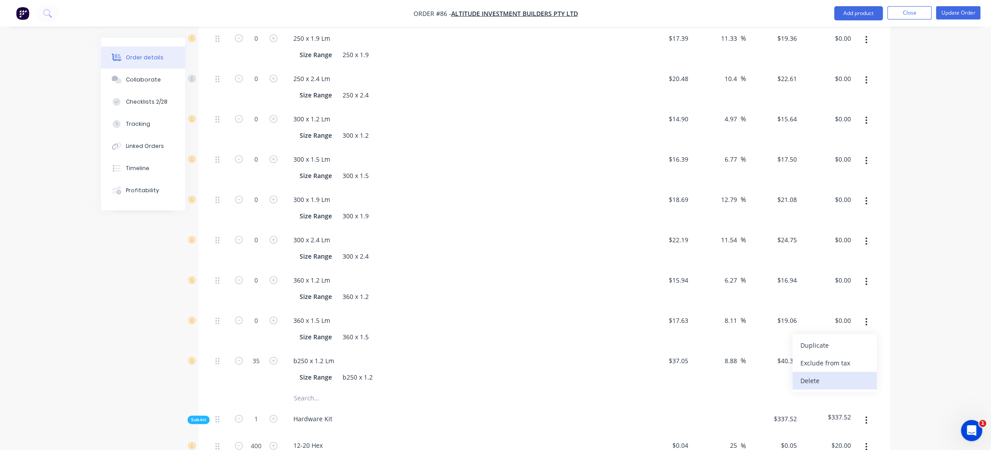
click at [848, 374] on div "Delete" at bounding box center [834, 380] width 68 height 13
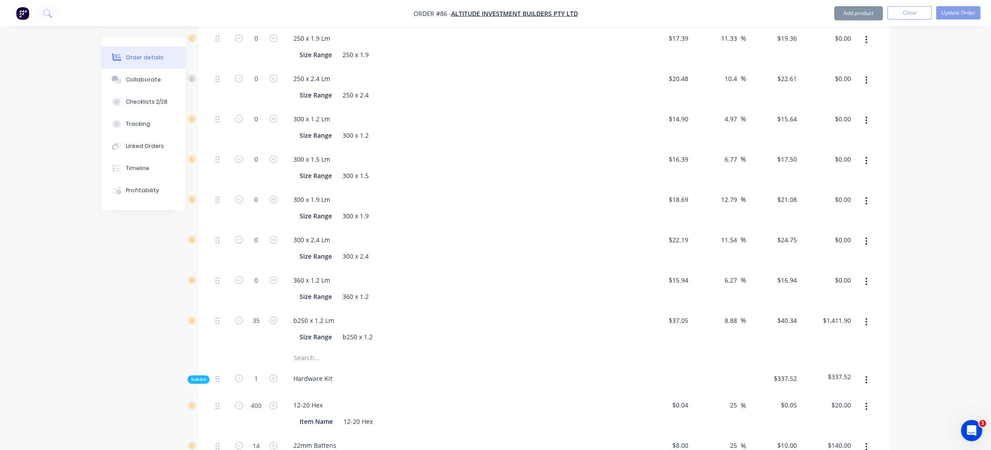
click at [868, 274] on button "button" at bounding box center [866, 282] width 21 height 16
click at [853, 334] on div "Delete" at bounding box center [834, 340] width 68 height 13
click at [868, 233] on button "button" at bounding box center [866, 241] width 21 height 16
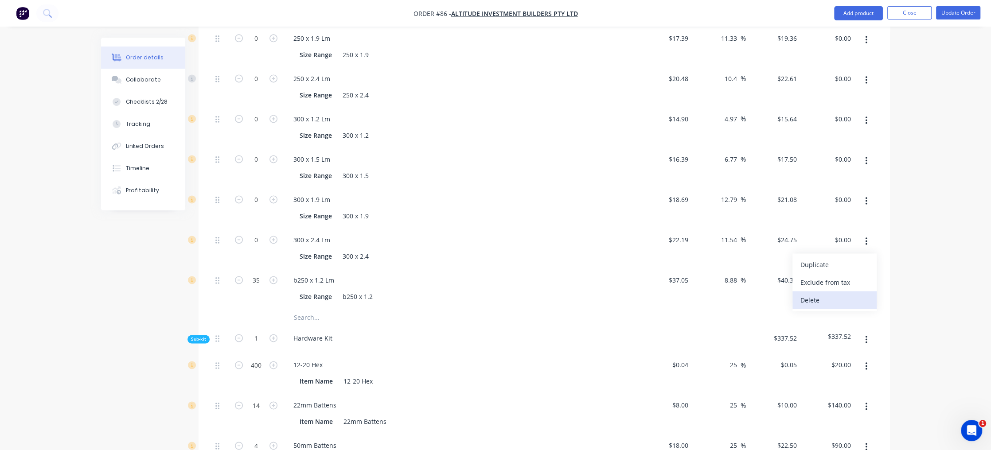
click at [855, 294] on div "Delete" at bounding box center [834, 300] width 68 height 13
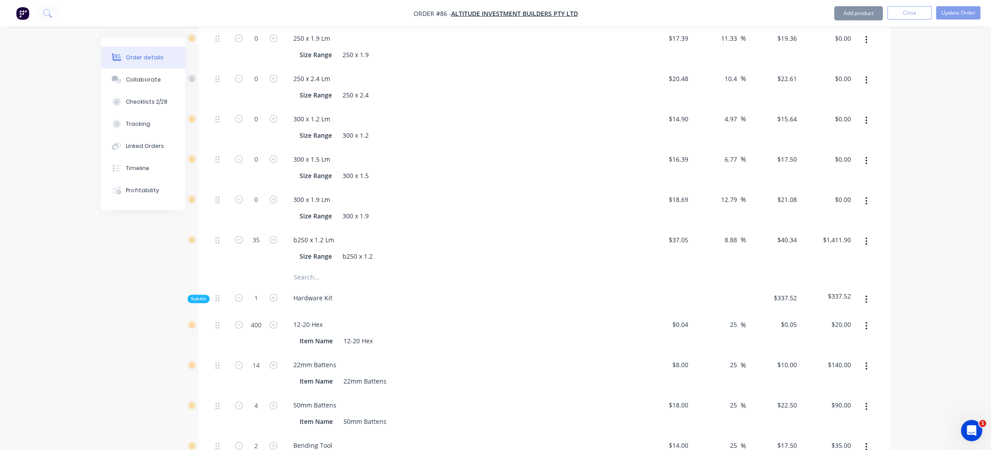
click at [868, 193] on button "button" at bounding box center [866, 201] width 21 height 16
click at [843, 253] on div "Delete" at bounding box center [834, 259] width 68 height 13
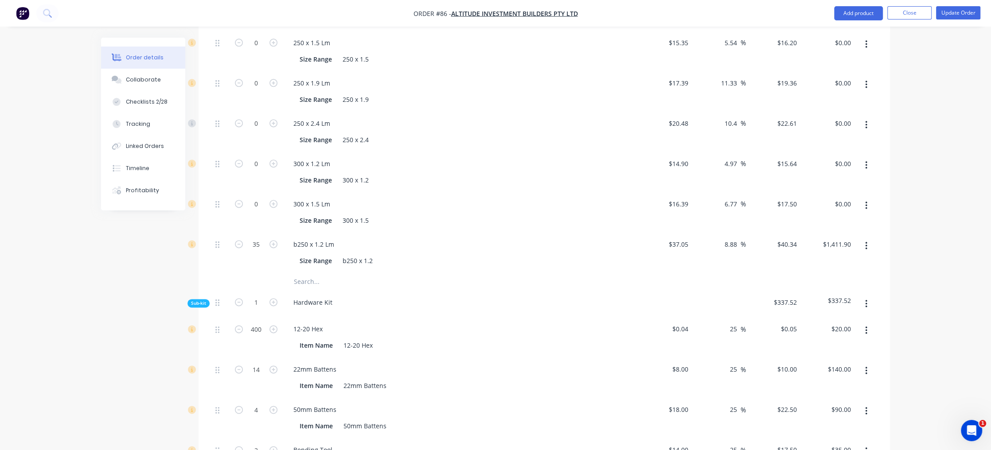
scroll to position [1227, 0]
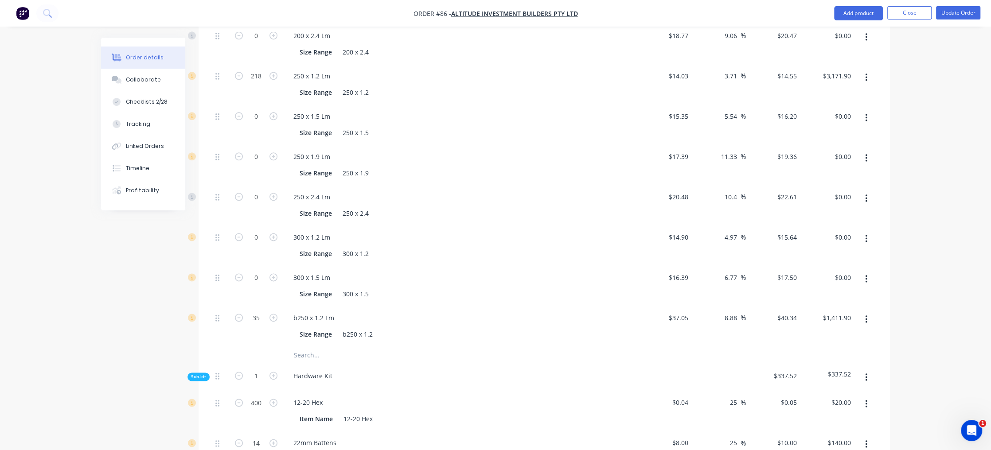
click at [868, 271] on button "button" at bounding box center [866, 279] width 21 height 16
click at [851, 331] on div "Delete" at bounding box center [834, 337] width 68 height 13
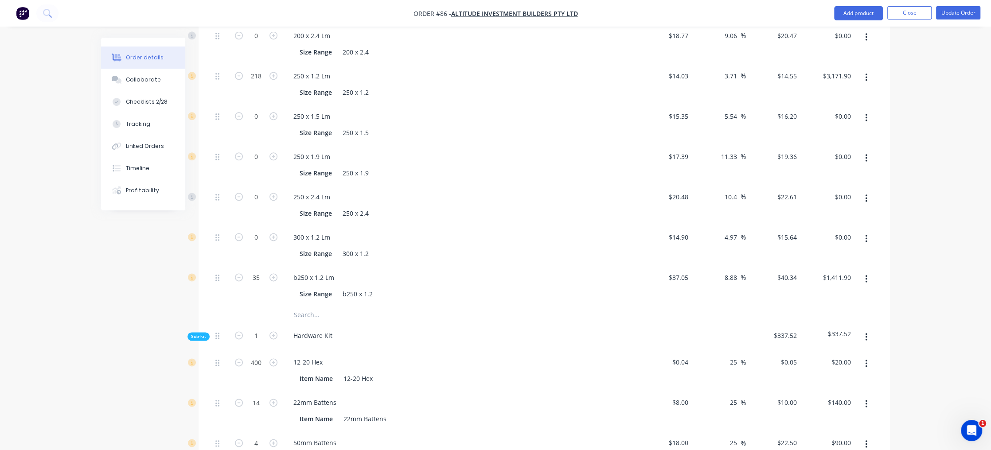
click at [867, 231] on button "button" at bounding box center [866, 239] width 21 height 16
click at [845, 291] on div "Delete" at bounding box center [834, 297] width 68 height 13
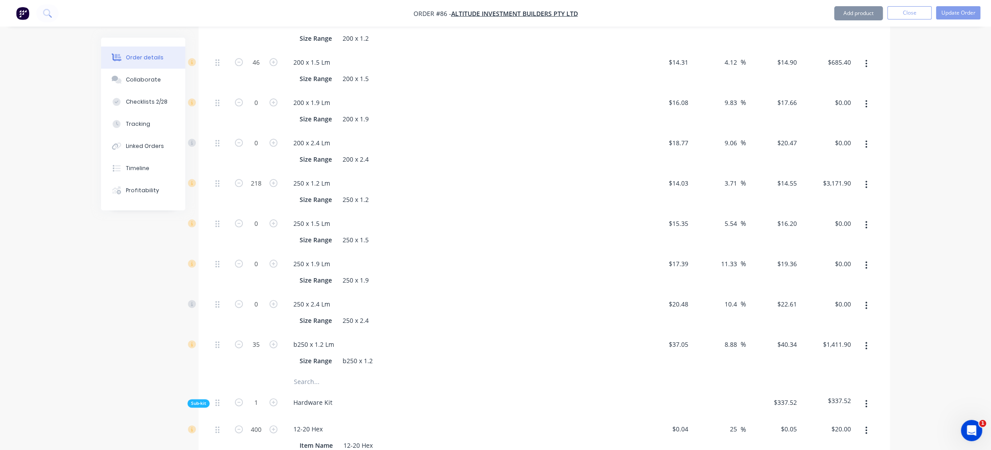
scroll to position [1109, 0]
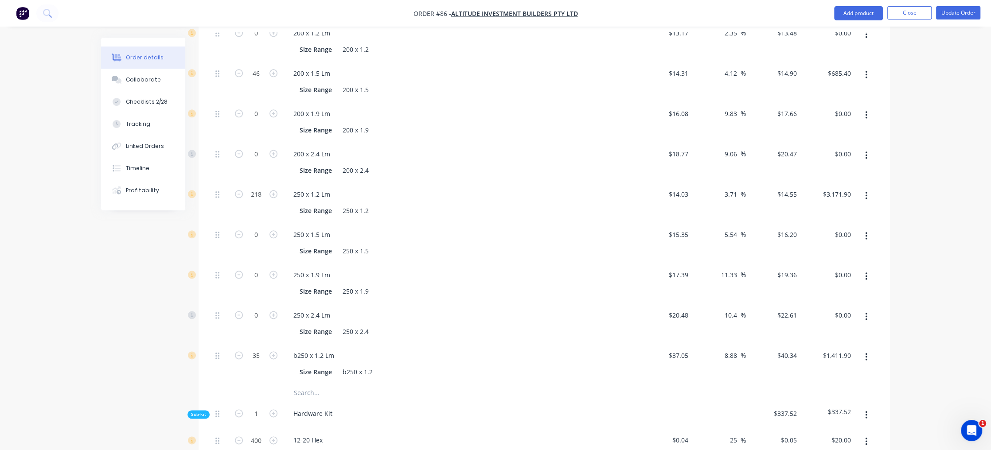
click at [867, 309] on button "button" at bounding box center [866, 317] width 21 height 16
click at [861, 369] on div "Delete" at bounding box center [834, 375] width 68 height 13
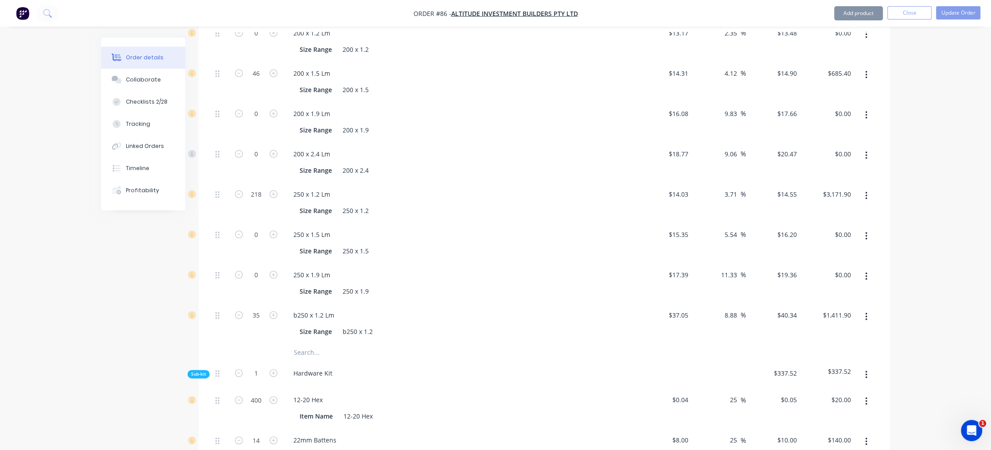
click at [867, 268] on button "button" at bounding box center [866, 276] width 21 height 16
click at [856, 329] on div "Delete" at bounding box center [834, 335] width 68 height 13
click at [868, 228] on button "button" at bounding box center [866, 236] width 21 height 16
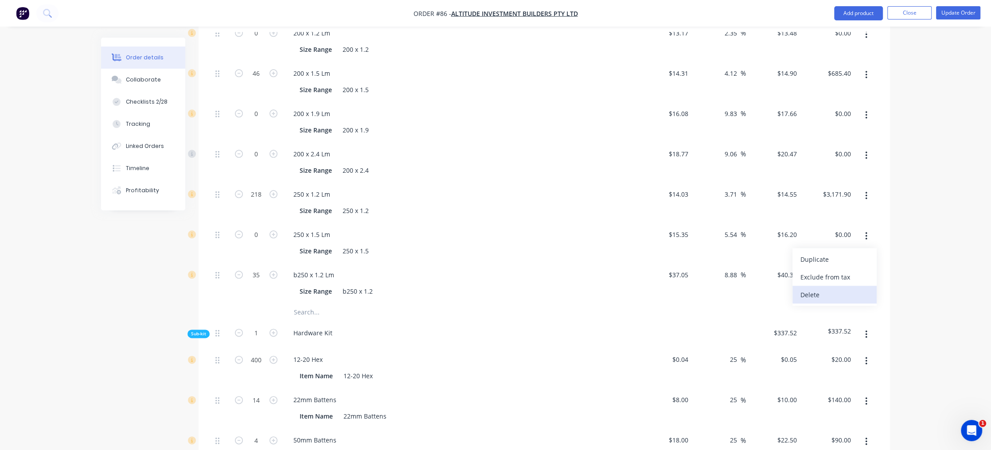
click at [848, 288] on div "Delete" at bounding box center [834, 294] width 68 height 13
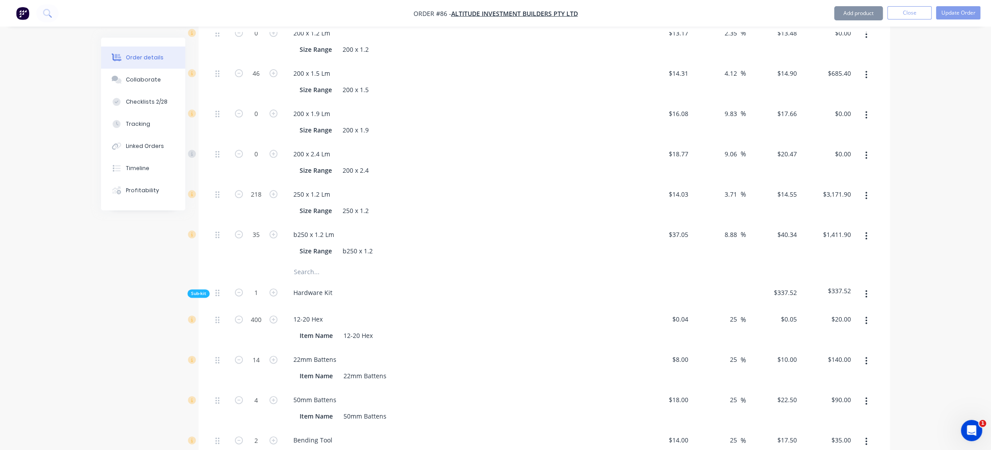
click at [868, 148] on button "button" at bounding box center [866, 156] width 21 height 16
click at [845, 197] on div "Duplicate Exclude from tax Delete" at bounding box center [834, 196] width 84 height 58
click at [846, 208] on div "Delete" at bounding box center [834, 214] width 68 height 13
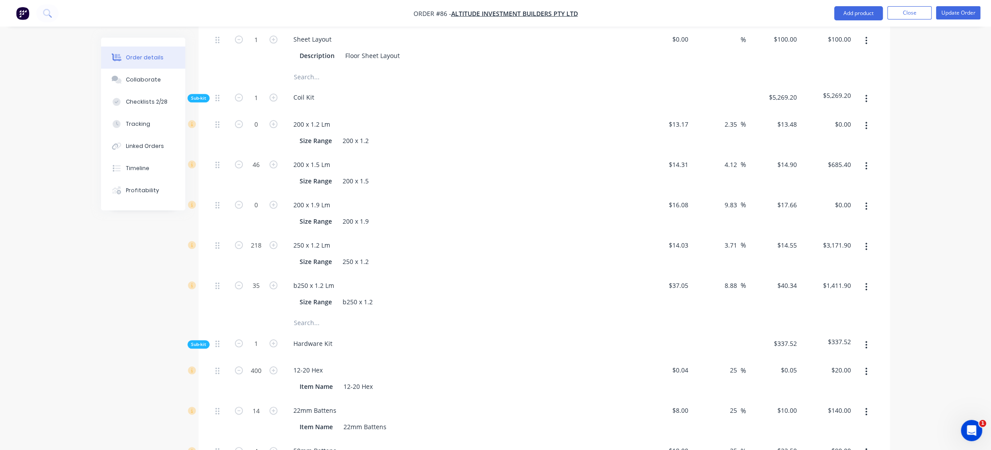
scroll to position [991, 0]
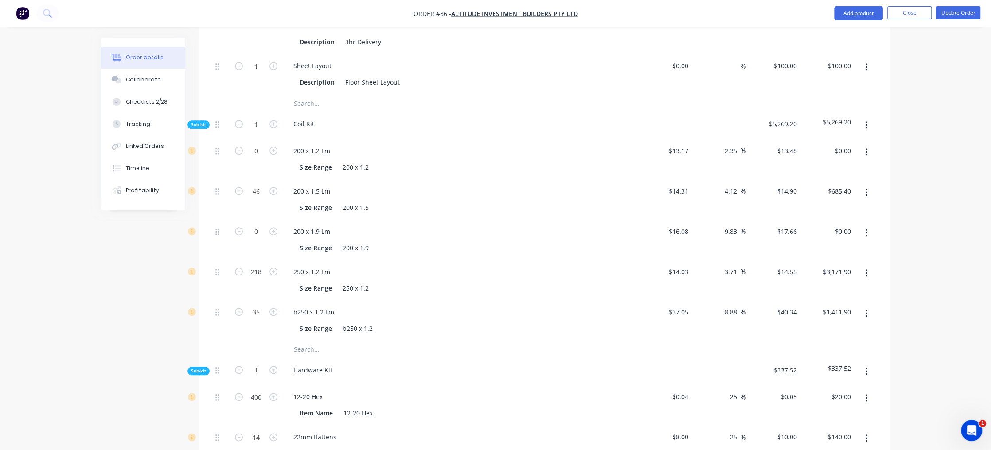
click at [868, 225] on button "button" at bounding box center [866, 233] width 21 height 16
click at [855, 285] on div "Delete" at bounding box center [834, 291] width 68 height 13
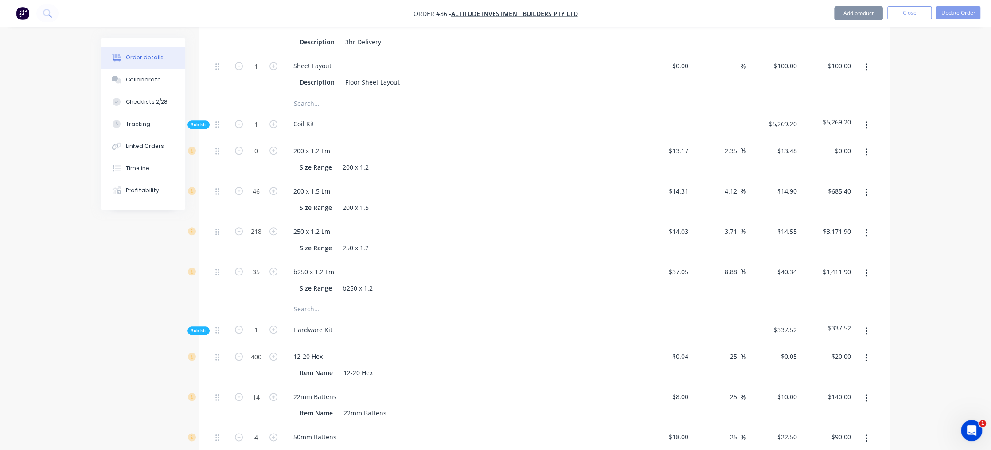
click at [867, 144] on button "button" at bounding box center [866, 152] width 21 height 16
click at [846, 205] on div "Delete" at bounding box center [834, 211] width 68 height 13
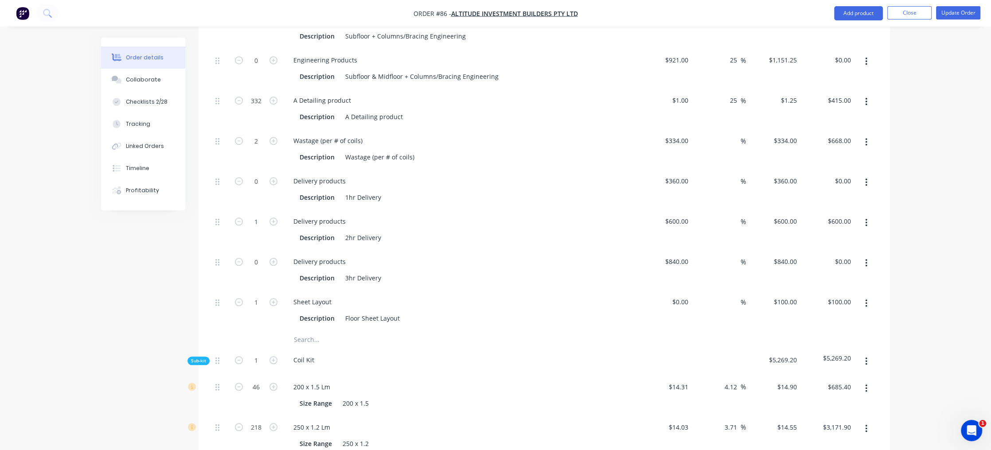
scroll to position [696, 0]
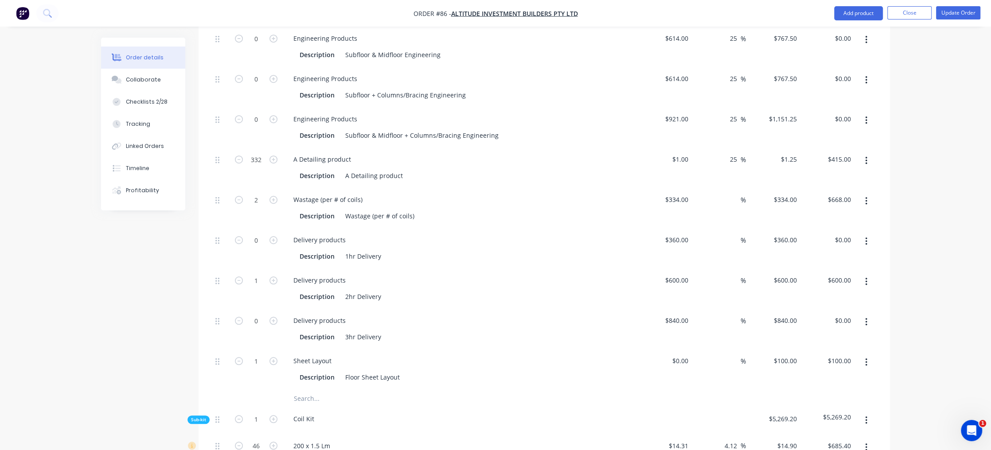
click at [866, 317] on icon "button" at bounding box center [866, 322] width 2 height 10
click at [853, 374] on div "Delete" at bounding box center [834, 380] width 68 height 13
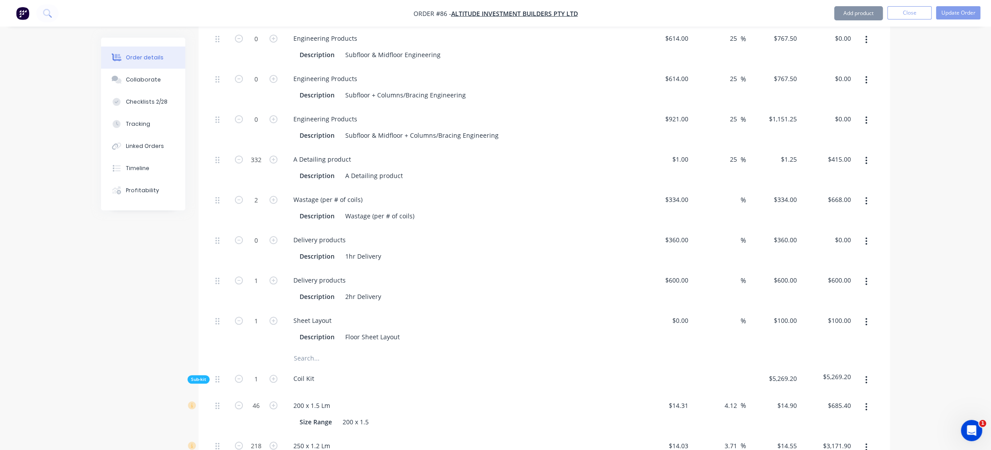
click at [863, 233] on button "button" at bounding box center [866, 241] width 21 height 16
click at [856, 294] on div "Delete" at bounding box center [834, 300] width 68 height 13
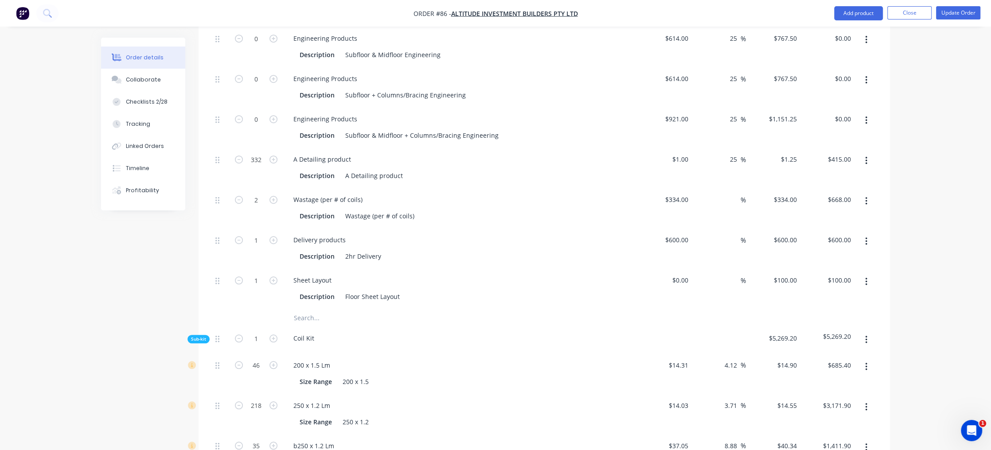
click at [869, 113] on button "button" at bounding box center [866, 121] width 21 height 16
click at [847, 173] on div "Delete" at bounding box center [834, 179] width 68 height 13
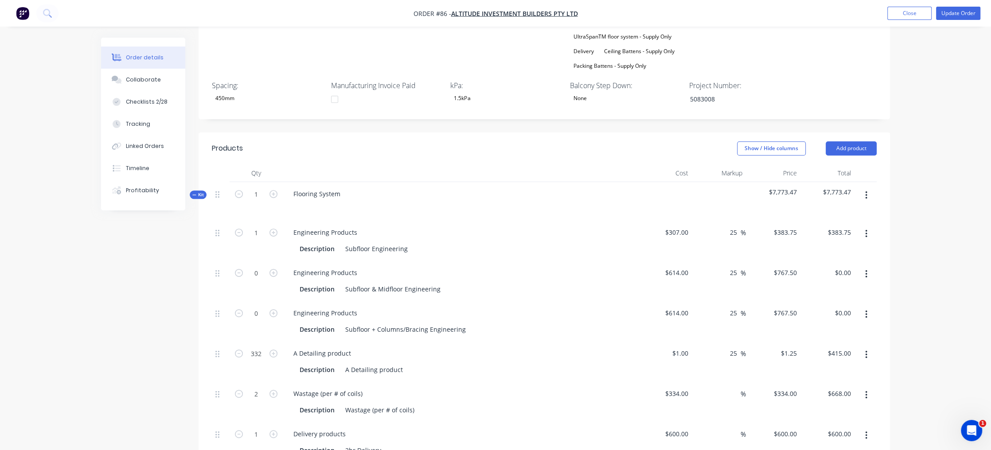
scroll to position [459, 0]
click at [866, 272] on icon "button" at bounding box center [866, 277] width 2 height 10
click at [853, 329] on div "Delete" at bounding box center [834, 335] width 68 height 13
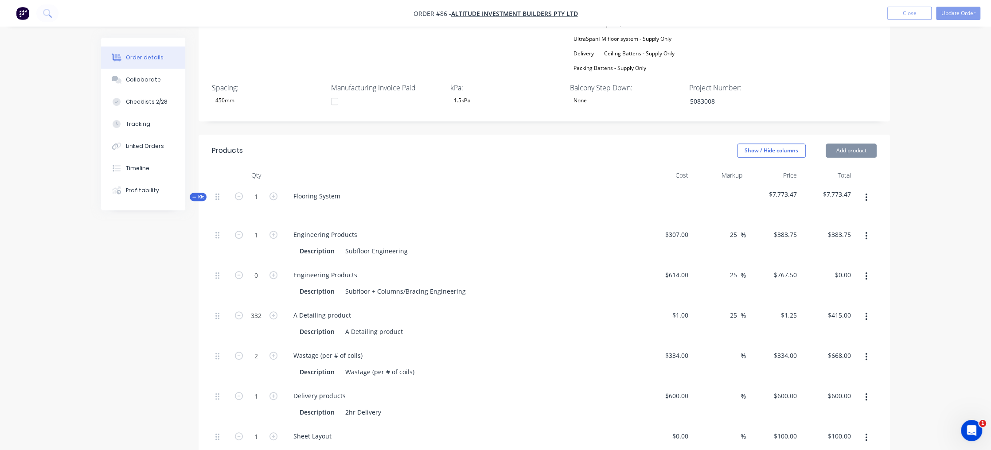
drag, startPoint x: 866, startPoint y: 249, endPoint x: 865, endPoint y: 261, distance: 12.4
click at [867, 272] on icon "button" at bounding box center [866, 277] width 2 height 10
click at [856, 329] on div "Delete" at bounding box center [834, 335] width 68 height 13
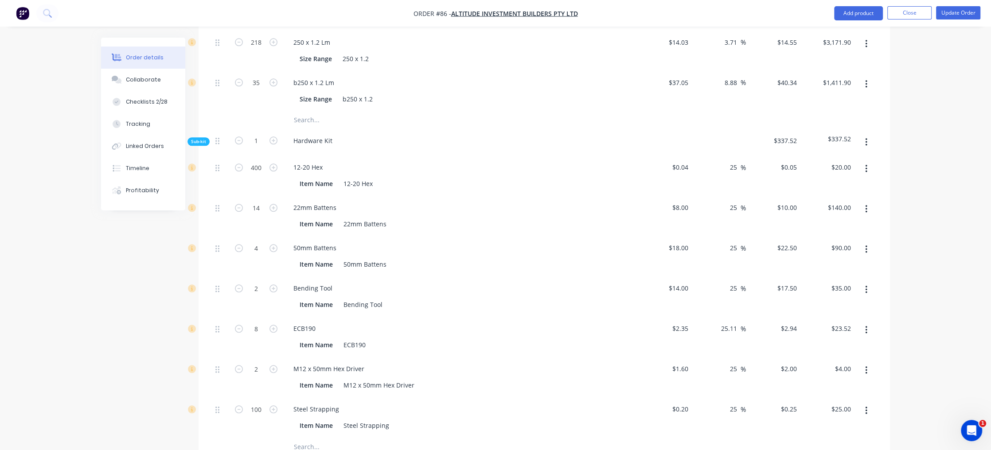
scroll to position [1172, 0]
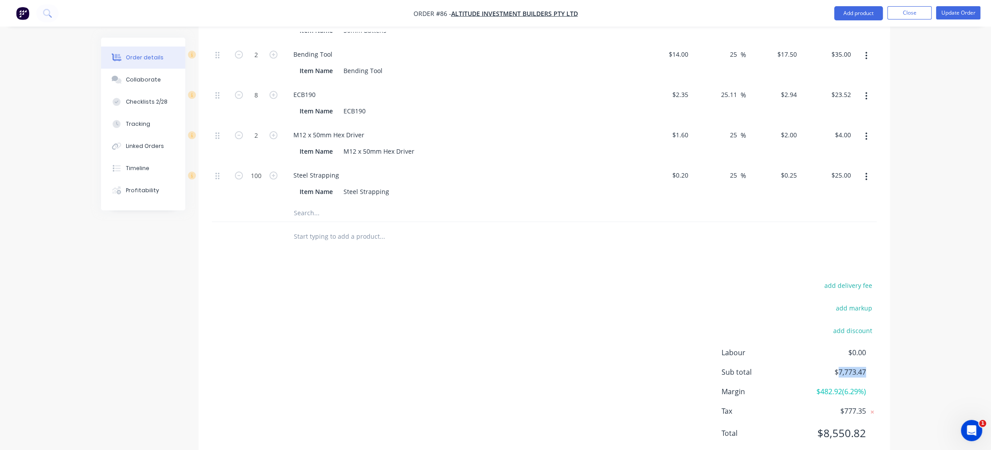
drag, startPoint x: 855, startPoint y: 350, endPoint x: 868, endPoint y: 353, distance: 13.2
click at [868, 353] on div "Labour $0.00 Sub total $7,773.47 Margin $482.92 ( 6.29 %) Tax $777.35 Total $8,…" at bounding box center [798, 398] width 155 height 103
drag, startPoint x: 840, startPoint y: 345, endPoint x: 881, endPoint y: 350, distance: 41.0
click at [881, 350] on div "add delivery fee add markup add discount Labour $0.00 Sub total $7,773.47 Margi…" at bounding box center [543, 364] width 691 height 171
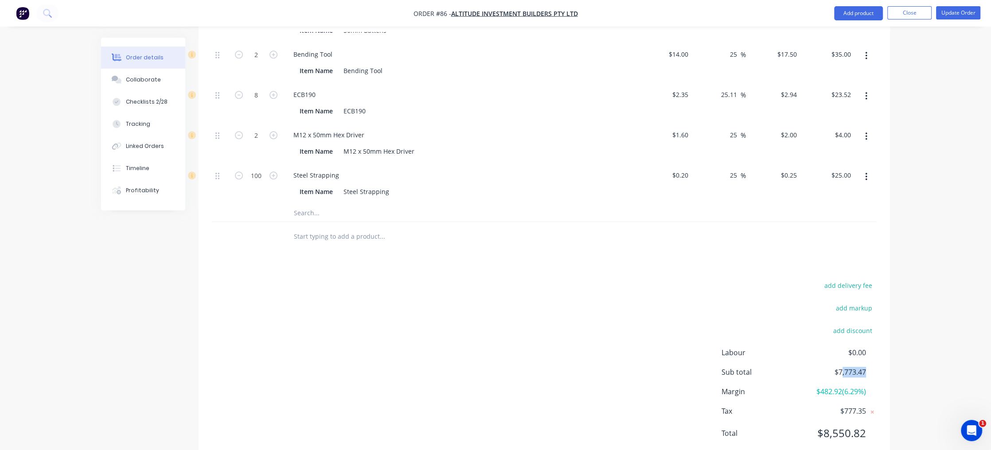
click at [864, 367] on span "$7,773.47" at bounding box center [833, 372] width 66 height 11
drag, startPoint x: 832, startPoint y: 340, endPoint x: 883, endPoint y: 348, distance: 51.2
click at [883, 348] on div "add delivery fee add markup add discount Labour $0.00 Sub total $7,773.47 Margi…" at bounding box center [543, 364] width 691 height 171
drag, startPoint x: 822, startPoint y: 368, endPoint x: 864, endPoint y: 372, distance: 42.3
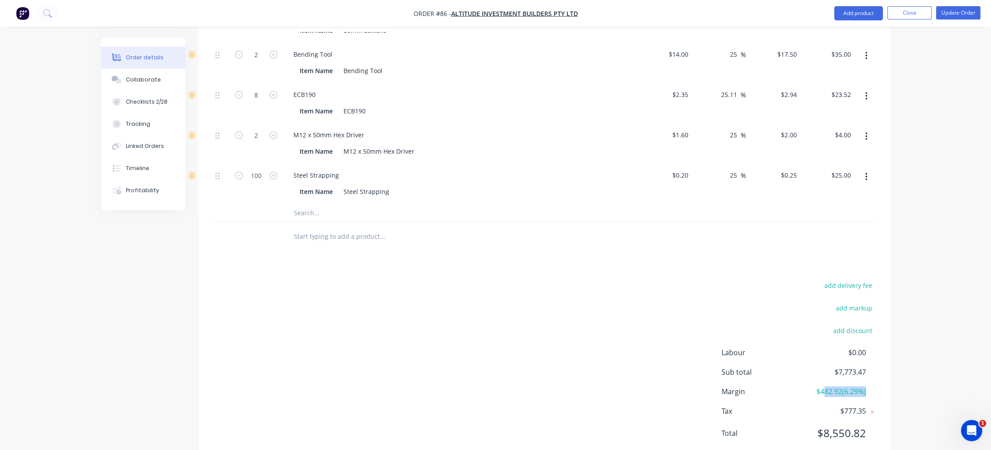
click at [864, 372] on div "Labour $0.00 Sub total $7,773.47 Margin $482.92 ( 6.29 %) Tax $777.35 Total $8,…" at bounding box center [798, 398] width 155 height 103
drag, startPoint x: 870, startPoint y: 345, endPoint x: 835, endPoint y: 338, distance: 36.1
click at [835, 347] on div "Labour $0.00 Sub total $7,773.47 Margin $482.92 ( 6.29 %) Tax $777.35 Total $8,…" at bounding box center [798, 398] width 155 height 103
click at [834, 347] on div "Labour $0.00 Sub total $7,773.47 Margin $482.92 ( 6.29 %) Tax $777.35 Total $8,…" at bounding box center [798, 398] width 155 height 103
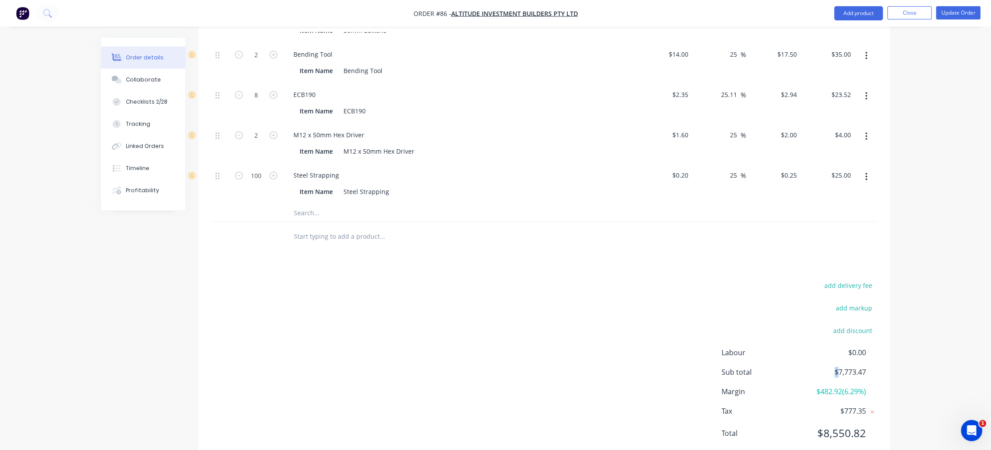
click at [834, 347] on div "Labour $0.00 Sub total $7,773.47 Margin $482.92 ( 6.29 %) Tax $777.35 Total $8,…" at bounding box center [798, 398] width 155 height 103
click at [876, 367] on div "Sub total $7,773.47" at bounding box center [798, 372] width 155 height 11
drag, startPoint x: 869, startPoint y: 345, endPoint x: 834, endPoint y: 342, distance: 35.1
click at [834, 367] on div "Sub total $7,773.47" at bounding box center [798, 372] width 155 height 11
click at [834, 367] on span "$7,773.47" at bounding box center [833, 372] width 66 height 11
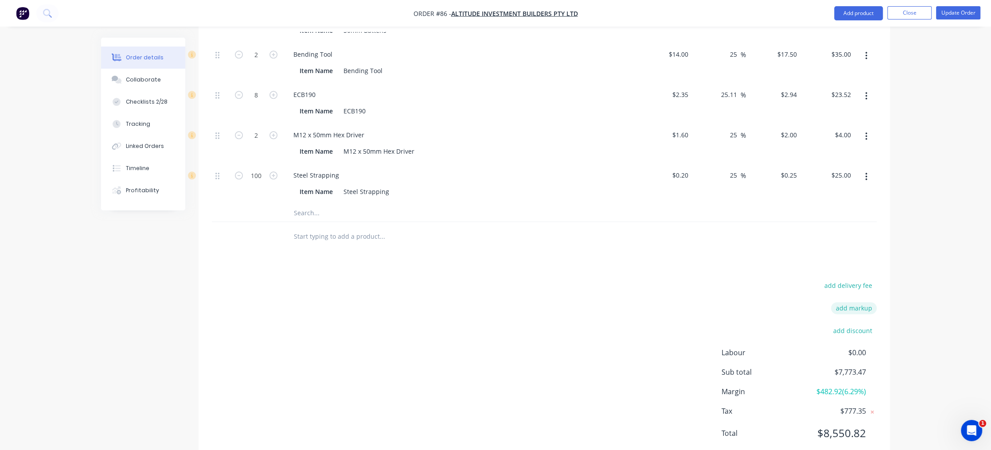
click at [858, 302] on button "add markup" at bounding box center [854, 308] width 46 height 12
click at [840, 305] on input at bounding box center [842, 311] width 40 height 13
type input "10"
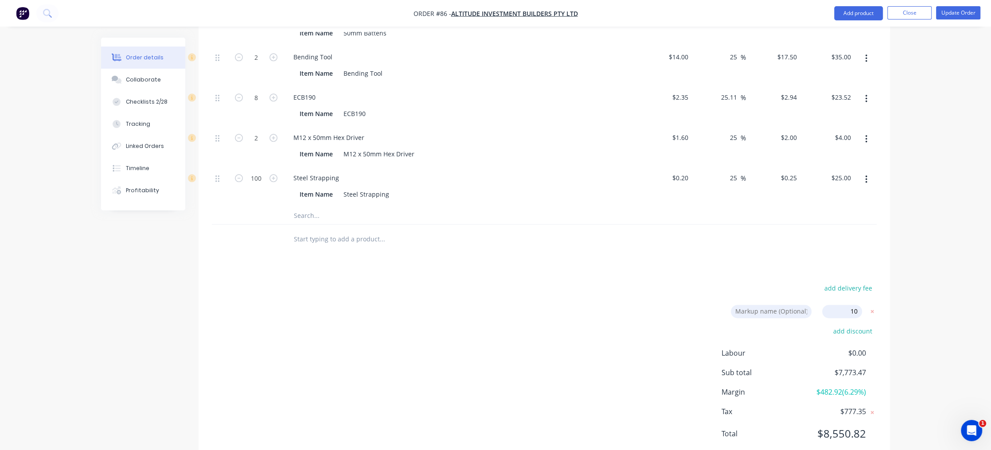
click at [860, 305] on input "10" at bounding box center [842, 311] width 40 height 13
click input "submit" at bounding box center [0, 0] width 0 height 0
type input "37.5"
type input "$422.125"
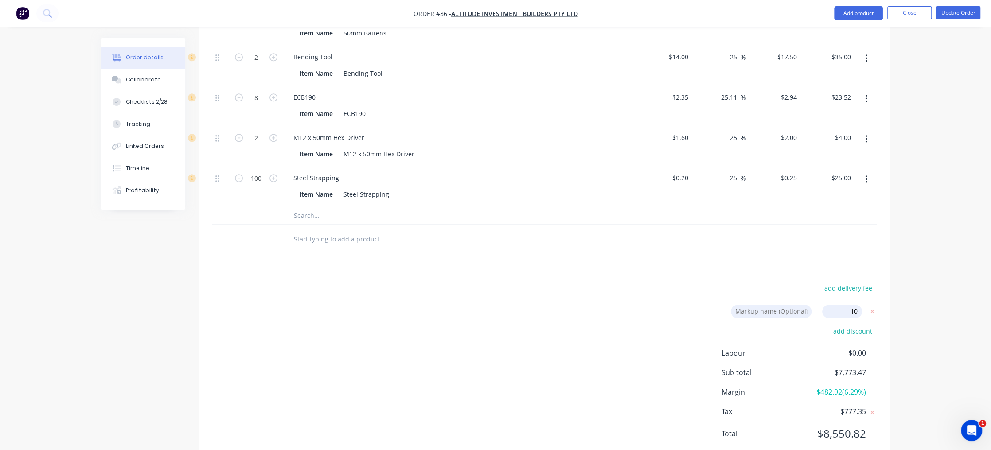
type input "$422.13"
type input "37.5"
type input "$1.375"
type input "$456.50"
type input "10"
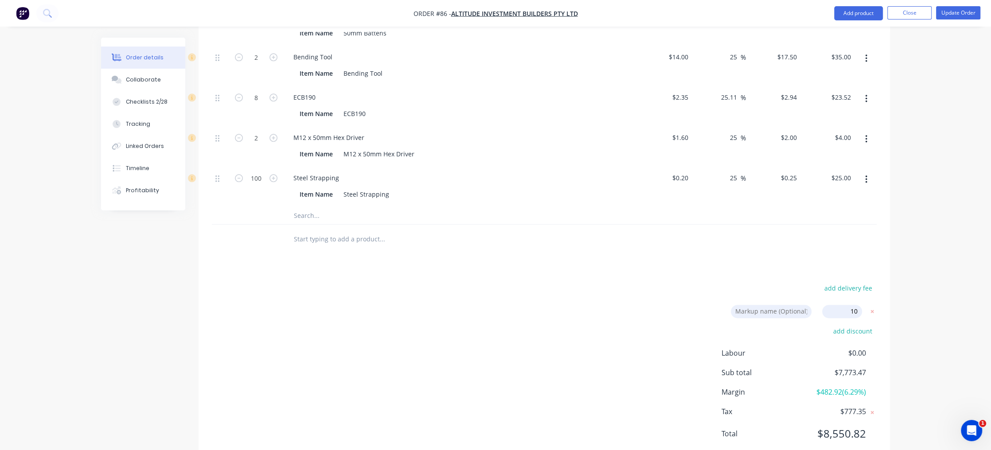
type input "$367.40"
type input "$734.80"
type input "10"
type input "$660.00"
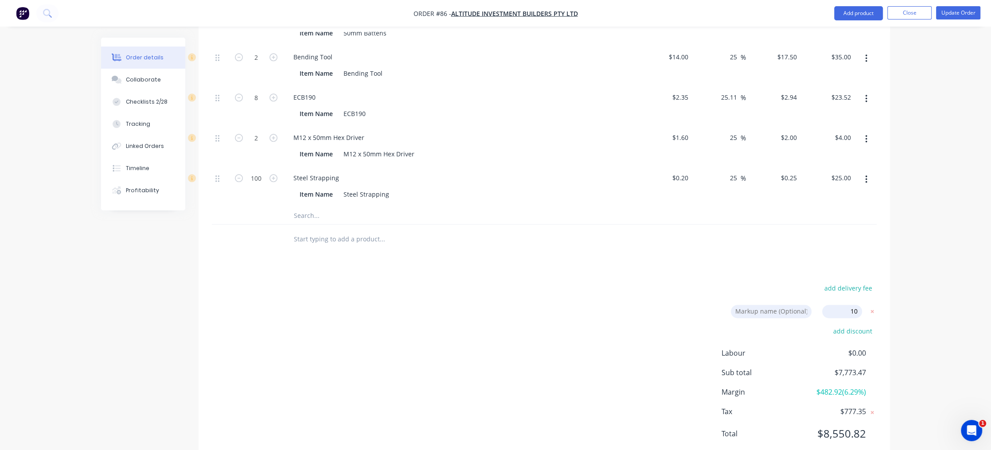
type input "$110.00"
type input "16.82"
type input "$16.39"
type input "$3,573.02"
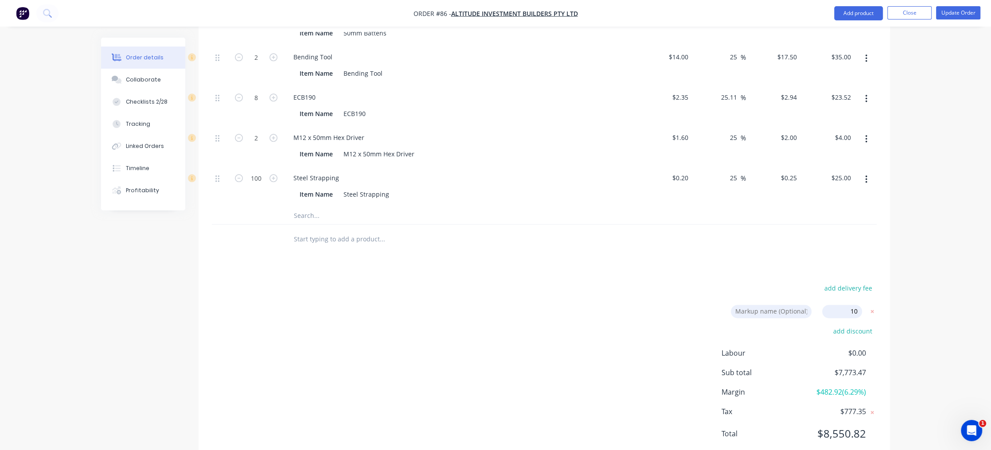
type input "37.5"
type input "$0.055"
type input "$22.00"
type input "-21.43"
type input "$11.00"
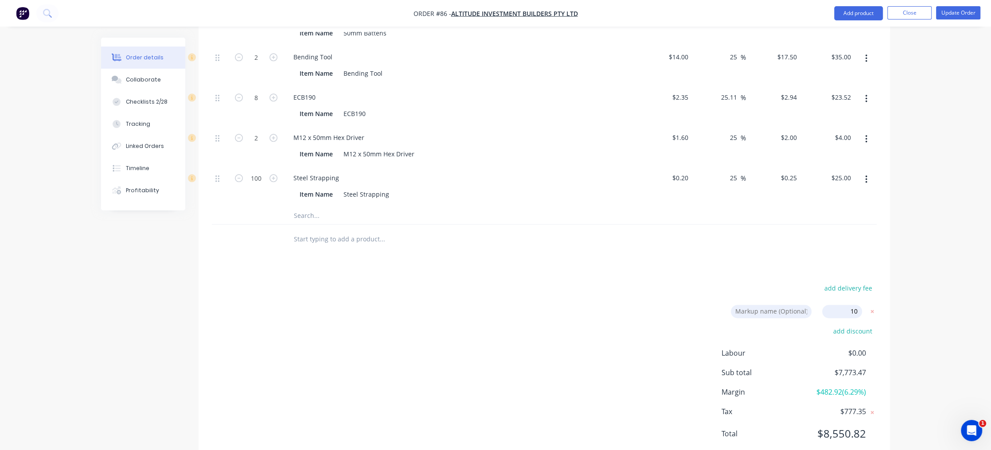
type input "$22.00"
type input "1446.88"
type input "$24.75"
type input "$49.50"
type input "9525"
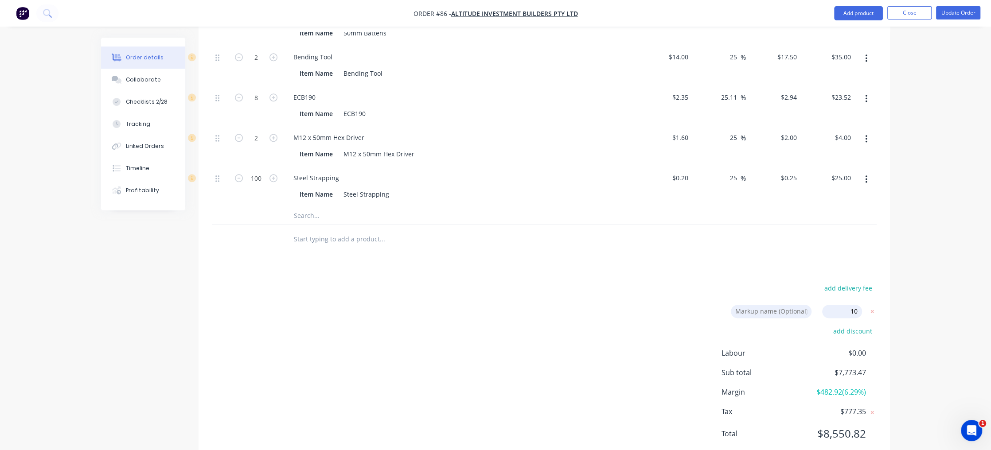
type input "$19.25"
type input "$1,925.00"
drag, startPoint x: 809, startPoint y: 387, endPoint x: 836, endPoint y: 389, distance: 27.6
click at [836, 408] on span "$3,025.22 ( 29.61 %)" at bounding box center [833, 413] width 66 height 11
click at [852, 408] on span "$3,025.22 ( 29.61 %)" at bounding box center [833, 413] width 66 height 11
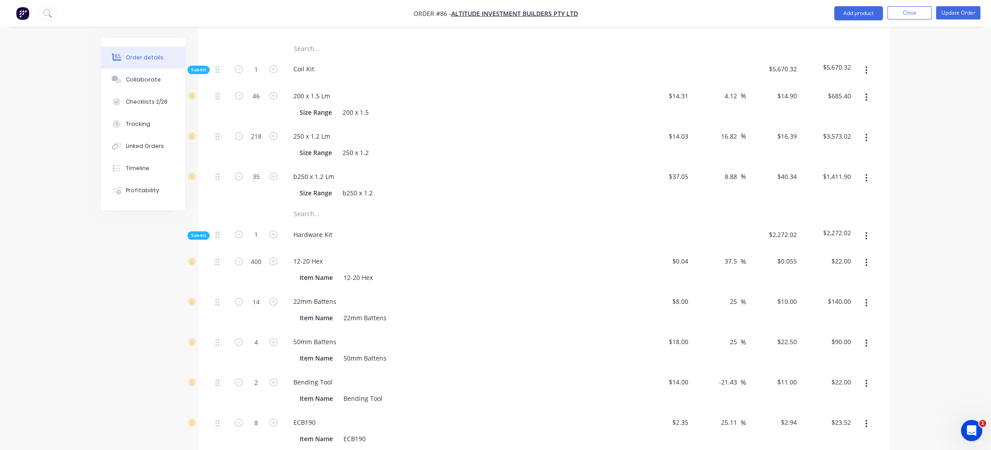
scroll to position [1051, 0]
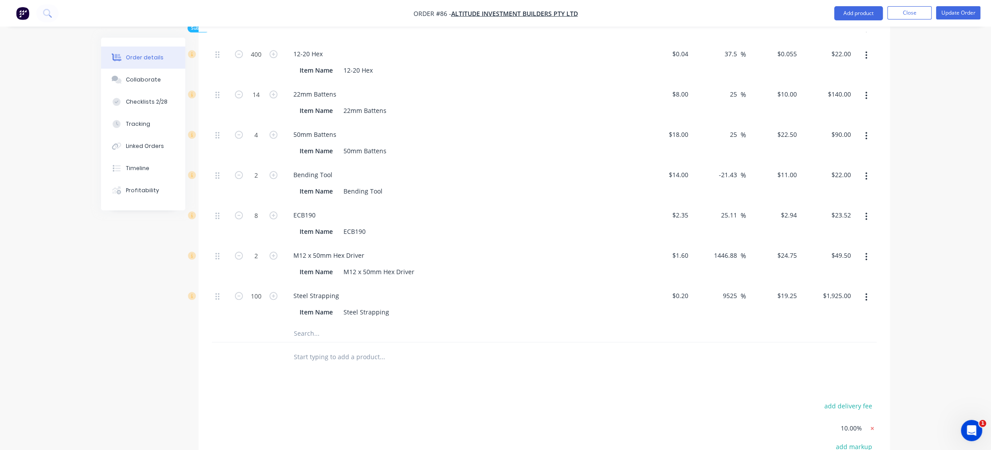
click at [873, 424] on icon at bounding box center [872, 428] width 9 height 9
type input "25"
type input "$383.75"
type input "25"
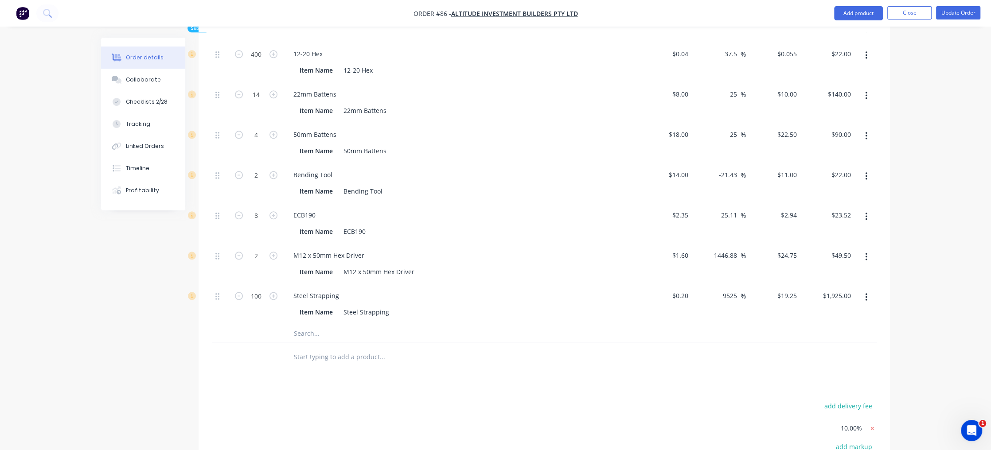
type input "$1.25"
type input "$415.00"
type input "$334.00"
type input "$668.00"
type input "$600.00"
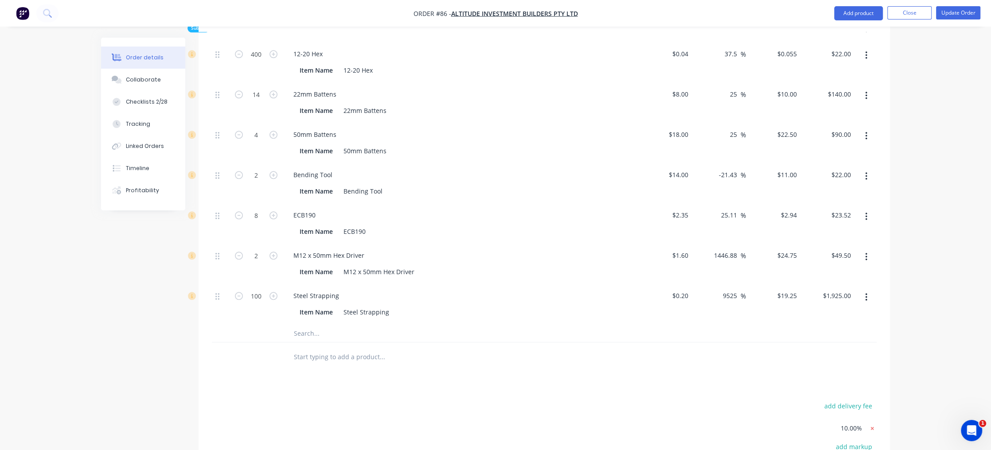
type input "$600.00"
type input "$100.00"
type input "-3.45"
type input "$13.5455"
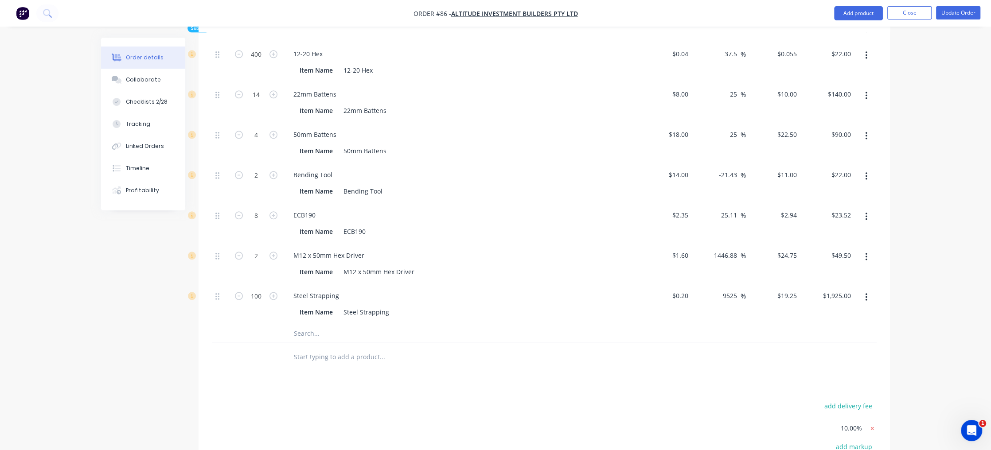
type input "$2,952.92"
type input "25"
type input "$0.05"
type input "$20.00"
type input "-35.07"
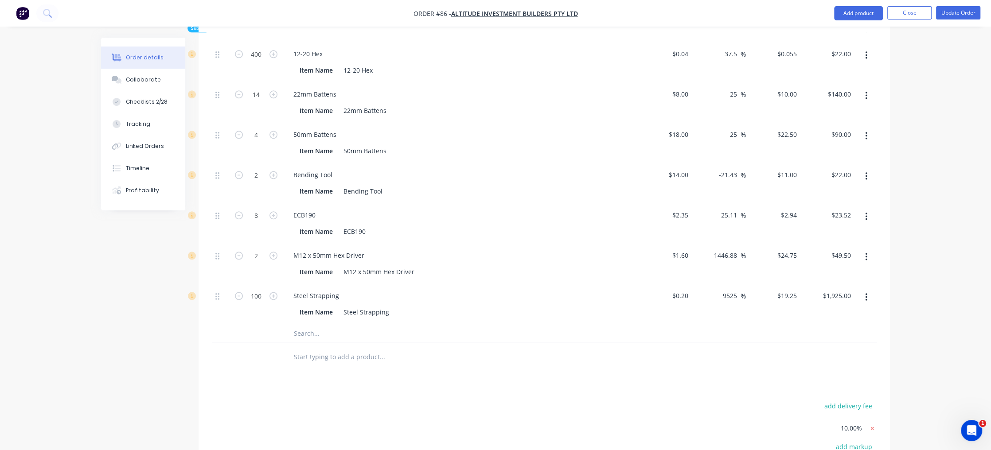
type input "$9.0909"
type input "$18.18"
type input "1178.41"
type input "$20.4545"
type input "$40.91"
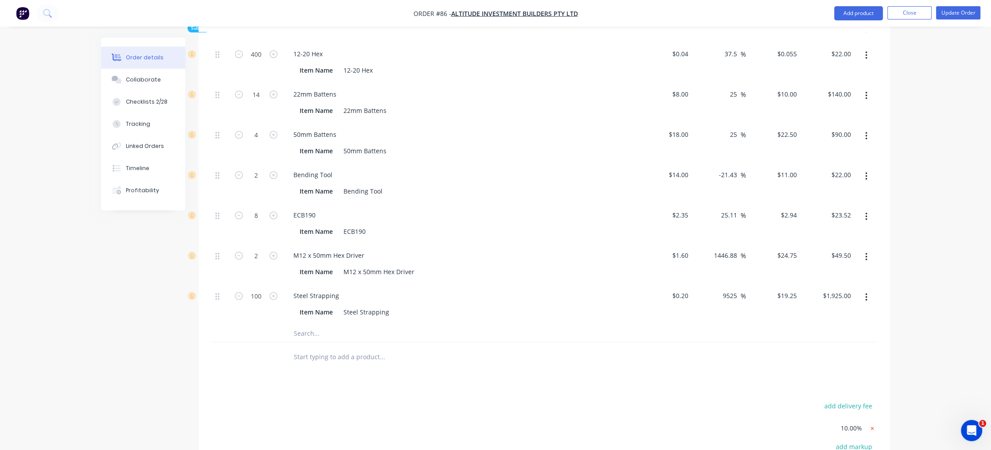
type input "4900"
type input "$10.00"
type input "$1,000.00"
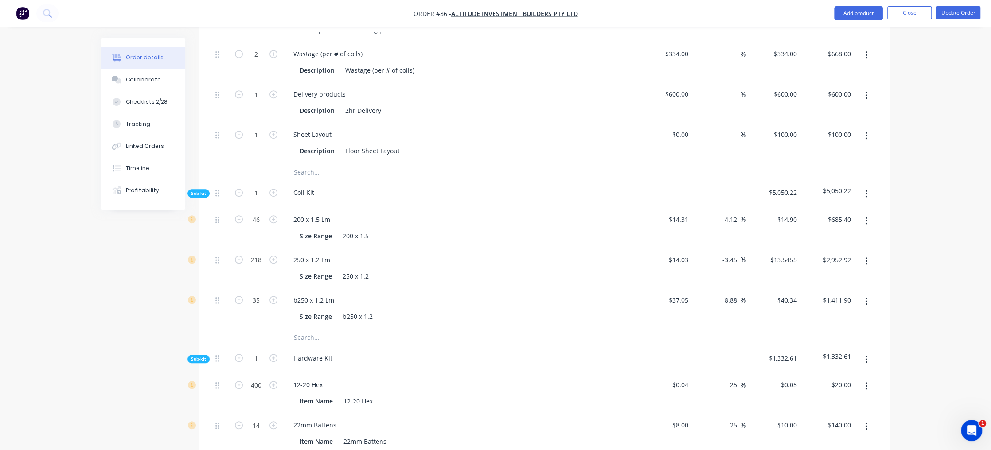
scroll to position [697, 0]
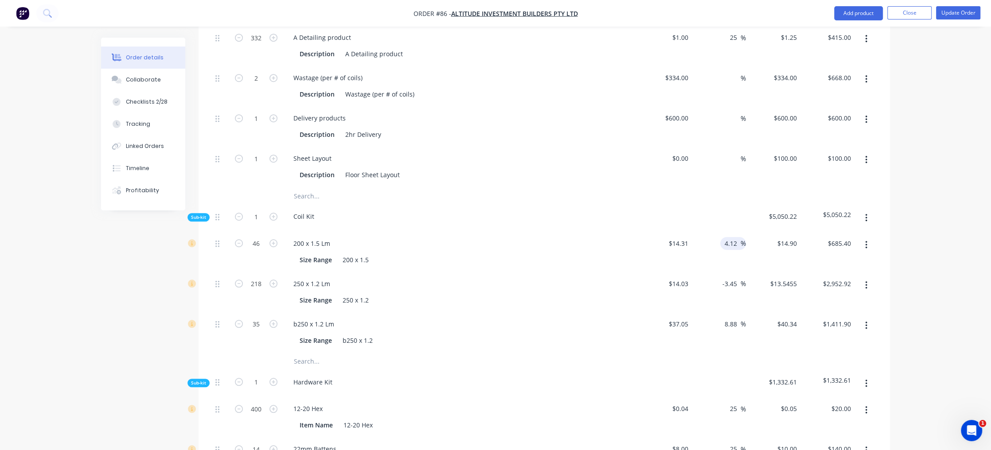
click at [732, 237] on input "4.12" at bounding box center [732, 243] width 17 height 13
type input "$14.8996"
type input "$685.38"
click at [736, 402] on input "25" at bounding box center [735, 408] width 12 height 13
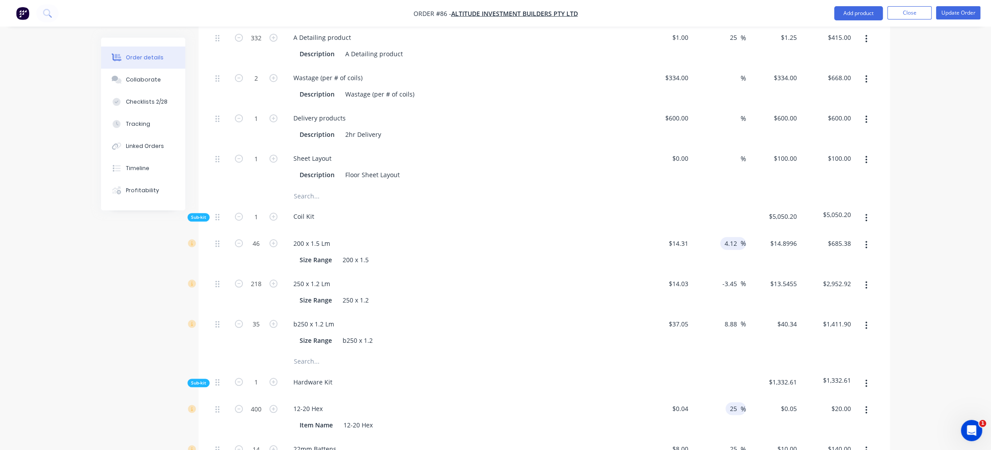
click at [729, 237] on input "4.12" at bounding box center [732, 243] width 17 height 13
paste input "25"
type input "25"
type input "$17.8875"
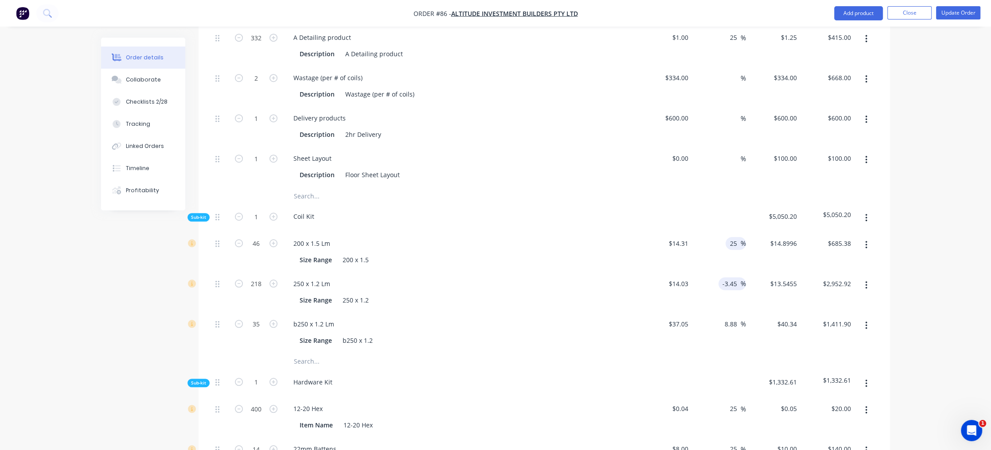
type input "$822.83"
click at [729, 277] on input "-3.45" at bounding box center [731, 283] width 19 height 13
paste input "2"
drag, startPoint x: 732, startPoint y: 255, endPoint x: 718, endPoint y: 255, distance: 14.6
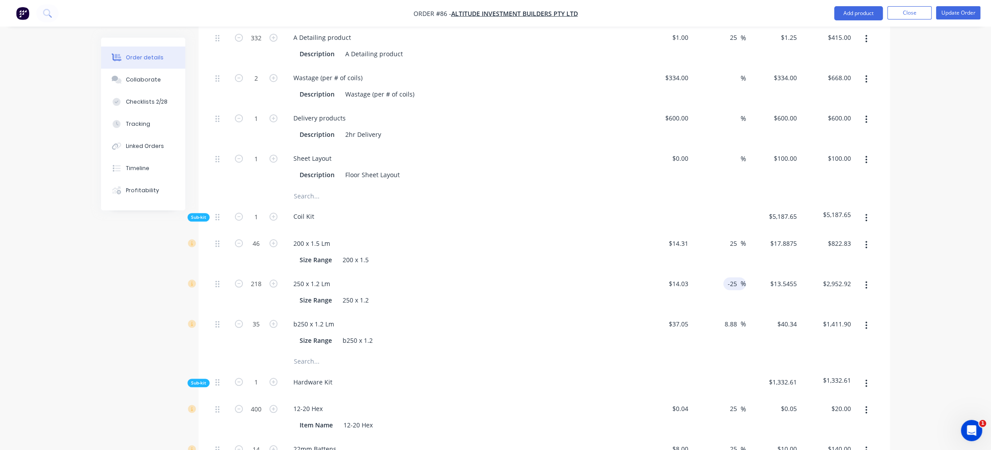
click at [718, 272] on div "-25 -25 %" at bounding box center [719, 292] width 54 height 40
drag, startPoint x: 739, startPoint y: 255, endPoint x: 721, endPoint y: 253, distance: 17.9
click at [721, 272] on div "-25 -25 %" at bounding box center [719, 292] width 54 height 40
paste input
type input "25"
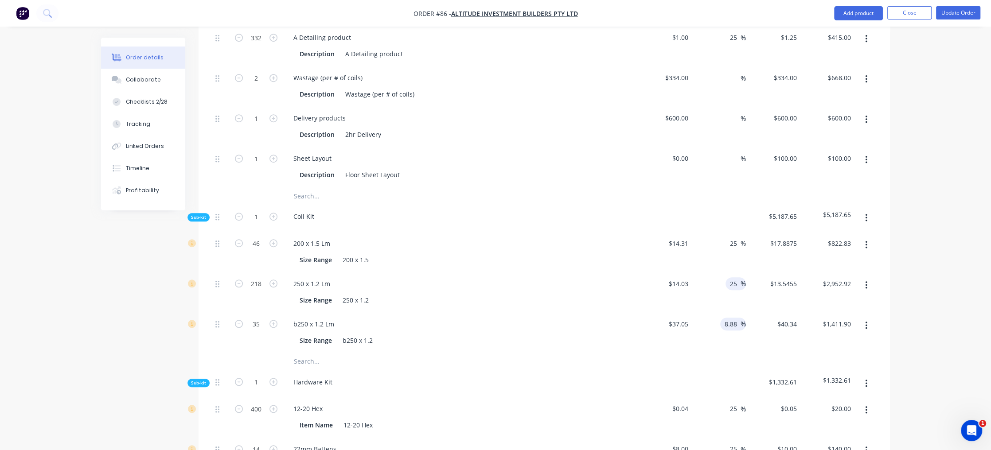
type input "$17.5375"
type input "$3,823.18"
click at [732, 318] on input "8.88" at bounding box center [732, 324] width 17 height 13
paste input "25"
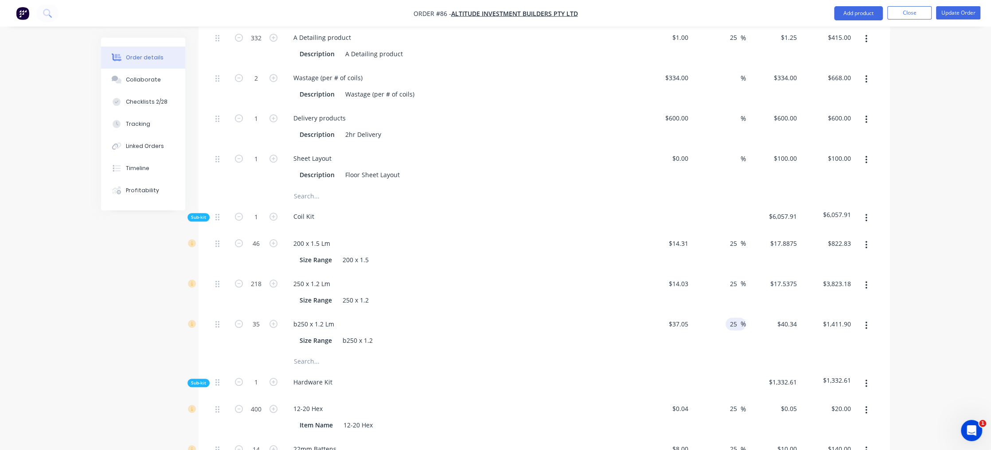
type input "25"
type input "$46.3125"
type input "$1,620.94"
click at [918, 275] on div "Order details Collaborate Checklists 2/28 Tracking Linked Orders Timeline Profi…" at bounding box center [495, 127] width 991 height 1649
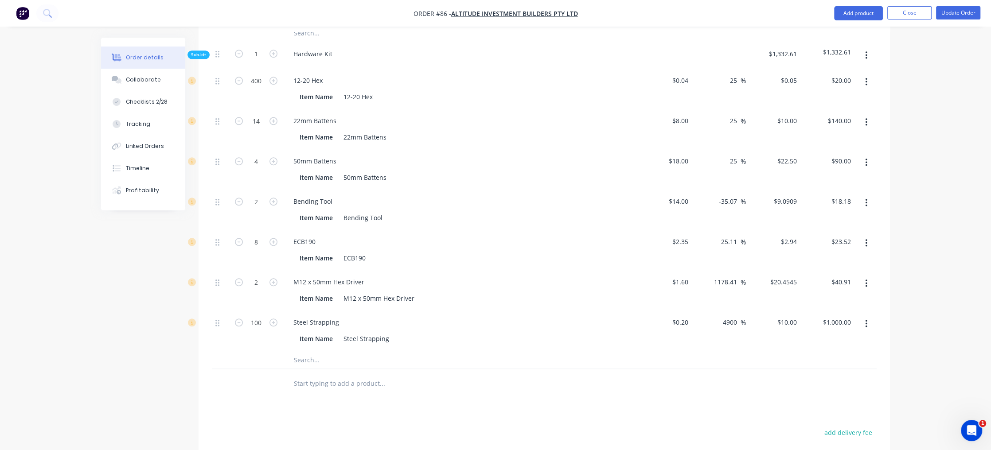
scroll to position [1172, 0]
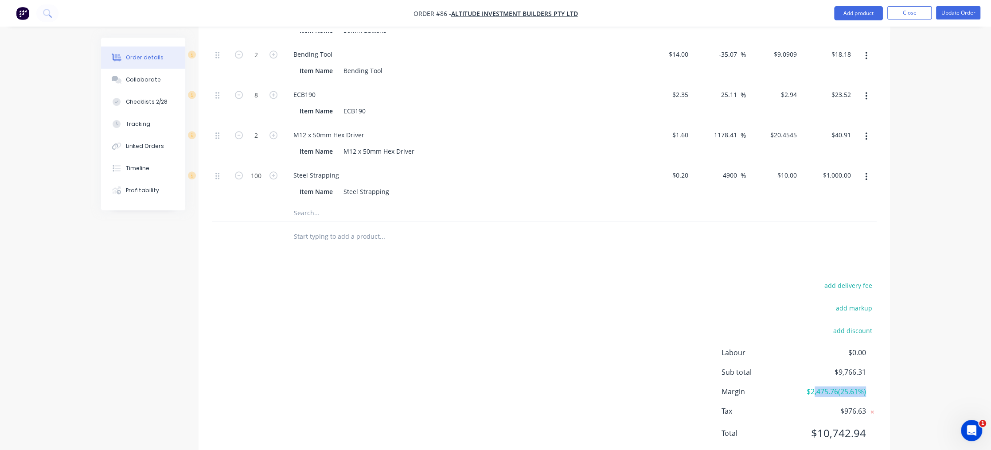
drag, startPoint x: 811, startPoint y: 362, endPoint x: 865, endPoint y: 368, distance: 54.4
click at [865, 386] on span "$2,475.76 ( 25.61 %)" at bounding box center [833, 391] width 66 height 11
click at [866, 386] on div "Margin $2,475.76 ( 25.61 %)" at bounding box center [798, 391] width 155 height 11
drag, startPoint x: 834, startPoint y: 347, endPoint x: 864, endPoint y: 350, distance: 29.8
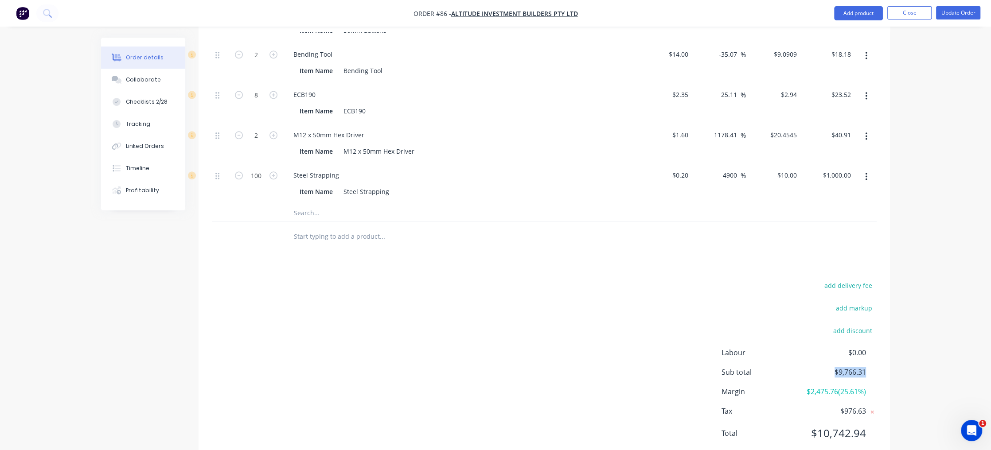
click at [864, 367] on span "$9,766.31" at bounding box center [833, 372] width 66 height 11
click at [863, 367] on span "$9,766.31" at bounding box center [833, 372] width 66 height 11
drag, startPoint x: 833, startPoint y: 342, endPoint x: 864, endPoint y: 348, distance: 31.7
click at [864, 367] on span "$9,766.31" at bounding box center [833, 372] width 66 height 11
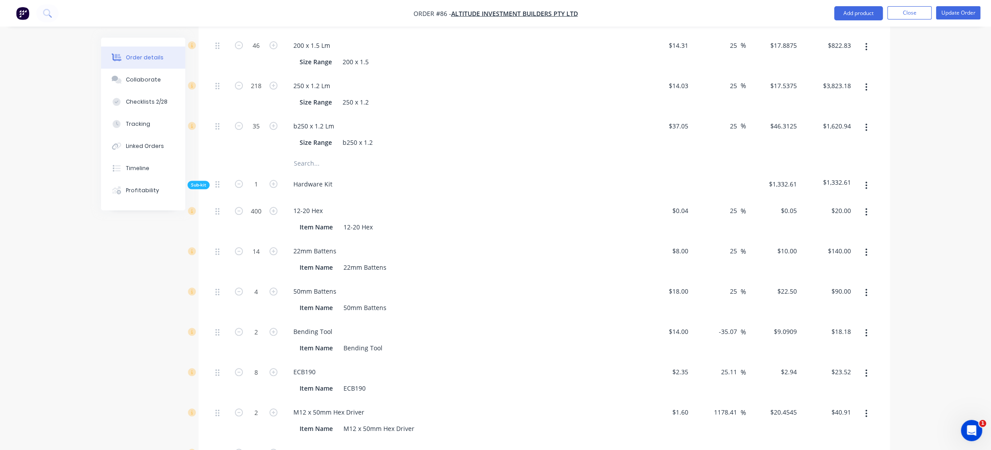
scroll to position [936, 0]
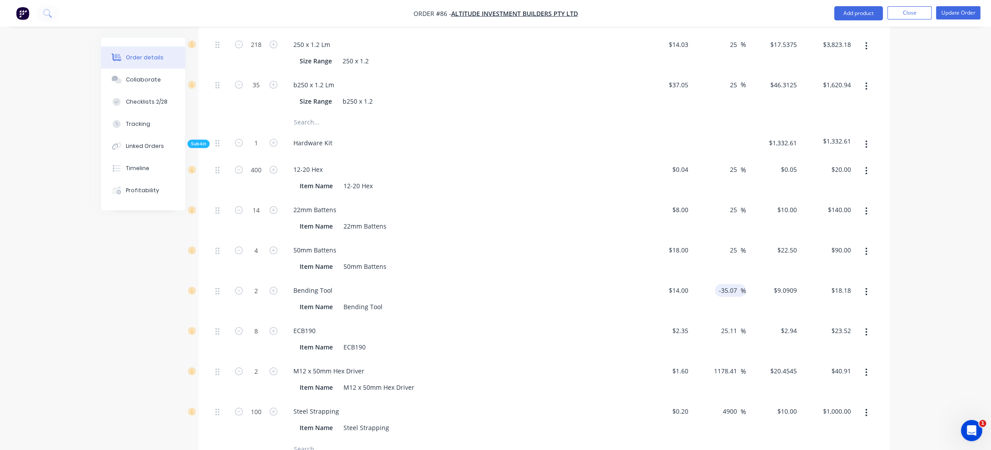
click at [732, 284] on input "-35.07" at bounding box center [729, 290] width 22 height 13
drag, startPoint x: 721, startPoint y: 264, endPoint x: 743, endPoint y: 268, distance: 22.7
click at [743, 284] on div "-35.07 -35.07 %" at bounding box center [730, 290] width 31 height 13
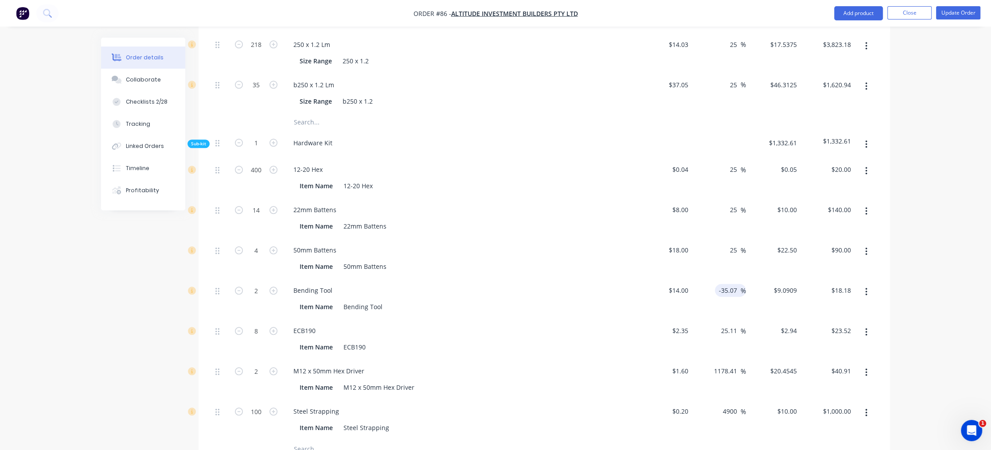
click at [735, 284] on input "-35.07" at bounding box center [729, 290] width 22 height 13
type input "$9.0902"
drag, startPoint x: 740, startPoint y: 265, endPoint x: 704, endPoint y: 257, distance: 36.2
click at [704, 279] on div "-35.07 -35.07 %" at bounding box center [719, 299] width 54 height 40
drag, startPoint x: 728, startPoint y: 269, endPoint x: 662, endPoint y: 195, distance: 98.5
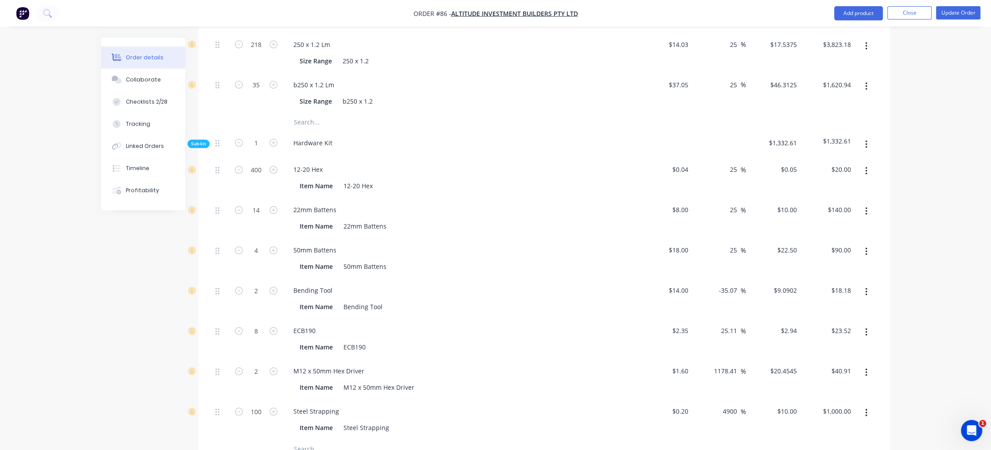
click at [564, 203] on div "22mm Battens" at bounding box center [459, 209] width 347 height 13
click at [735, 244] on input "25" at bounding box center [735, 250] width 12 height 13
click at [728, 284] on input "-35.07" at bounding box center [729, 290] width 22 height 13
drag, startPoint x: 735, startPoint y: 263, endPoint x: 708, endPoint y: 260, distance: 27.2
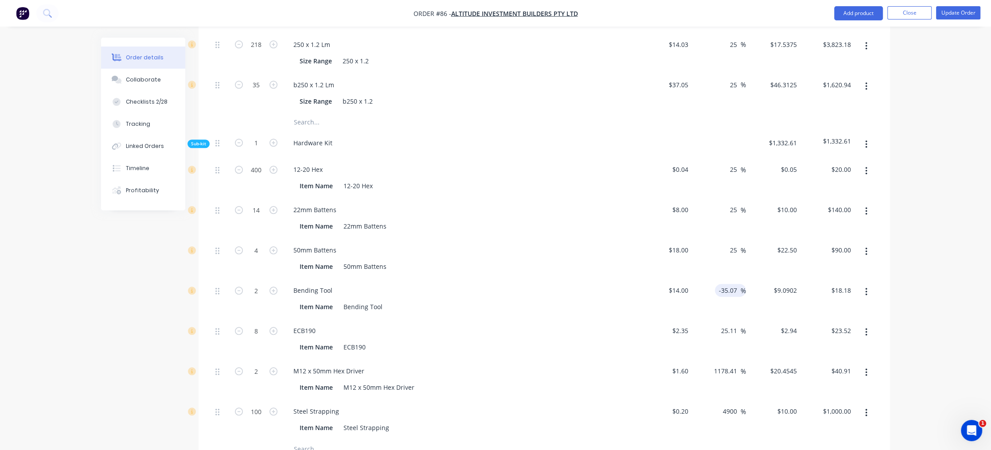
click at [708, 279] on div "-35.07 -35.07 %" at bounding box center [719, 299] width 54 height 40
click at [735, 284] on input "-35.07" at bounding box center [729, 290] width 22 height 13
drag, startPoint x: 739, startPoint y: 265, endPoint x: 704, endPoint y: 260, distance: 35.4
click at [704, 279] on div "-35.07 -35.07 %" at bounding box center [719, 299] width 54 height 40
paste input "25"
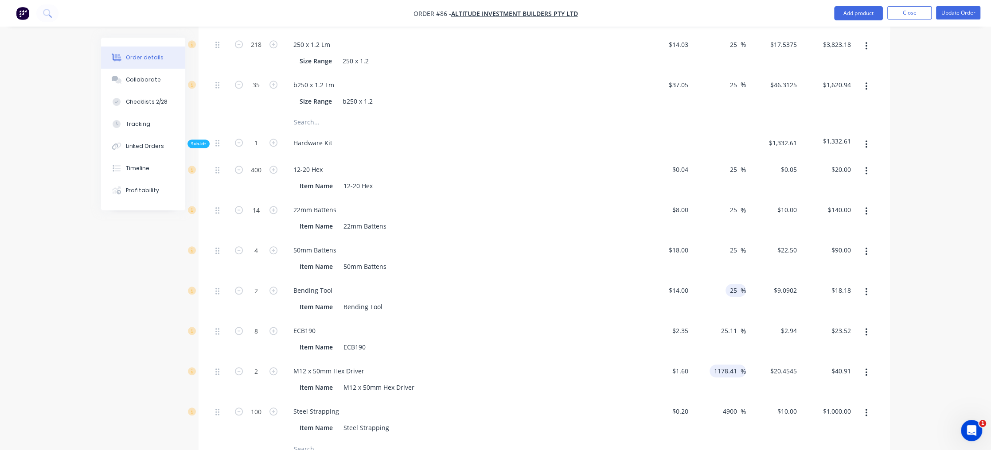
type input "25"
type input "$17.50"
type input "$35.00"
drag, startPoint x: 739, startPoint y: 342, endPoint x: 689, endPoint y: 335, distance: 50.9
click at [689, 359] on div "2 M12 x 50mm Hex Driver Item Name M12 x 50mm Hex Driver $1.60 $1.60 1178.41 117…" at bounding box center [544, 379] width 665 height 40
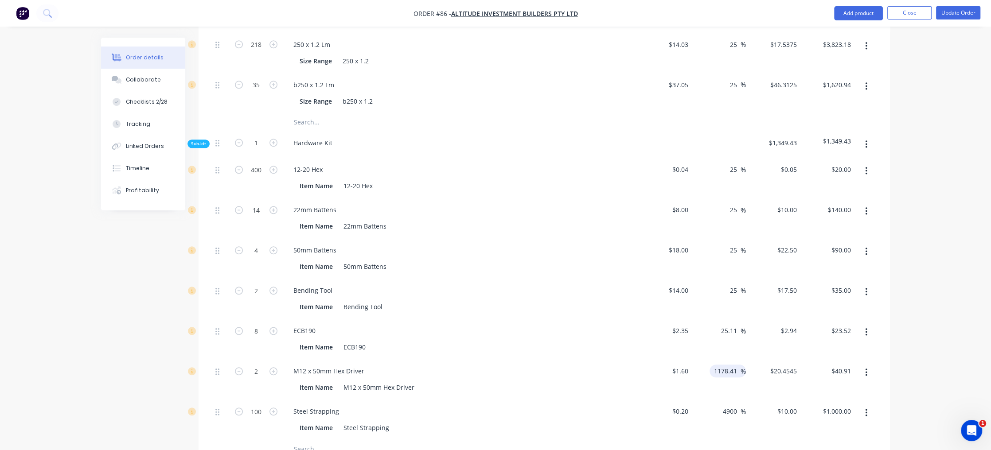
paste input "25"
type input "25"
type input "$2.00"
type input "$4.00"
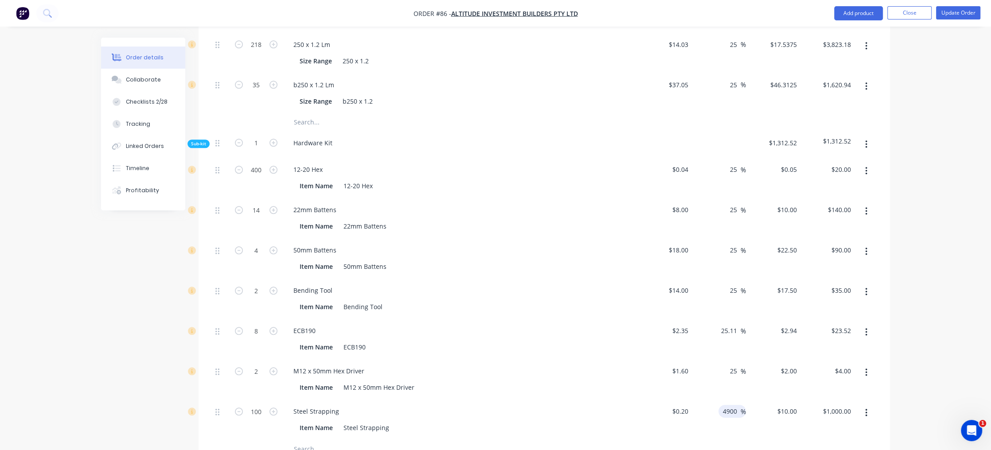
click at [728, 405] on input "4900" at bounding box center [731, 411] width 19 height 13
drag, startPoint x: 743, startPoint y: 386, endPoint x: 701, endPoint y: 381, distance: 42.4
click at [701, 400] on div "4900 4900 %" at bounding box center [719, 420] width 54 height 40
click at [725, 405] on input "4900" at bounding box center [731, 411] width 19 height 13
click at [738, 405] on input "4900" at bounding box center [731, 411] width 19 height 13
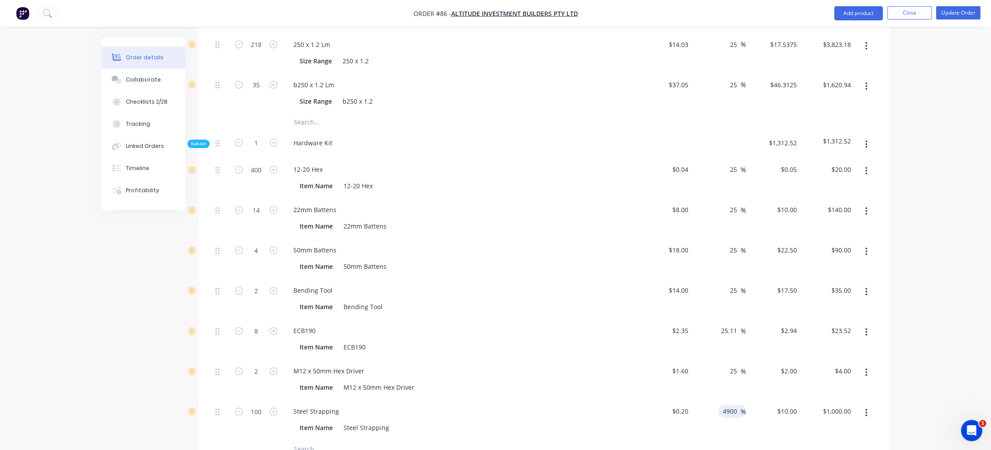
click at [735, 405] on input "4900" at bounding box center [731, 411] width 19 height 13
click at [728, 405] on input "4900" at bounding box center [731, 411] width 19 height 13
paste input "25"
type input "25"
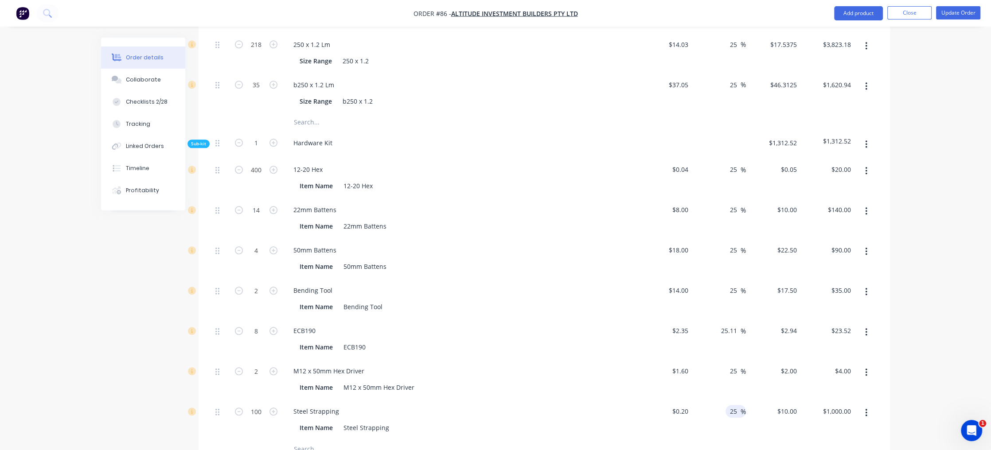
type input "$0.25"
type input "$25.00"
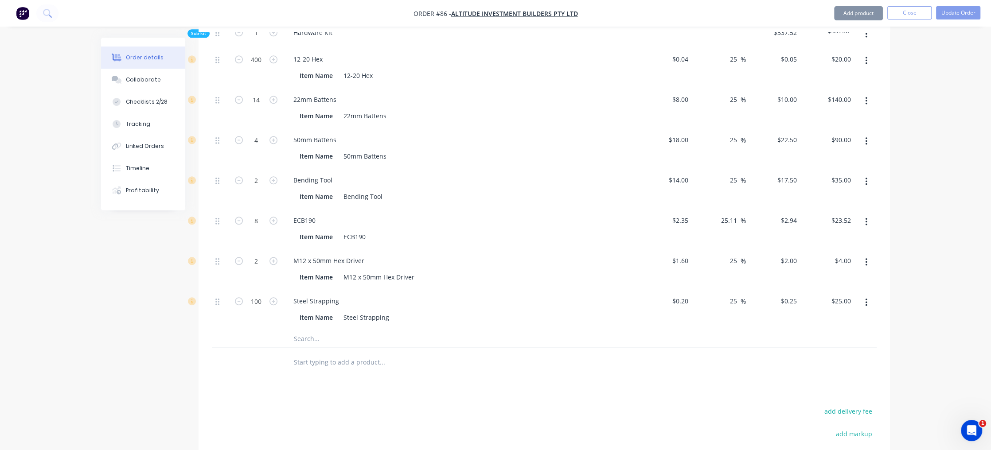
scroll to position [1172, 0]
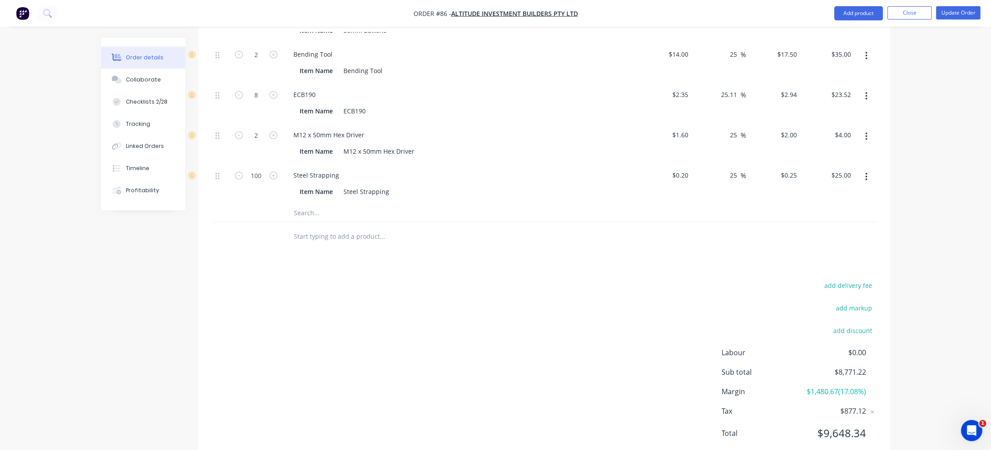
click at [617, 327] on div "add delivery fee add markup add discount Labour $0.00 Sub total $8,771.22 Margi…" at bounding box center [544, 364] width 665 height 171
drag, startPoint x: 856, startPoint y: 346, endPoint x: 833, endPoint y: 346, distance: 23.0
click at [833, 367] on div "Sub total $8,771.22" at bounding box center [798, 372] width 155 height 11
click at [832, 367] on span "$8,771.22" at bounding box center [833, 372] width 66 height 11
drag, startPoint x: 807, startPoint y: 366, endPoint x: 855, endPoint y: 368, distance: 47.5
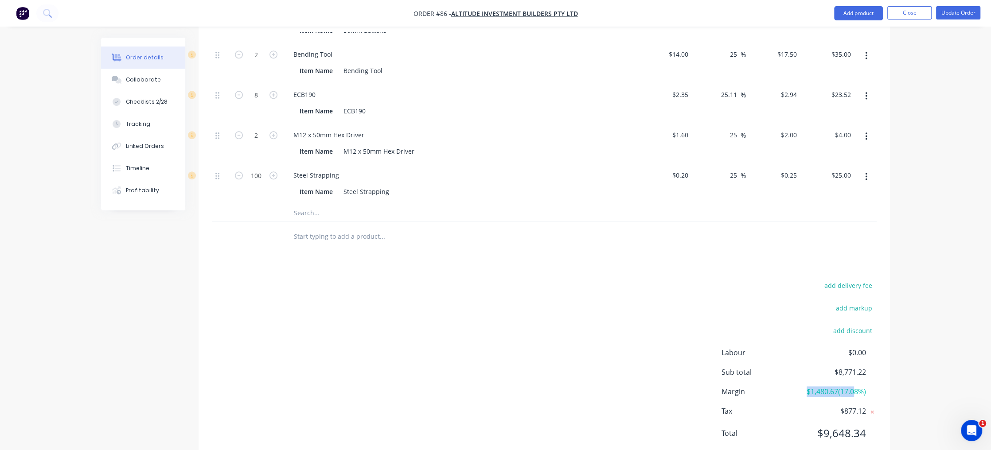
click at [855, 386] on span "$1,480.67 ( 17.08 %)" at bounding box center [833, 391] width 66 height 11
drag, startPoint x: 830, startPoint y: 350, endPoint x: 887, endPoint y: 356, distance: 57.0
click at [887, 356] on div "add delivery fee add markup add discount Labour $0.00 Sub total $8,771.22 Margi…" at bounding box center [543, 364] width 691 height 171
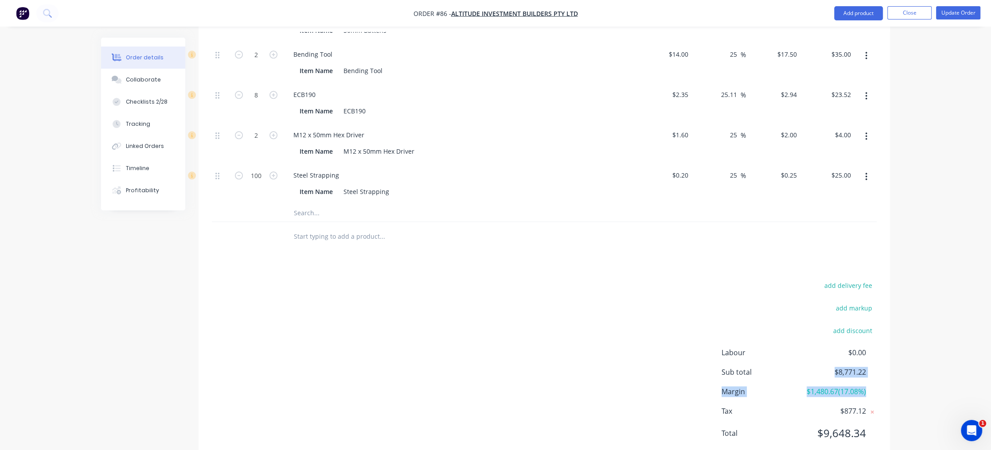
click at [864, 367] on span "$8,771.22" at bounding box center [833, 372] width 66 height 11
drag, startPoint x: 840, startPoint y: 344, endPoint x: 863, endPoint y: 350, distance: 24.2
click at [863, 367] on span "$8,771.22" at bounding box center [833, 372] width 66 height 11
drag, startPoint x: 803, startPoint y: 364, endPoint x: 871, endPoint y: 373, distance: 68.8
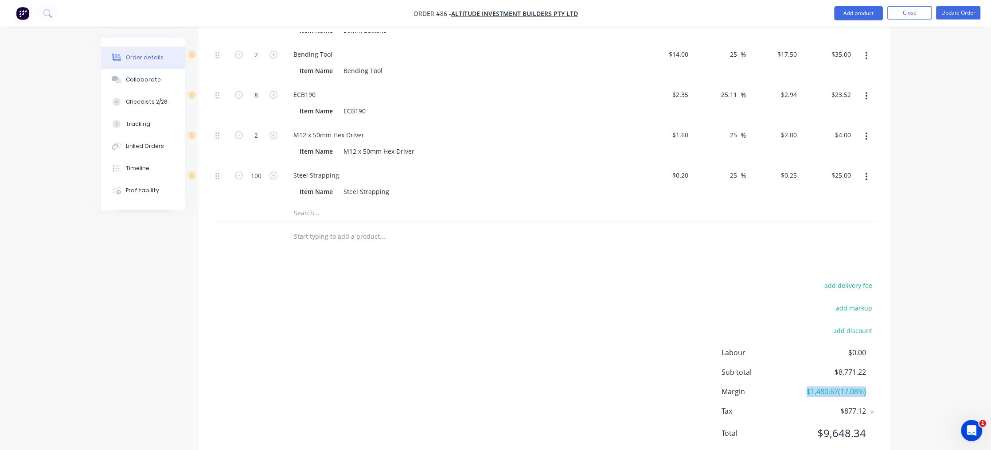
click at [871, 373] on div "Labour $0.00 Sub total $8,771.22 Margin $1,480.67 ( 17.08 %) Tax $877.12 Total …" at bounding box center [798, 398] width 155 height 103
click at [858, 386] on span "$1,480.67 ( 17.08 %)" at bounding box center [833, 391] width 66 height 11
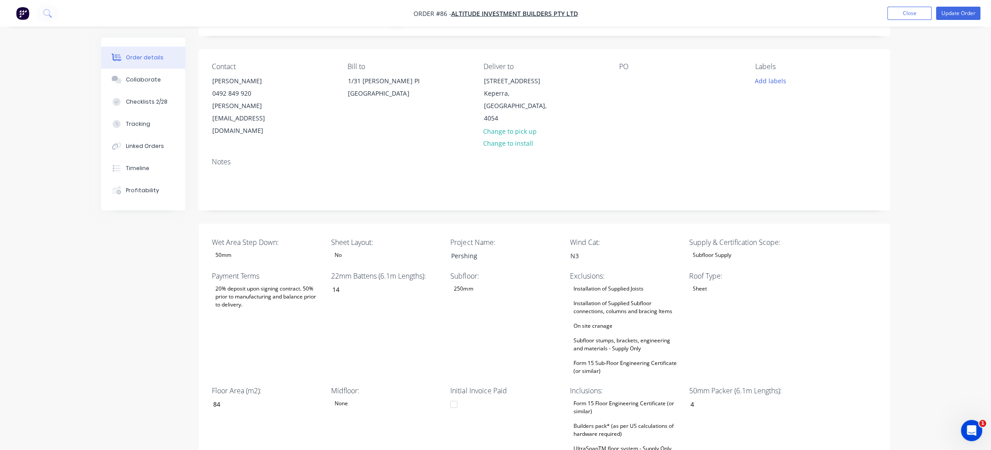
scroll to position [0, 0]
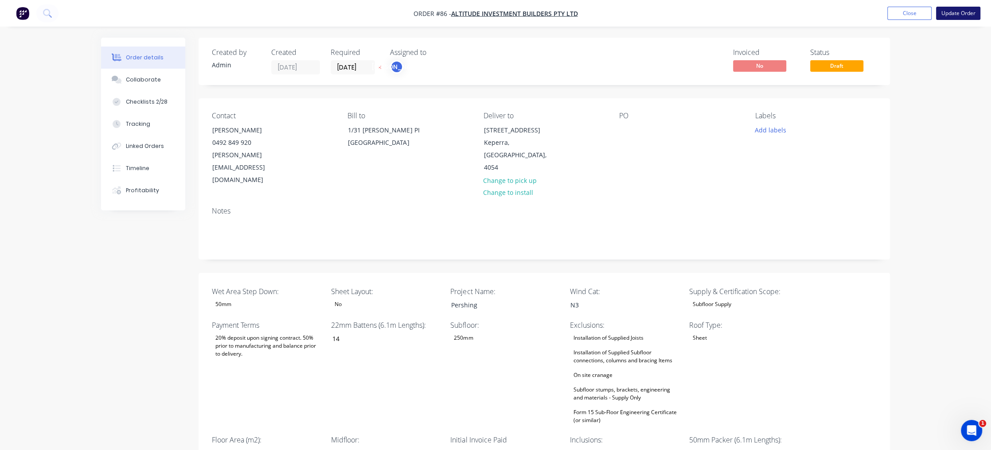
click at [961, 14] on button "Update Order" at bounding box center [958, 13] width 44 height 13
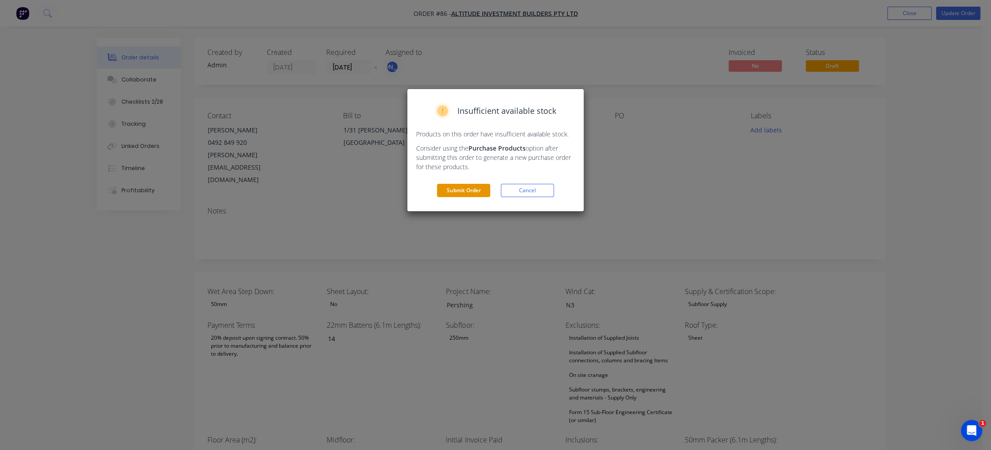
click at [475, 191] on button "Submit Order" at bounding box center [463, 190] width 53 height 13
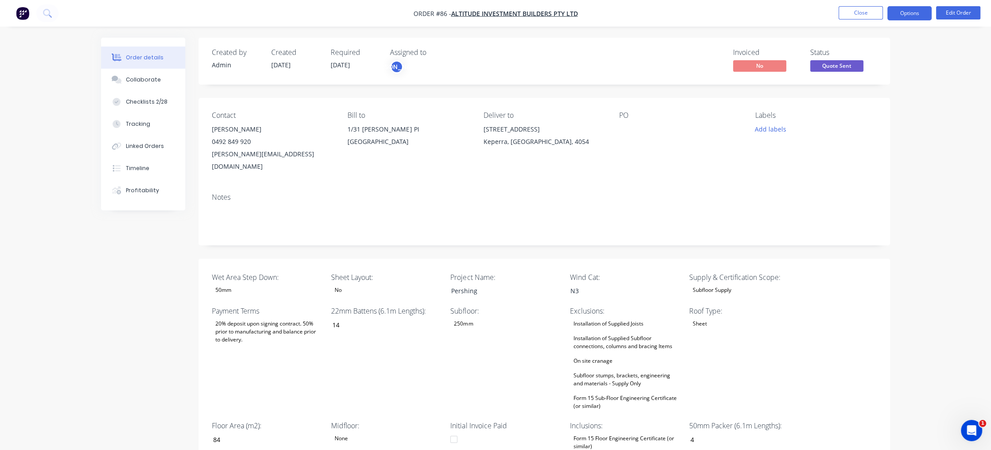
click at [910, 15] on button "Options" at bounding box center [909, 13] width 44 height 14
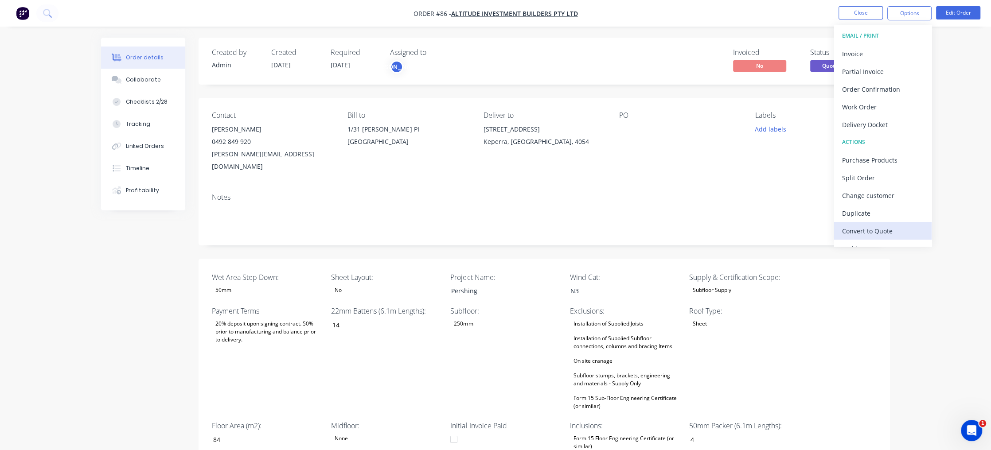
click at [891, 232] on div "Convert to Quote" at bounding box center [883, 231] width 82 height 13
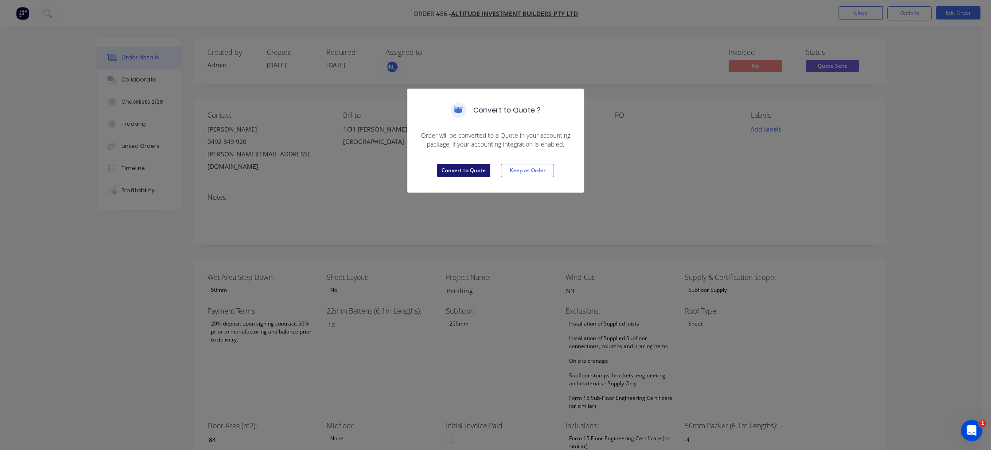
click at [459, 167] on button "Convert to Quote" at bounding box center [463, 170] width 53 height 13
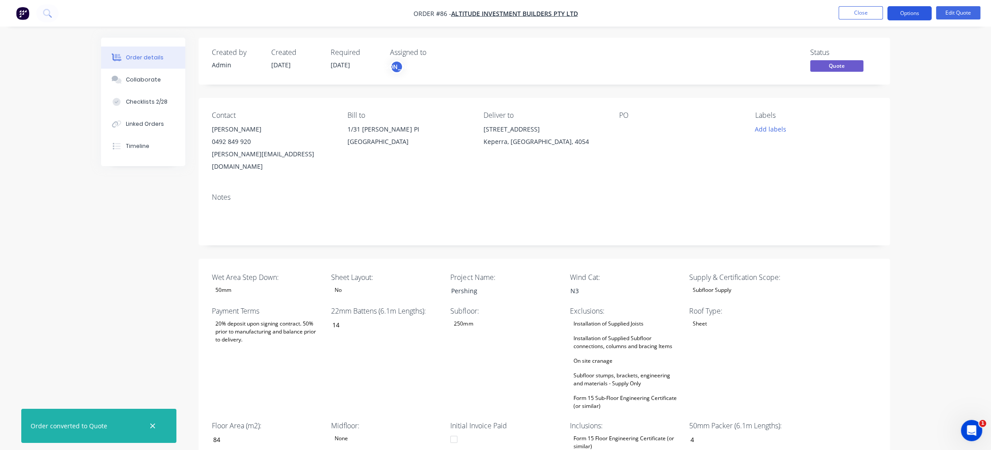
click at [914, 12] on button "Options" at bounding box center [909, 13] width 44 height 14
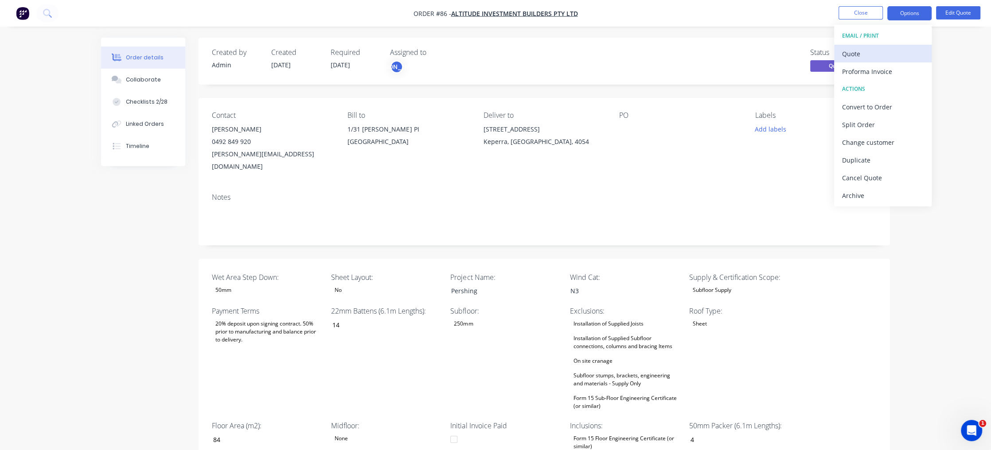
click at [860, 51] on div "Quote" at bounding box center [883, 53] width 82 height 13
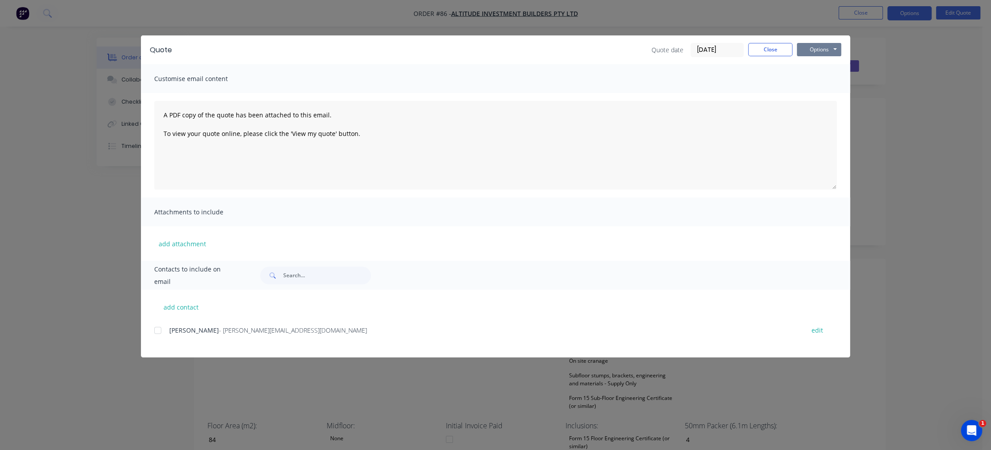
click at [827, 49] on button "Options" at bounding box center [819, 49] width 44 height 13
click at [837, 66] on button "Preview" at bounding box center [825, 65] width 57 height 15
click at [781, 46] on button "Close" at bounding box center [770, 49] width 44 height 13
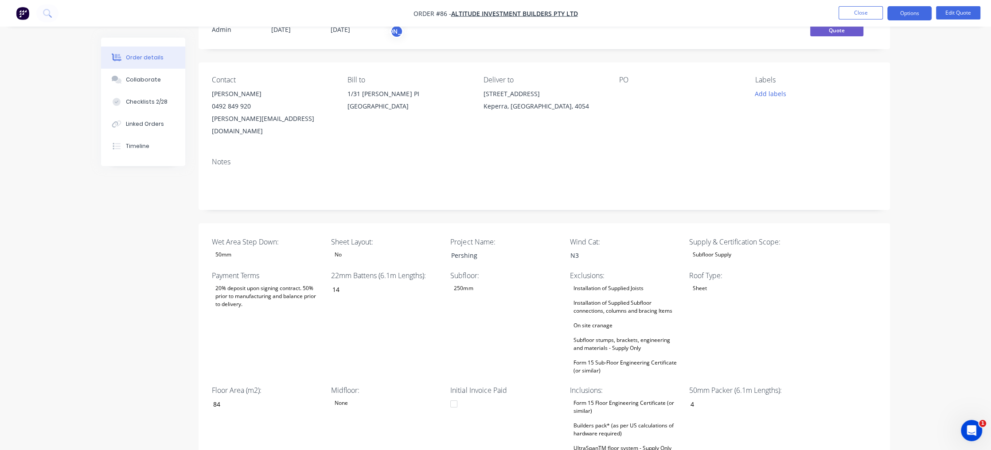
scroll to position [59, 0]
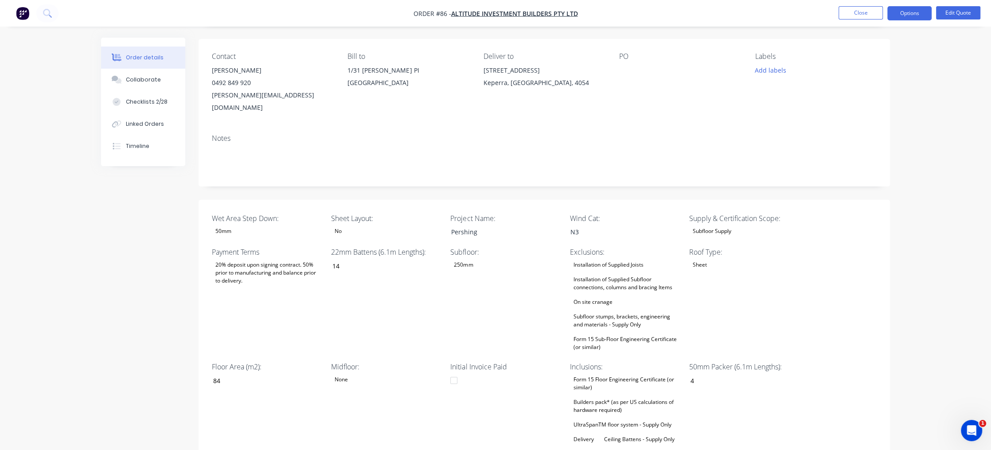
click at [345, 225] on div "Sheet Layout: No" at bounding box center [386, 225] width 111 height 25
click at [342, 226] on div "No" at bounding box center [338, 232] width 14 height 12
click at [362, 256] on button "Yes" at bounding box center [397, 255] width 133 height 18
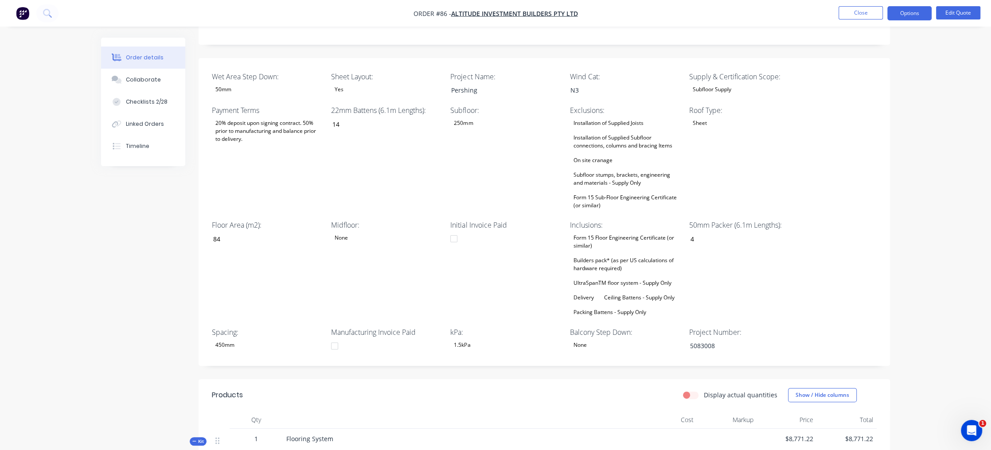
scroll to position [177, 0]
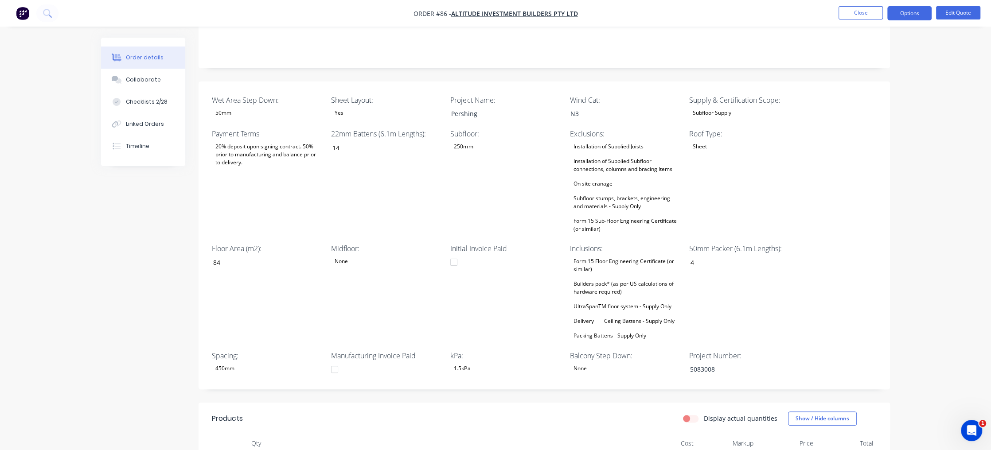
click at [583, 363] on div "None" at bounding box center [580, 369] width 20 height 12
click at [616, 299] on button "50mm" at bounding box center [635, 301] width 133 height 18
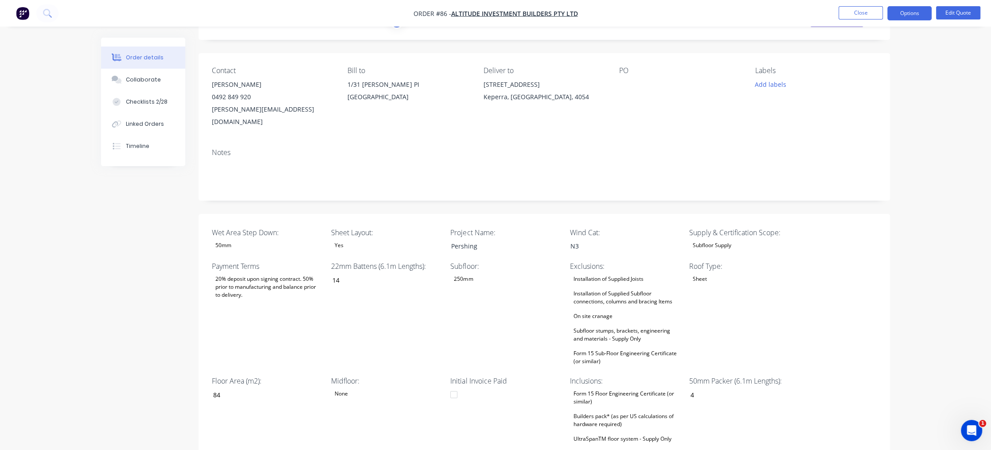
scroll to position [0, 0]
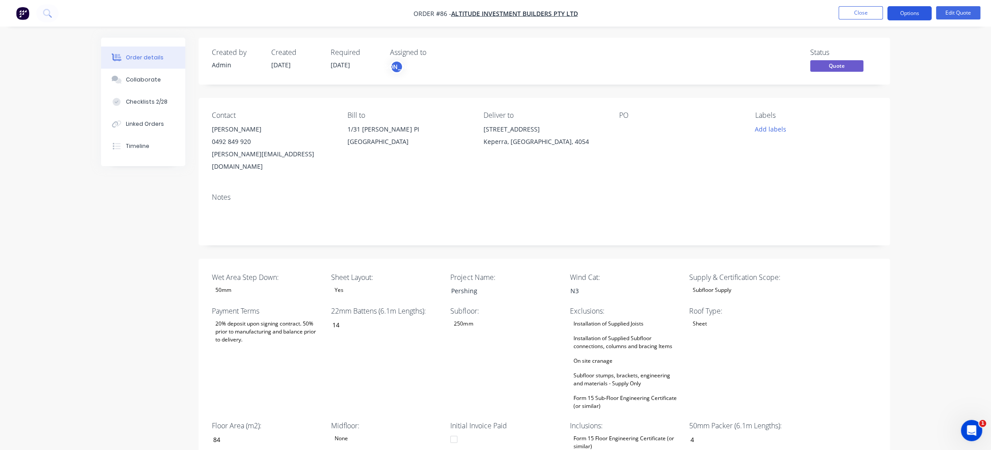
click at [906, 16] on button "Options" at bounding box center [909, 13] width 44 height 14
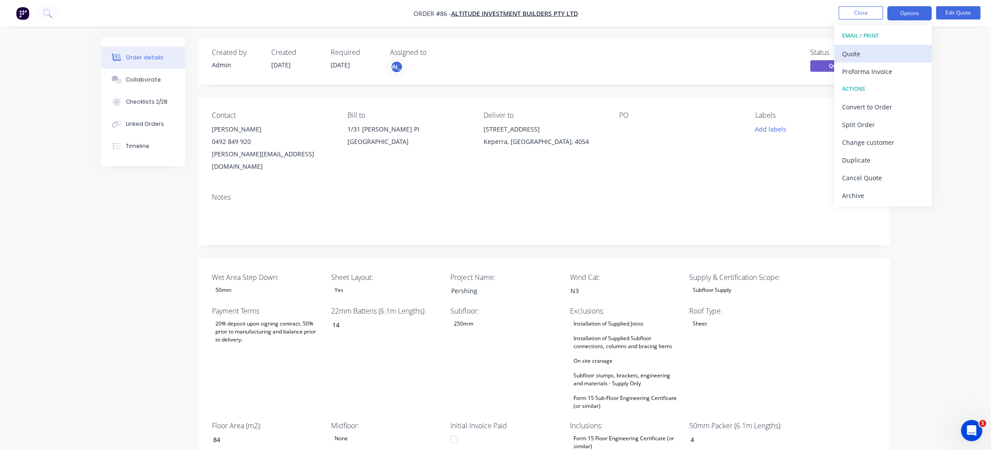
click at [895, 51] on div "Quote" at bounding box center [883, 53] width 82 height 13
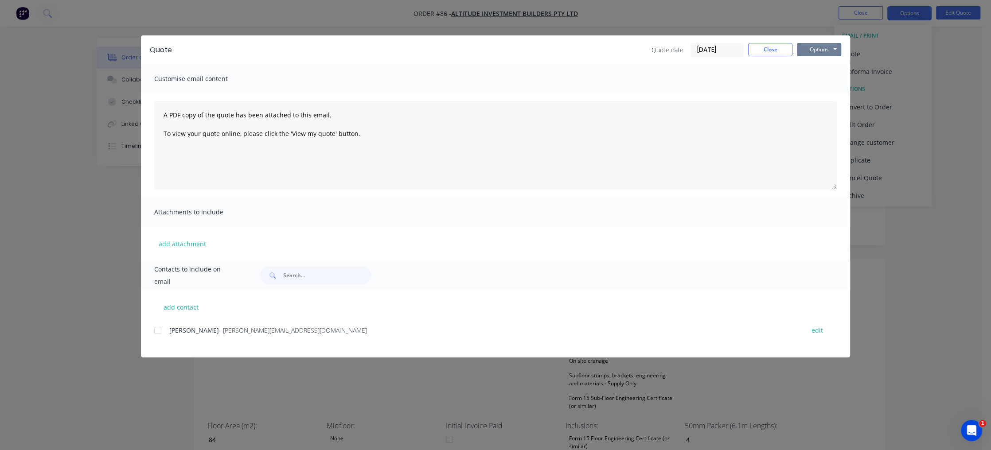
click at [811, 55] on button "Options" at bounding box center [819, 49] width 44 height 13
click at [830, 68] on button "Preview" at bounding box center [825, 65] width 57 height 15
click at [830, 53] on button "Options" at bounding box center [819, 49] width 44 height 13
click at [838, 81] on button "Print" at bounding box center [825, 80] width 57 height 15
click at [770, 52] on button "Close" at bounding box center [770, 49] width 44 height 13
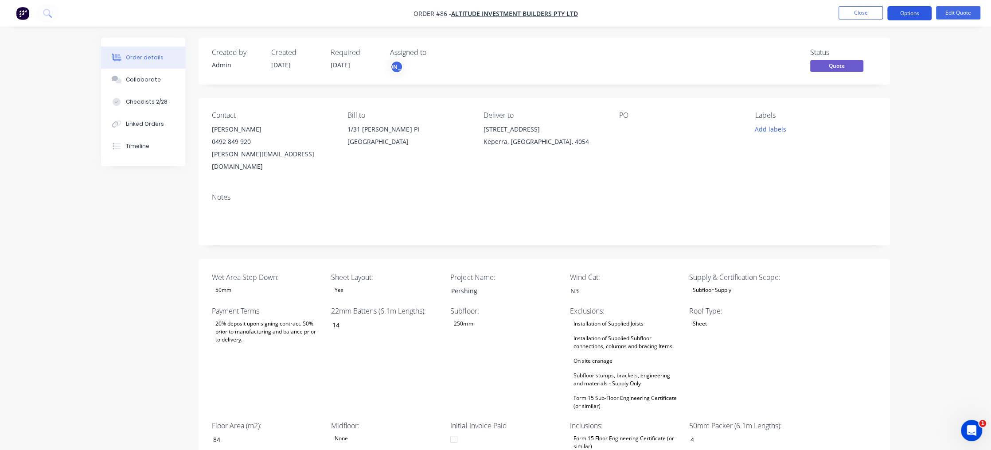
click at [914, 15] on button "Options" at bounding box center [909, 13] width 44 height 14
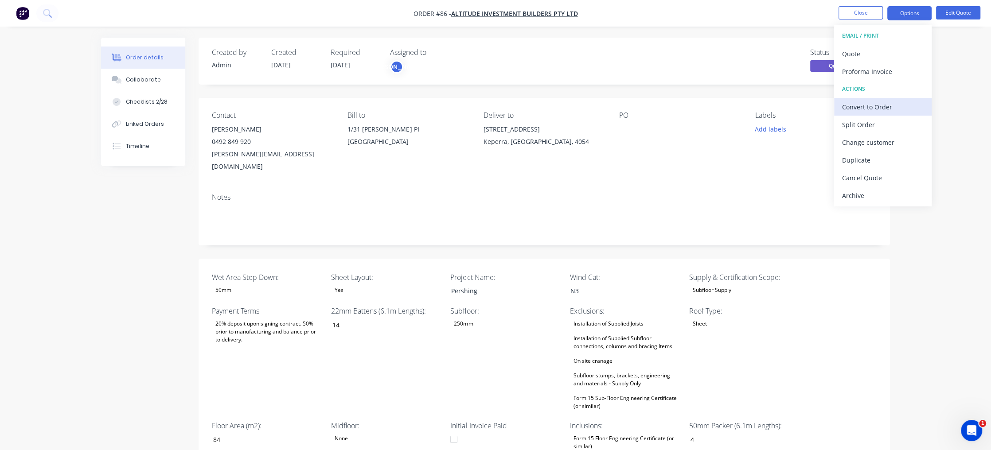
click at [896, 109] on div "Convert to Order" at bounding box center [883, 107] width 82 height 13
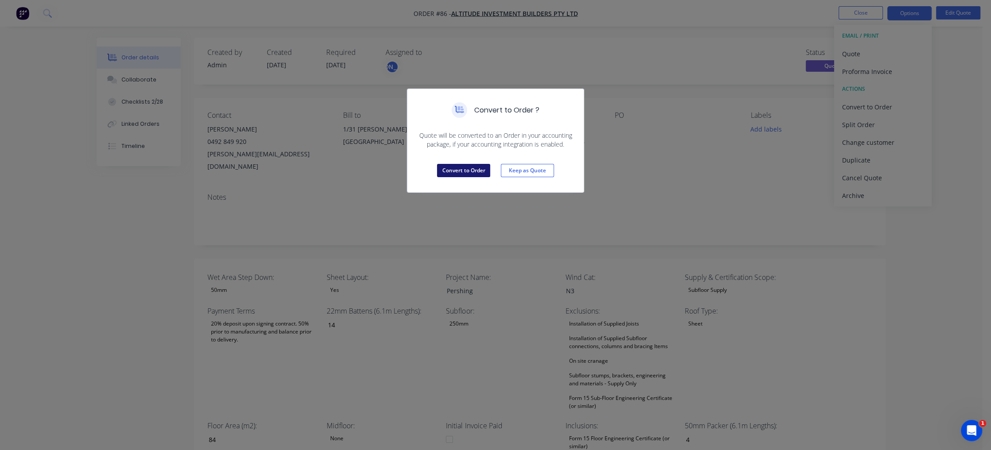
click at [455, 171] on button "Convert to Order" at bounding box center [463, 170] width 53 height 13
